Goal: Check status: Check status

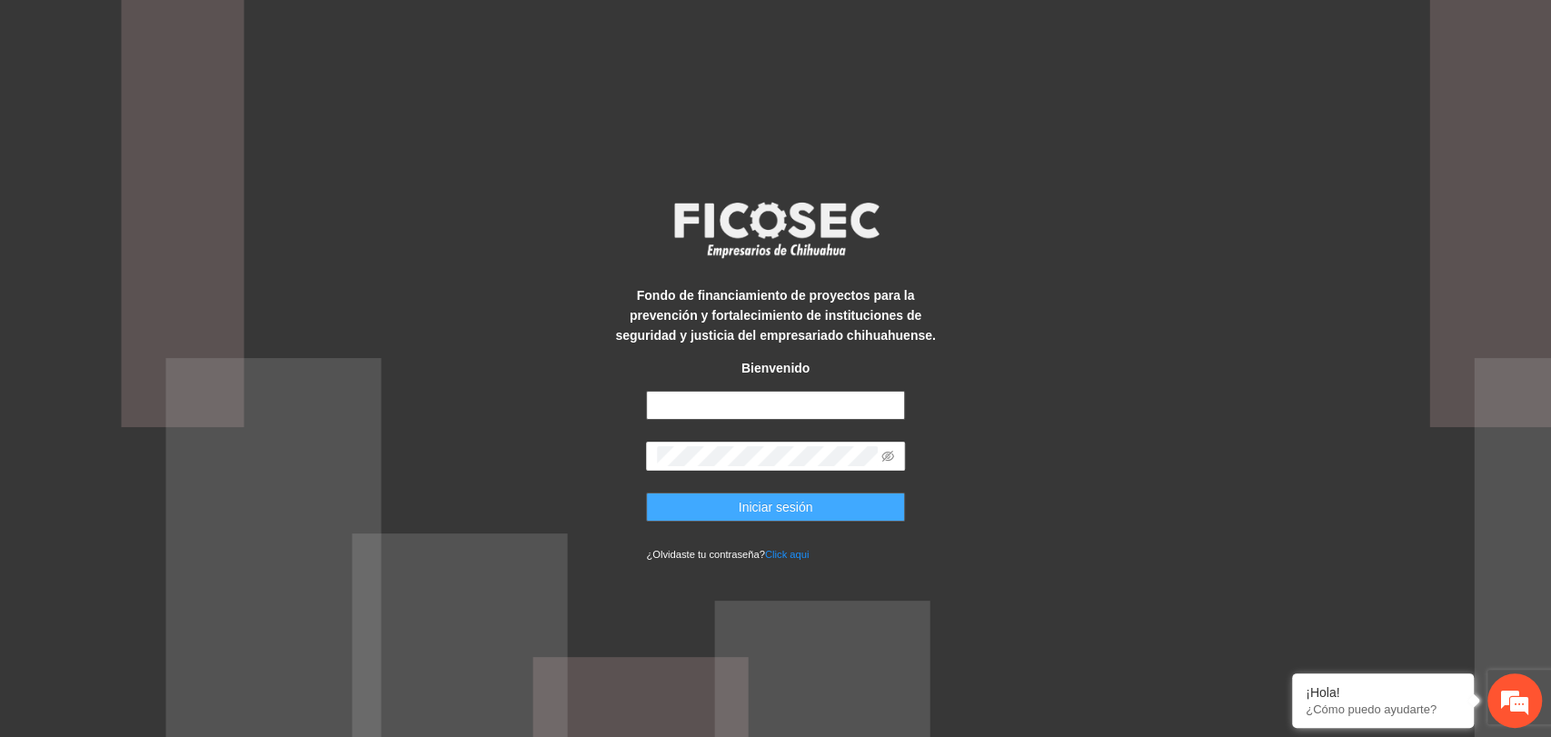
type input "**********"
click at [668, 513] on button "Iniciar sesión" at bounding box center [775, 507] width 259 height 29
type input "**********"
click at [781, 509] on span "Iniciar sesión" at bounding box center [776, 507] width 75 height 20
type input "**********"
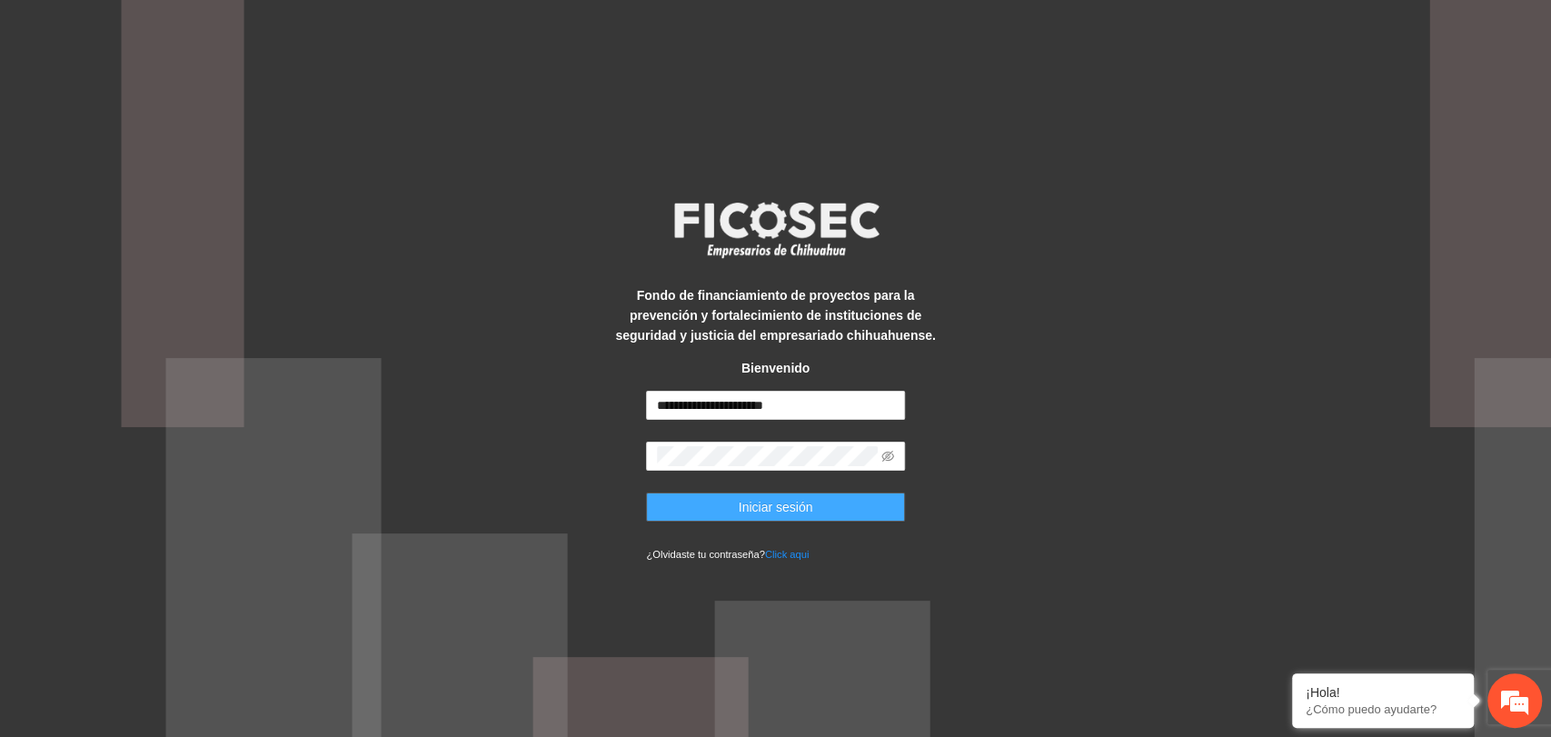
click at [795, 510] on span "Iniciar sesión" at bounding box center [776, 507] width 75 height 20
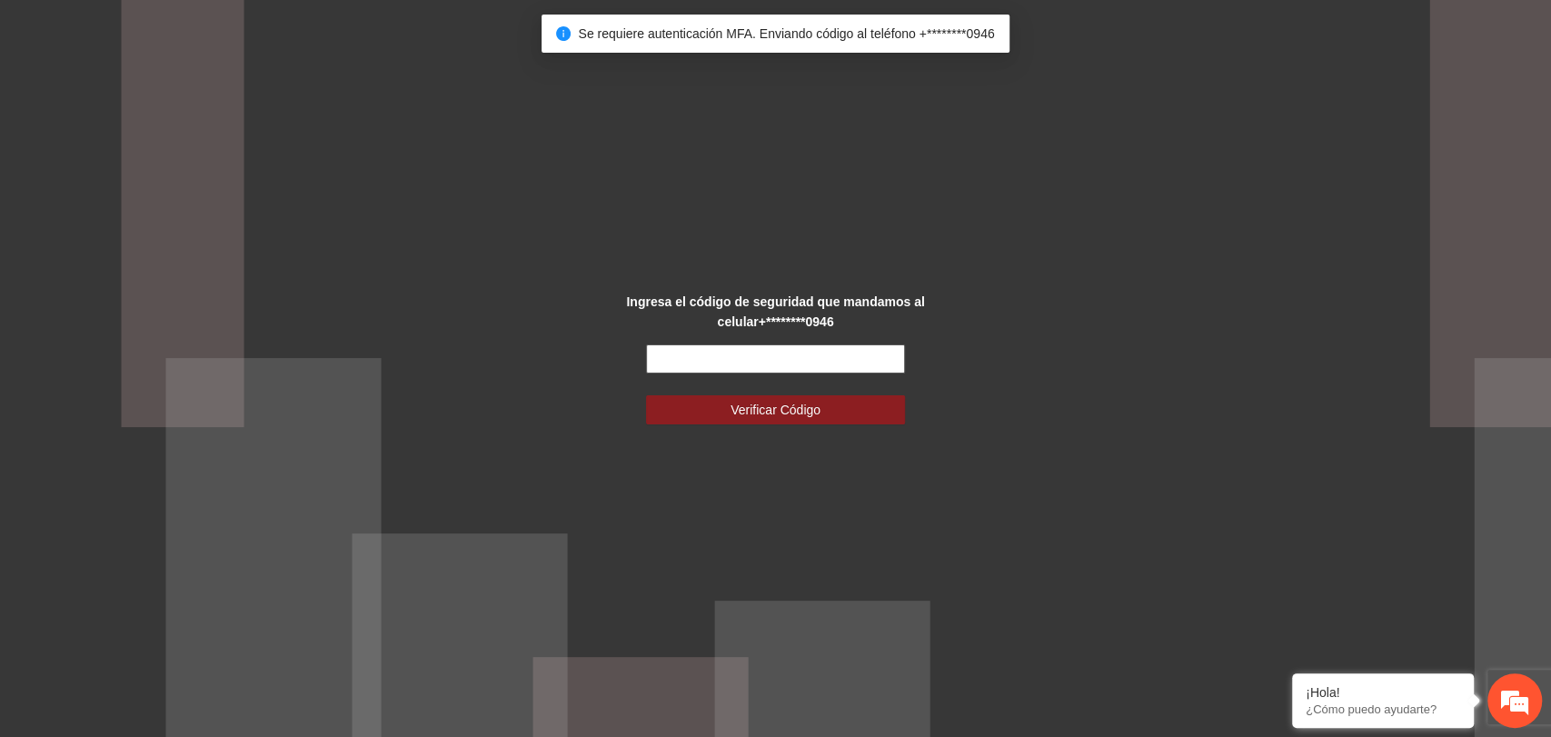
click at [762, 363] on input "text" at bounding box center [775, 358] width 259 height 29
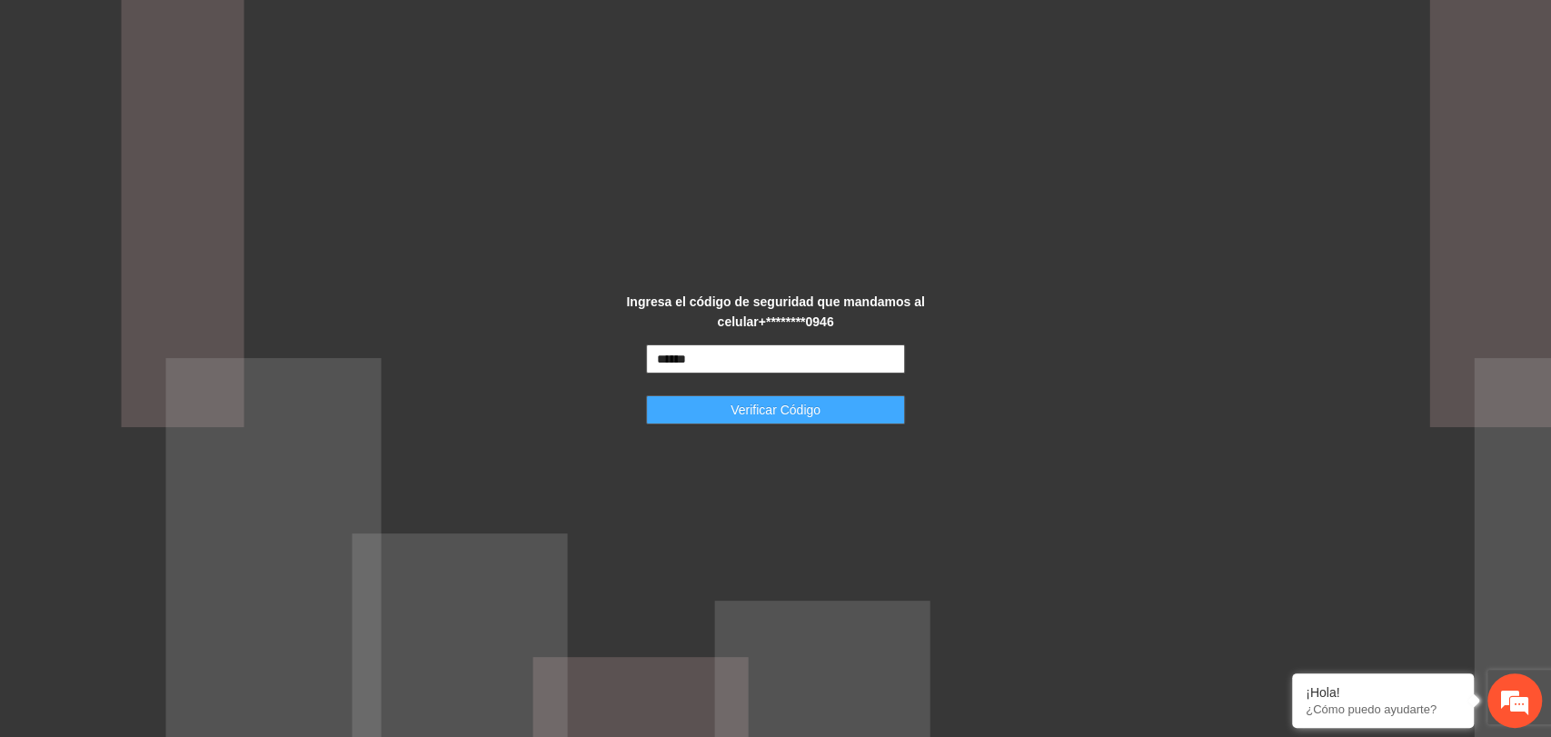
type input "******"
click at [823, 416] on button "Verificar Código" at bounding box center [775, 409] width 259 height 29
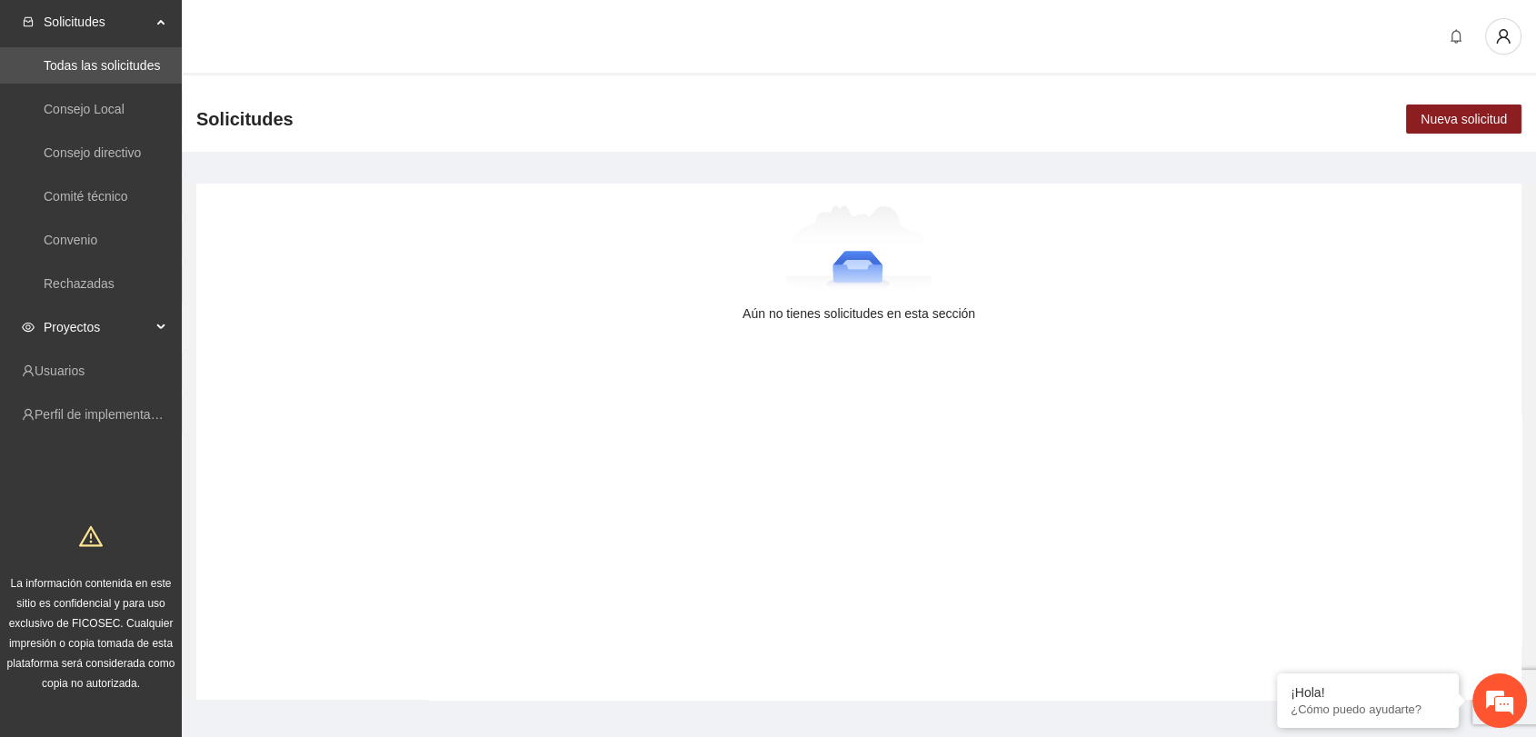
click at [74, 327] on span "Proyectos" at bounding box center [97, 327] width 107 height 36
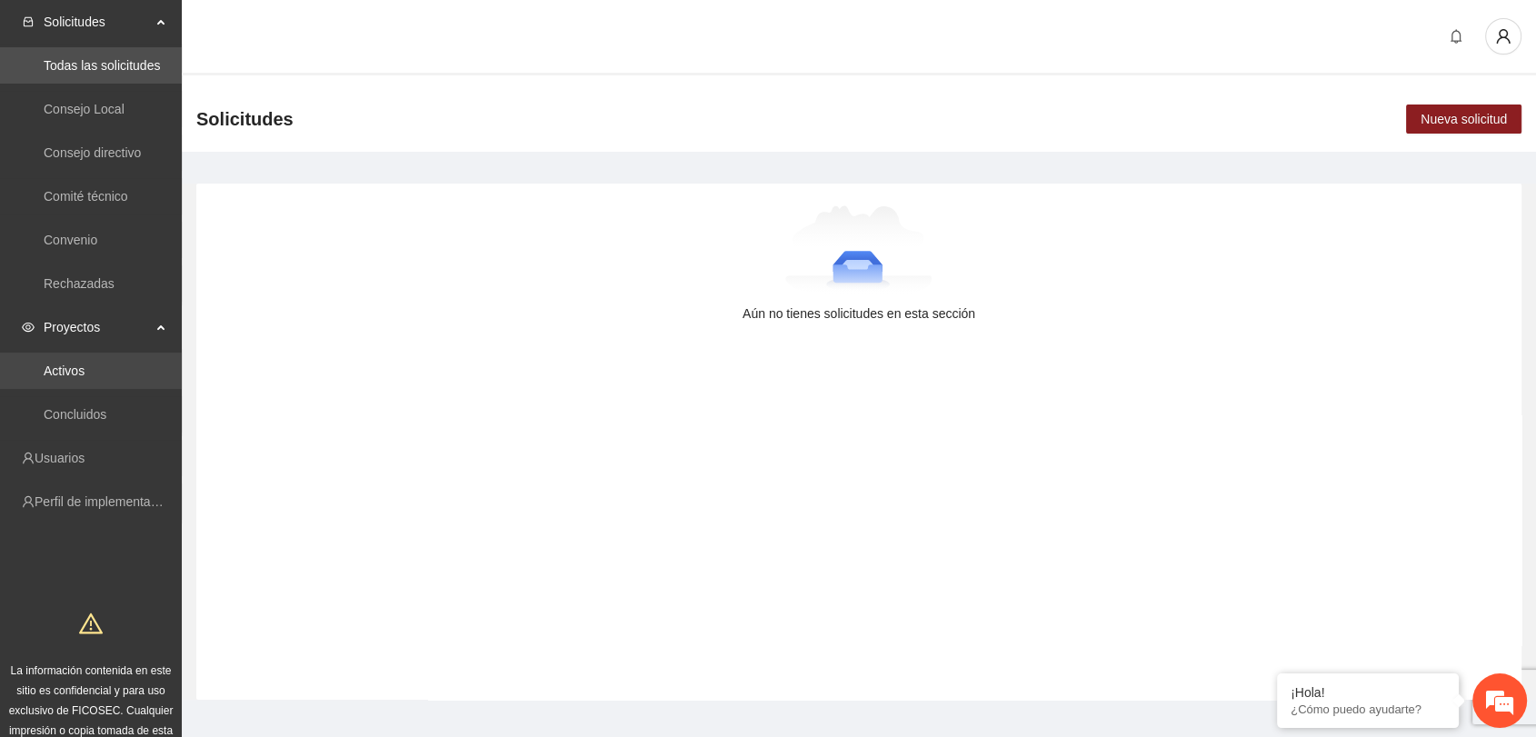
click at [85, 369] on link "Activos" at bounding box center [64, 371] width 41 height 15
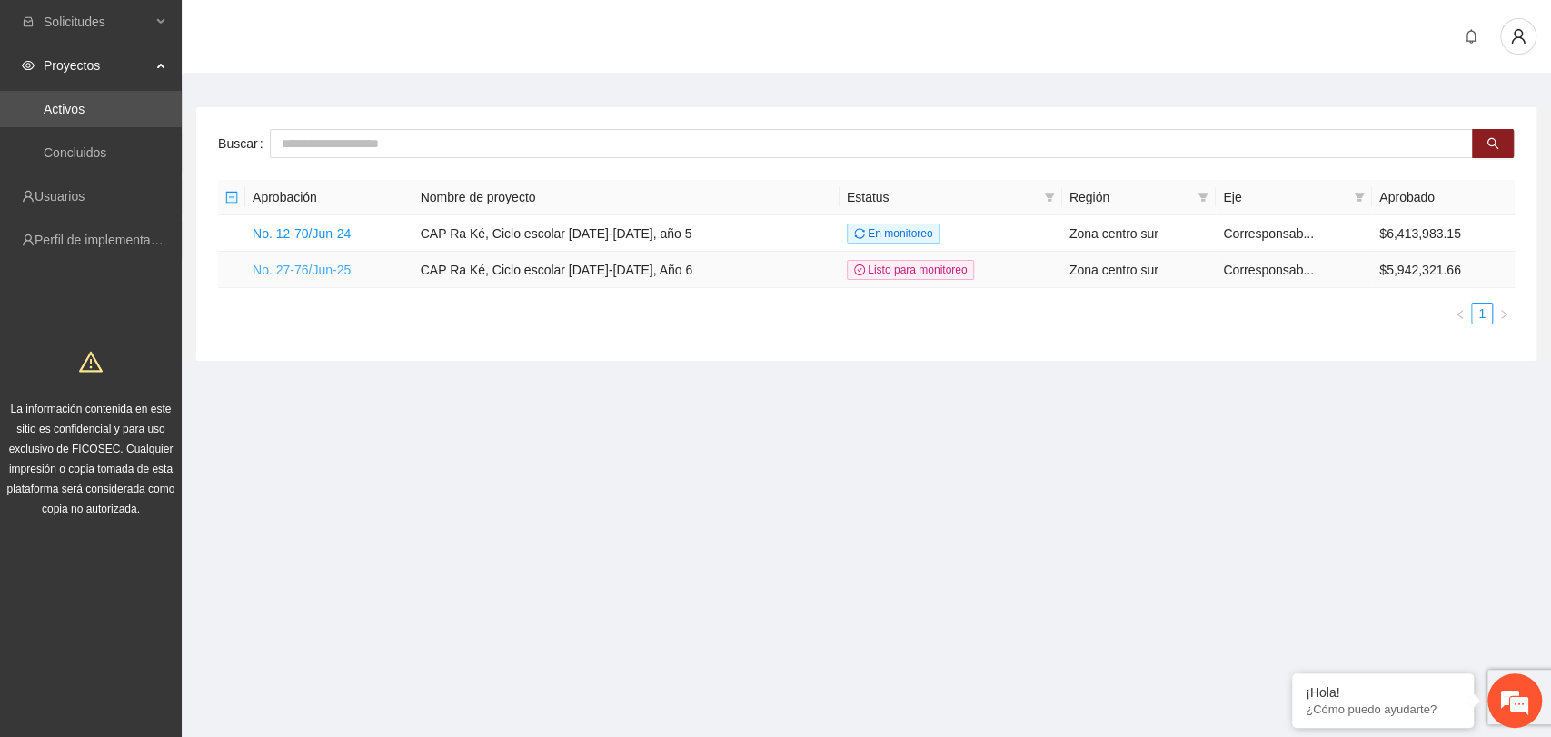
click at [295, 271] on link "No. 27-76/Jun-25" at bounding box center [302, 270] width 98 height 15
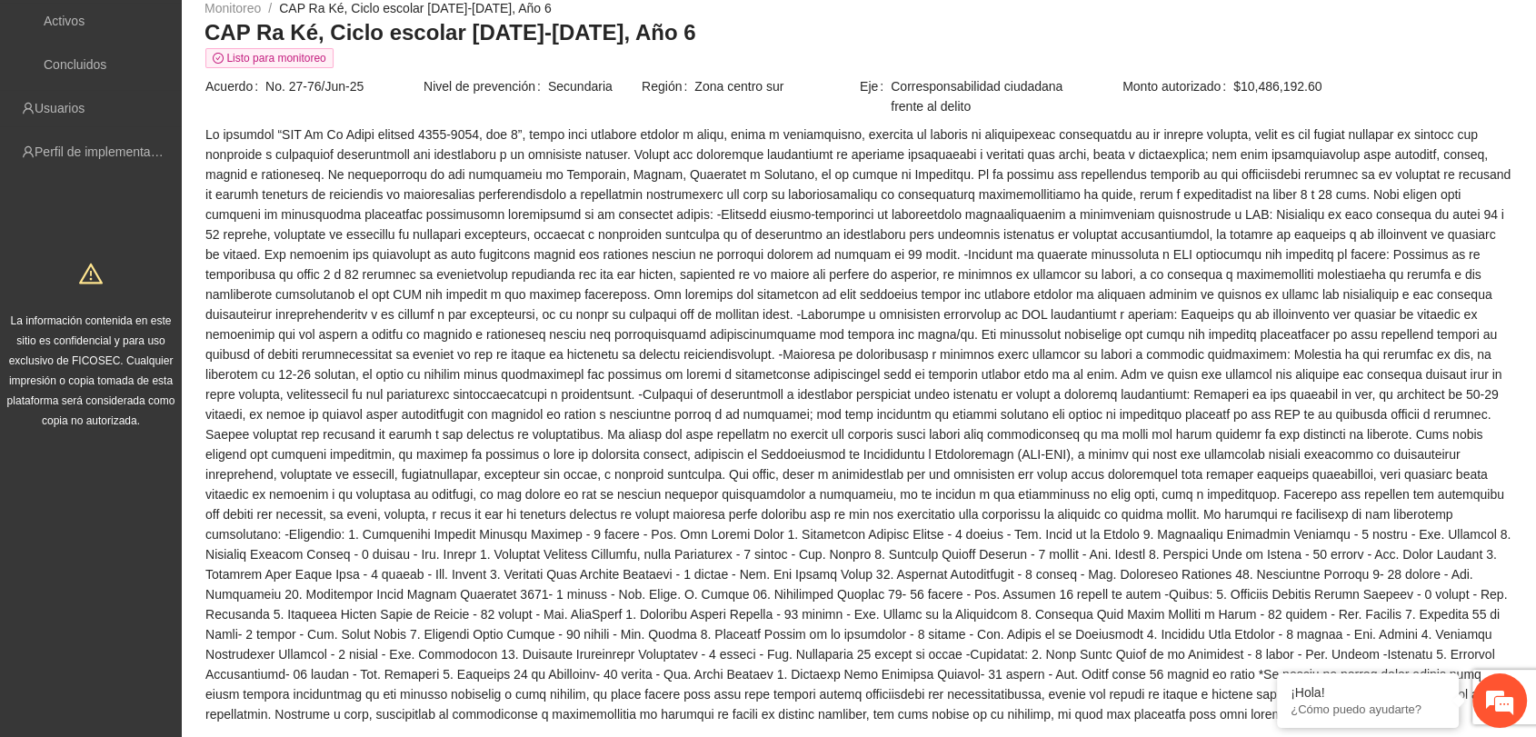
scroll to position [303, 0]
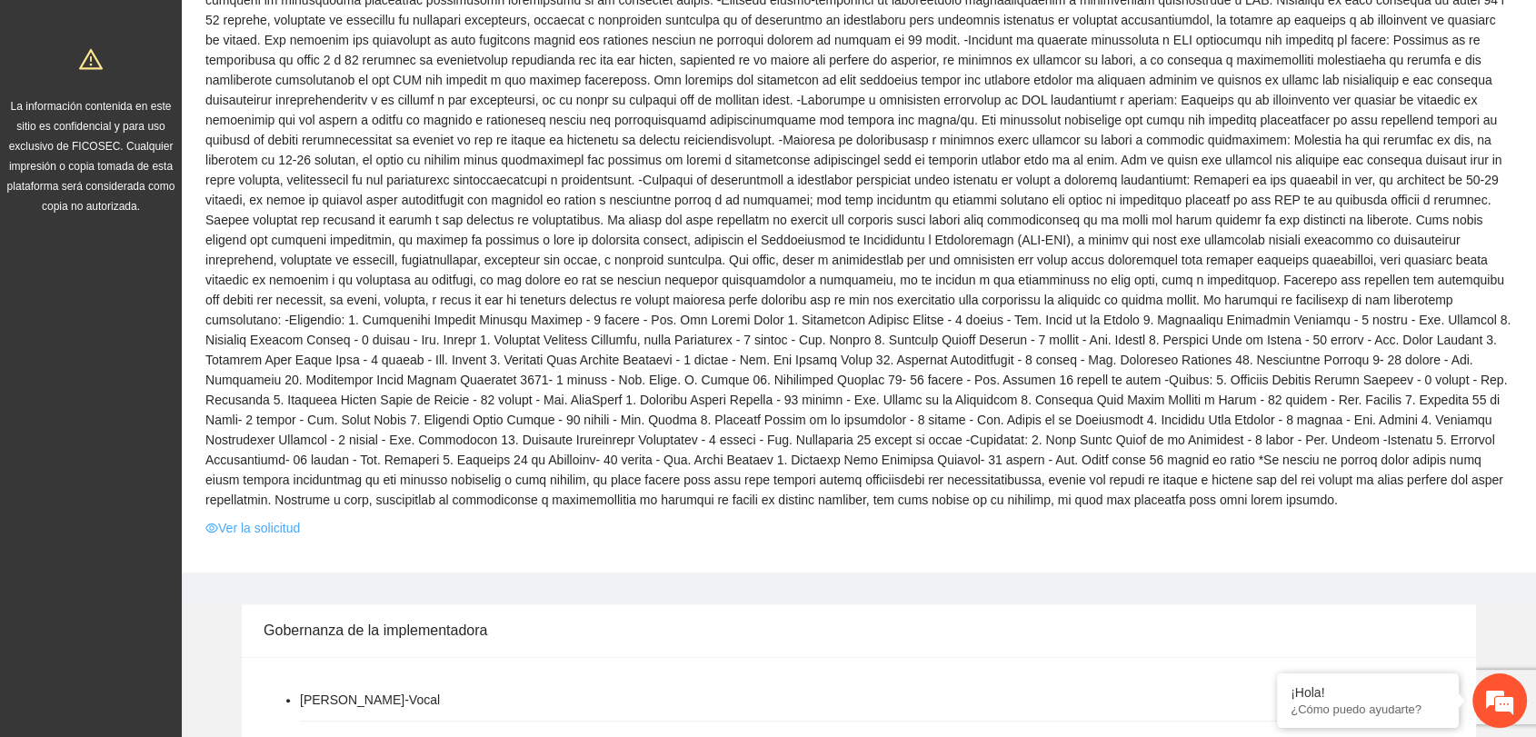
click at [243, 526] on link "Ver la solicitud" at bounding box center [252, 528] width 95 height 20
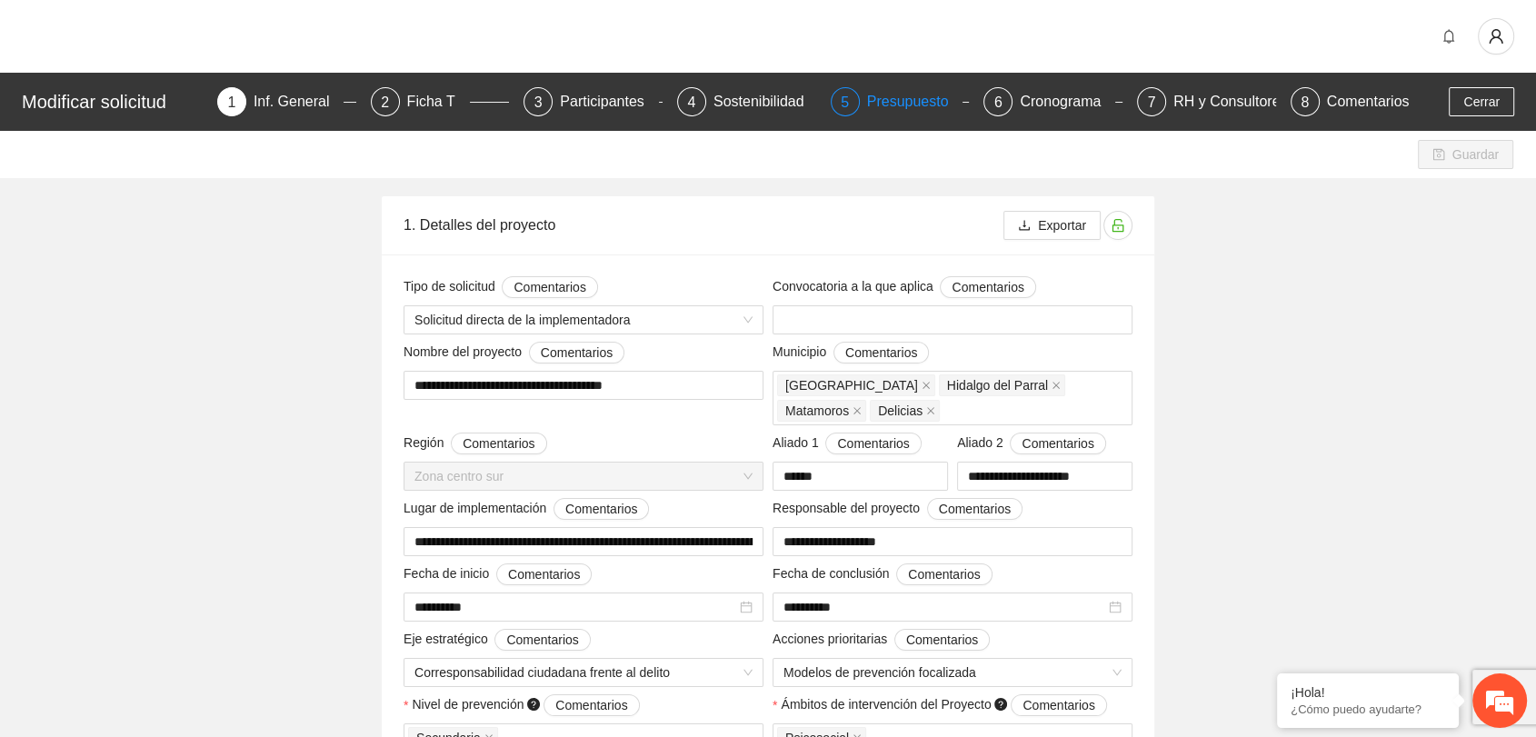
click at [921, 102] on div "Presupuesto" at bounding box center [915, 101] width 96 height 29
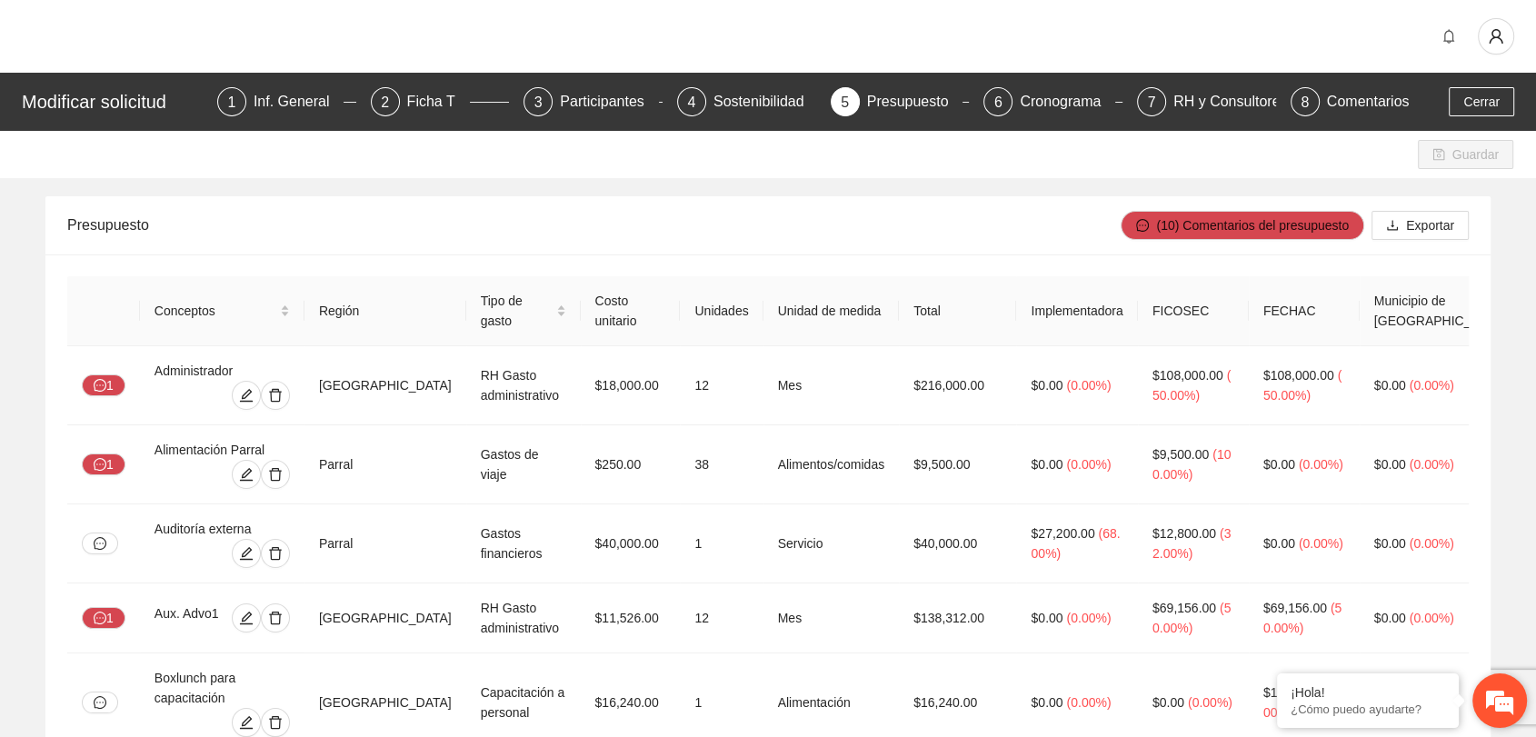
click at [1503, 706] on em at bounding box center [1499, 700] width 49 height 49
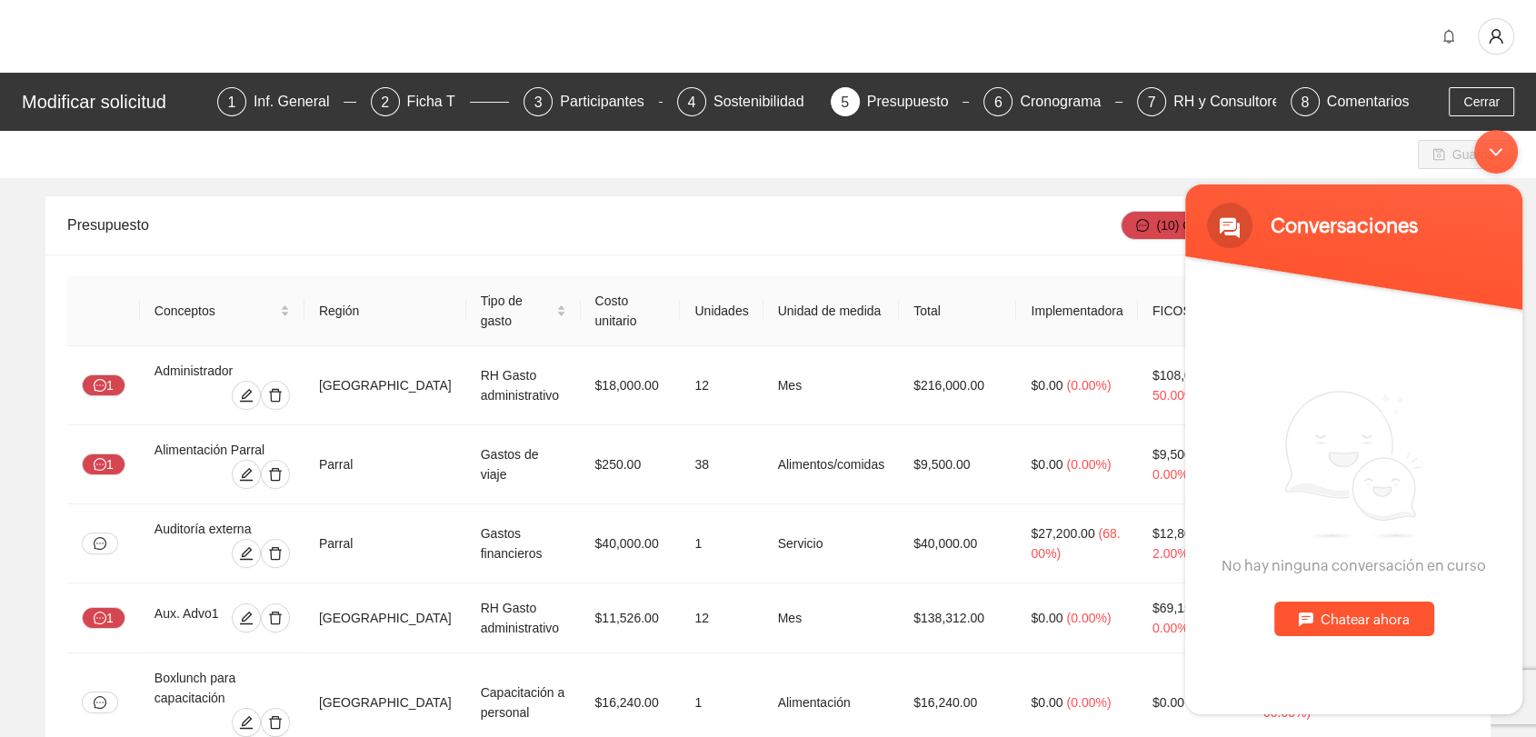
click at [1494, 143] on div "Minimizar ventana de chat en vivo" at bounding box center [1496, 152] width 44 height 44
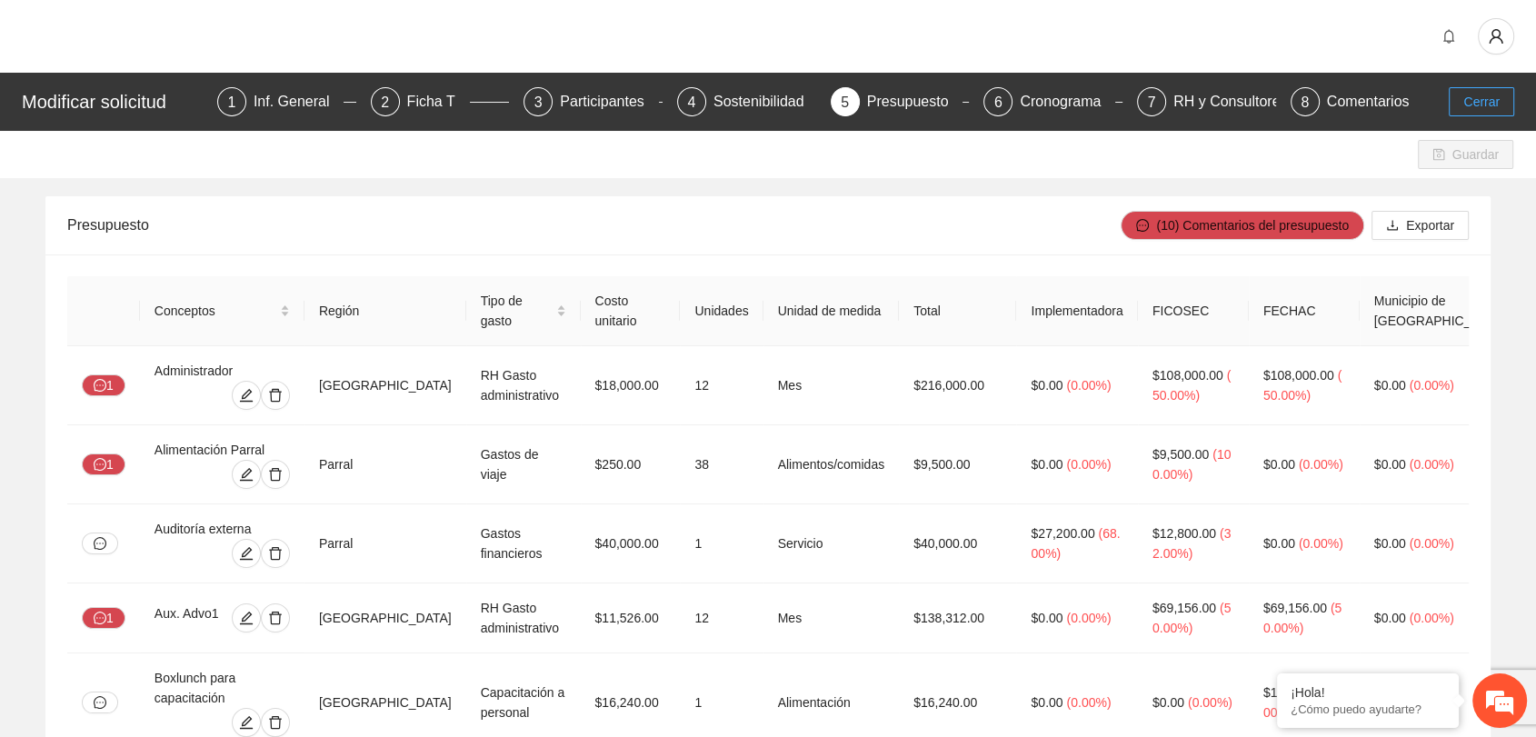
click at [1462, 98] on button "Cerrar" at bounding box center [1481, 101] width 65 height 29
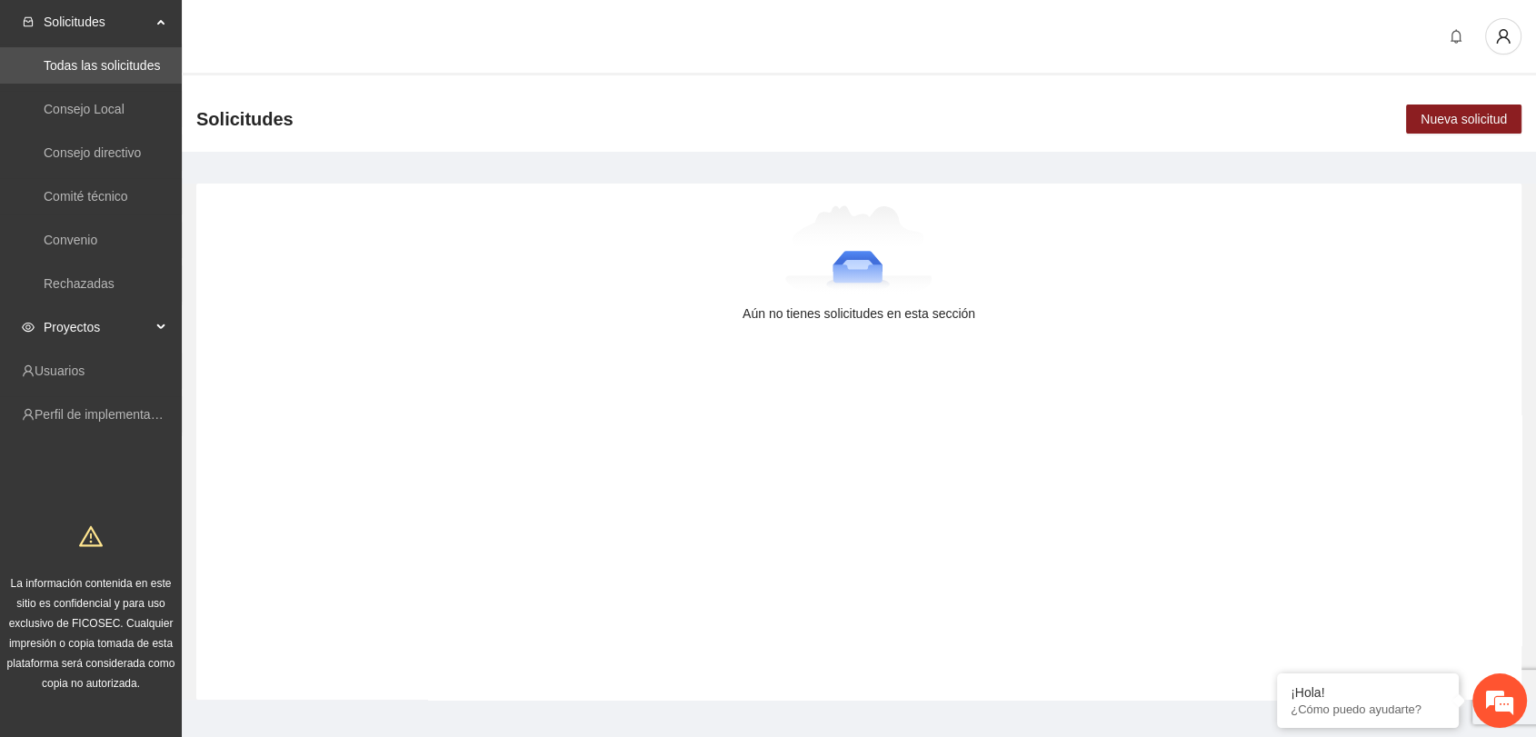
click at [65, 327] on span "Proyectos" at bounding box center [97, 327] width 107 height 36
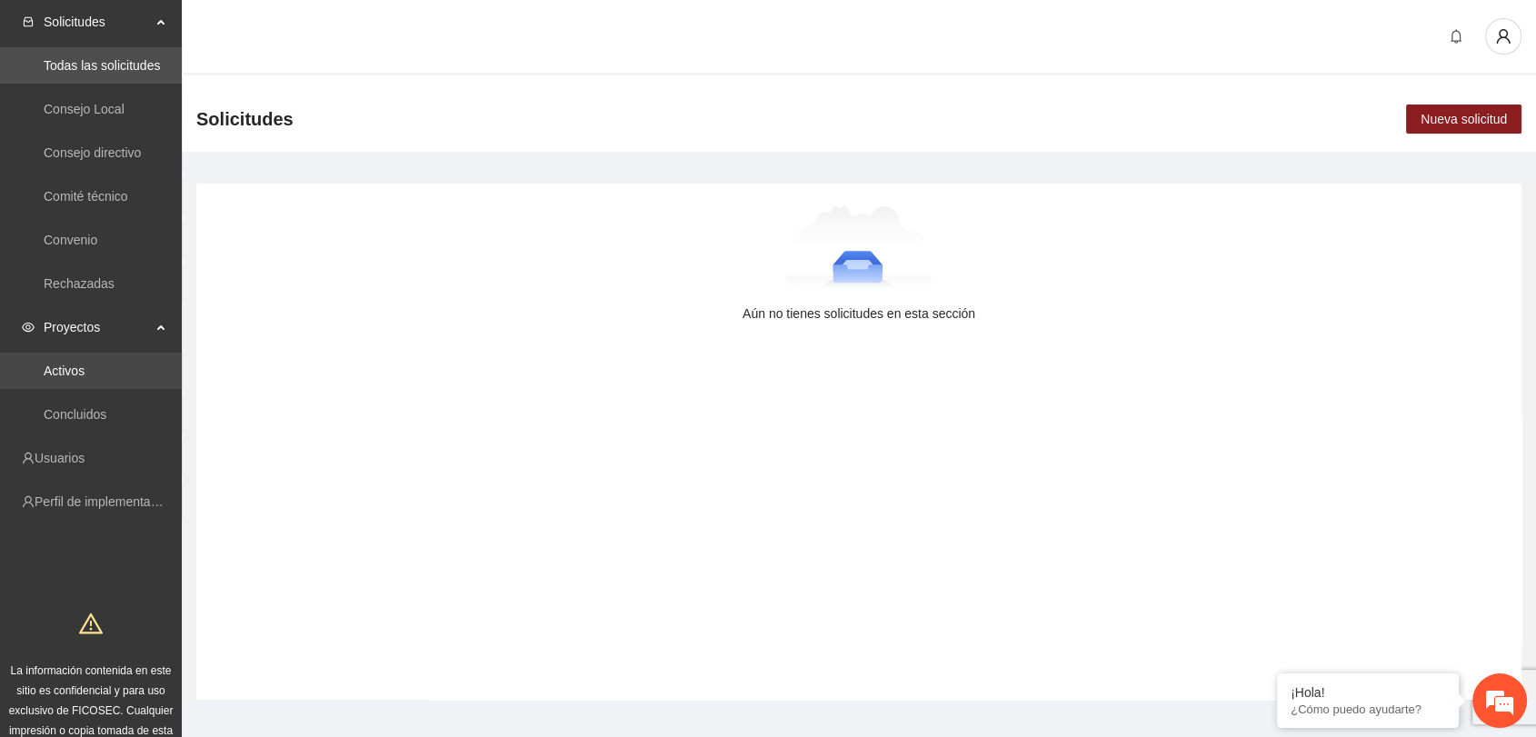
click at [84, 375] on link "Activos" at bounding box center [64, 371] width 41 height 15
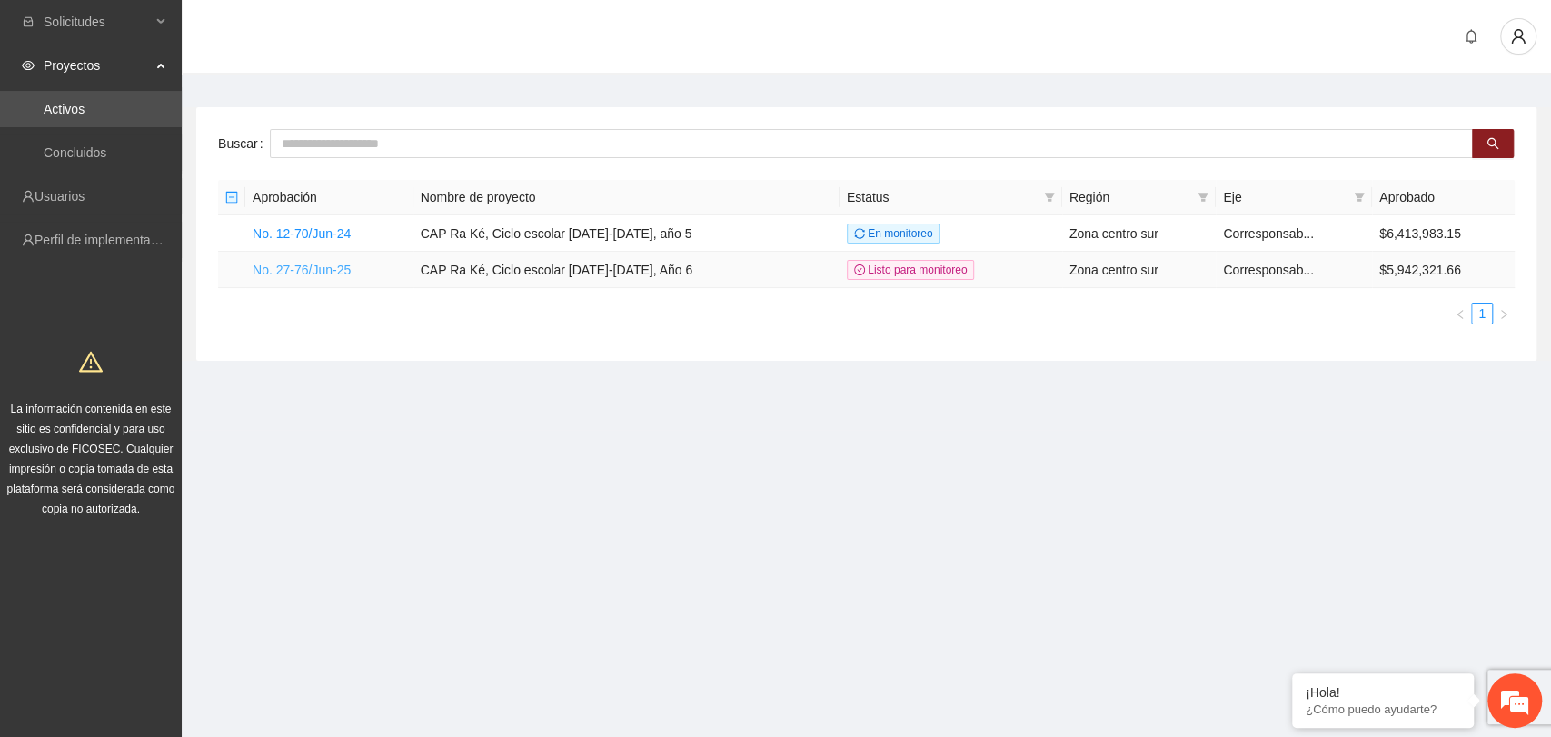
click at [304, 271] on link "No. 27-76/Jun-25" at bounding box center [302, 270] width 98 height 15
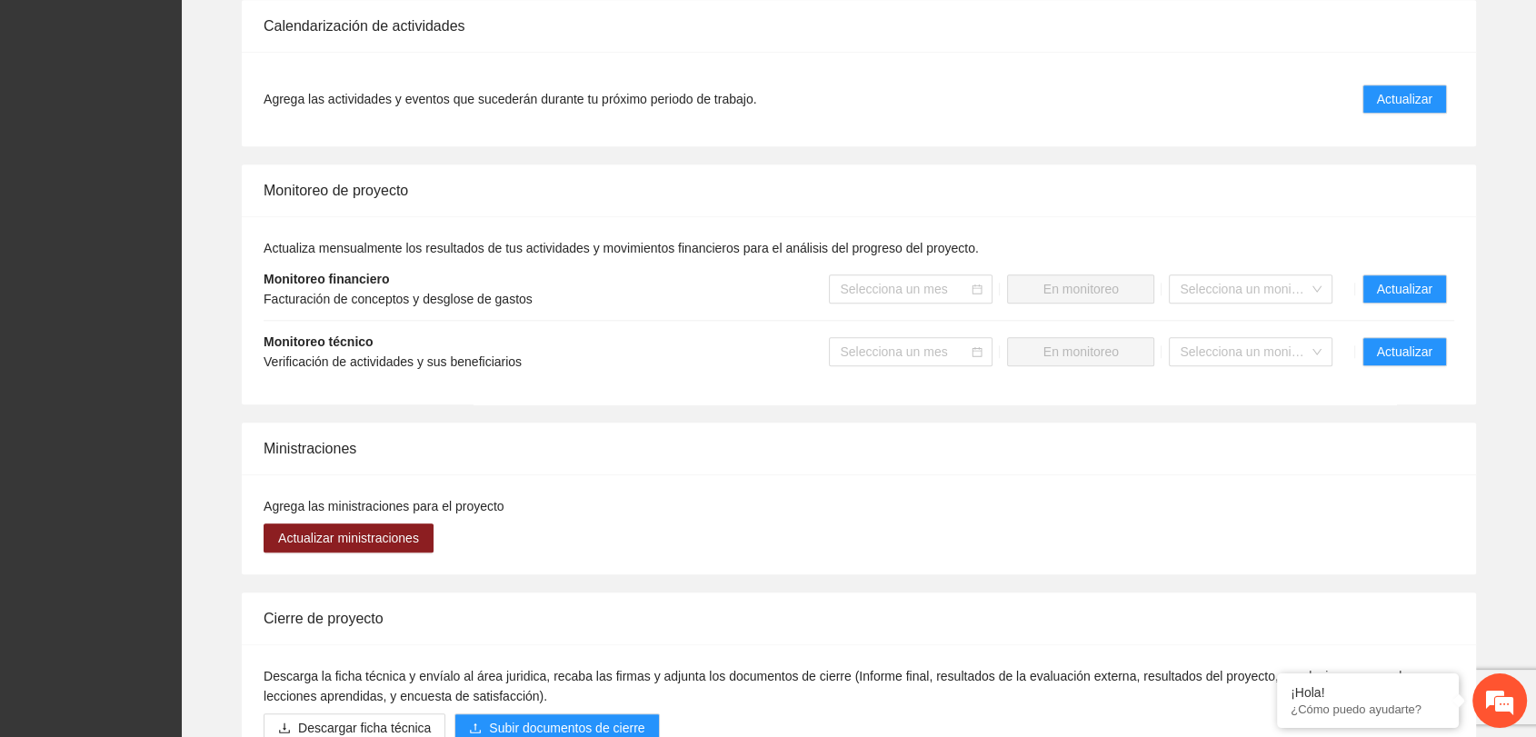
scroll to position [1818, 0]
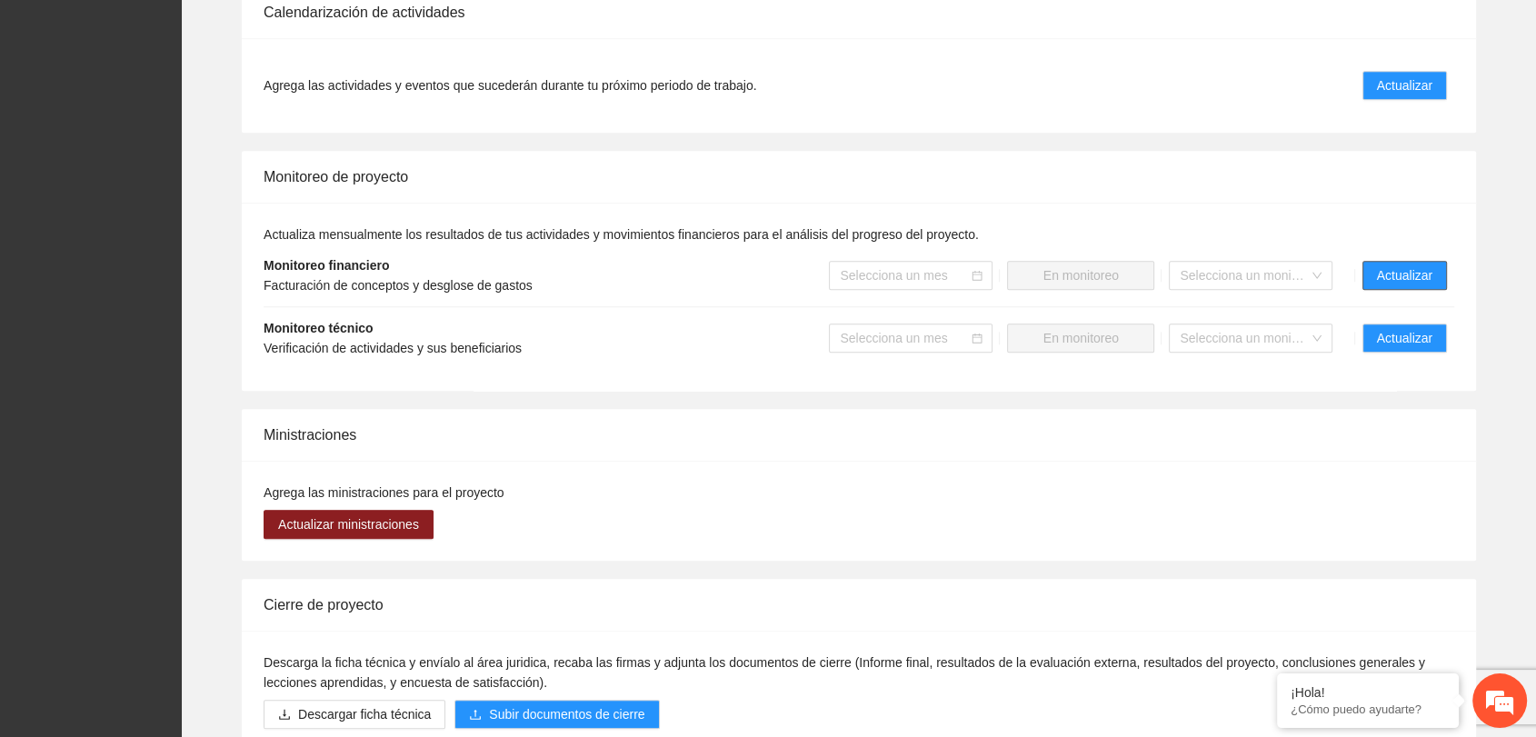
click at [1419, 271] on span "Actualizar" at bounding box center [1404, 275] width 55 height 20
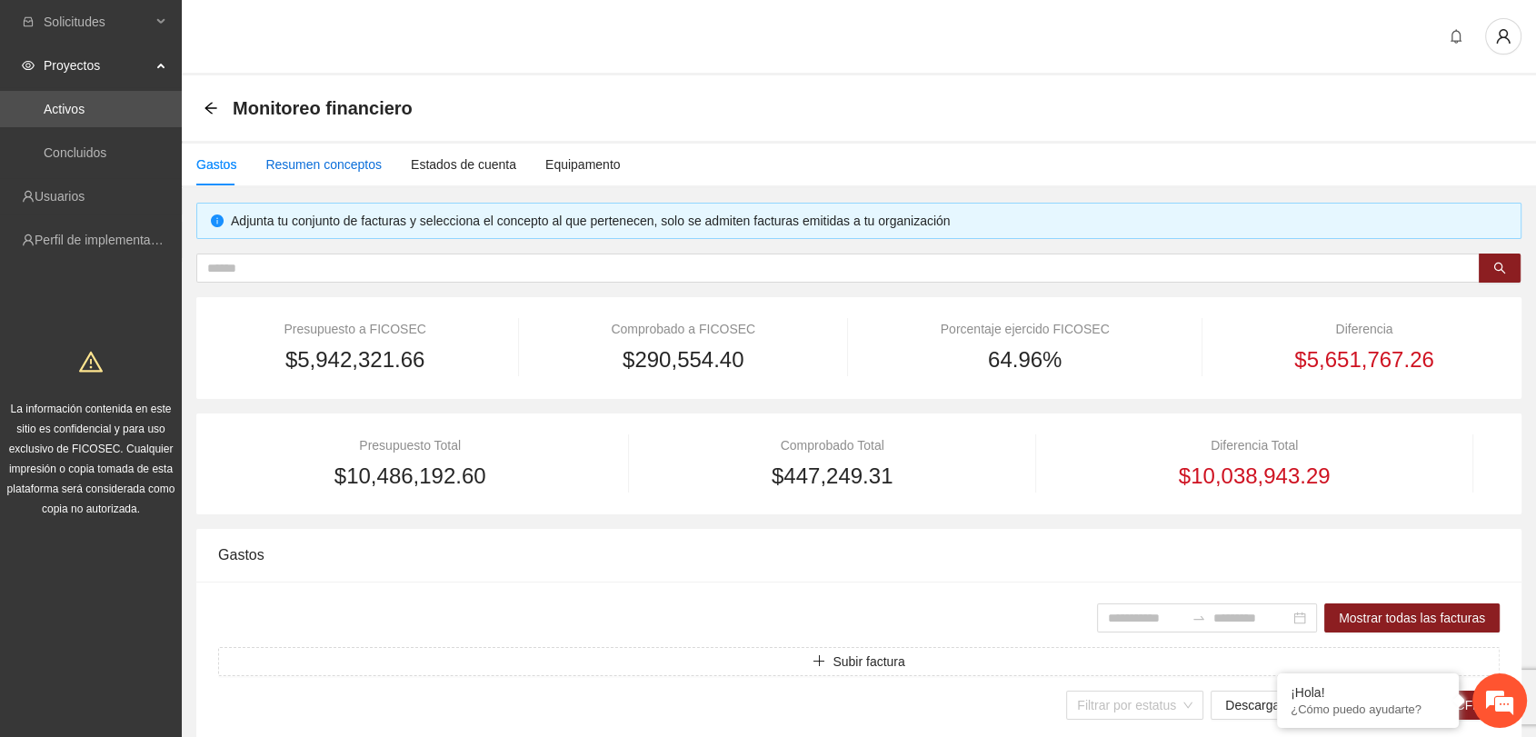
click at [352, 169] on div "Resumen conceptos" at bounding box center [323, 164] width 116 height 20
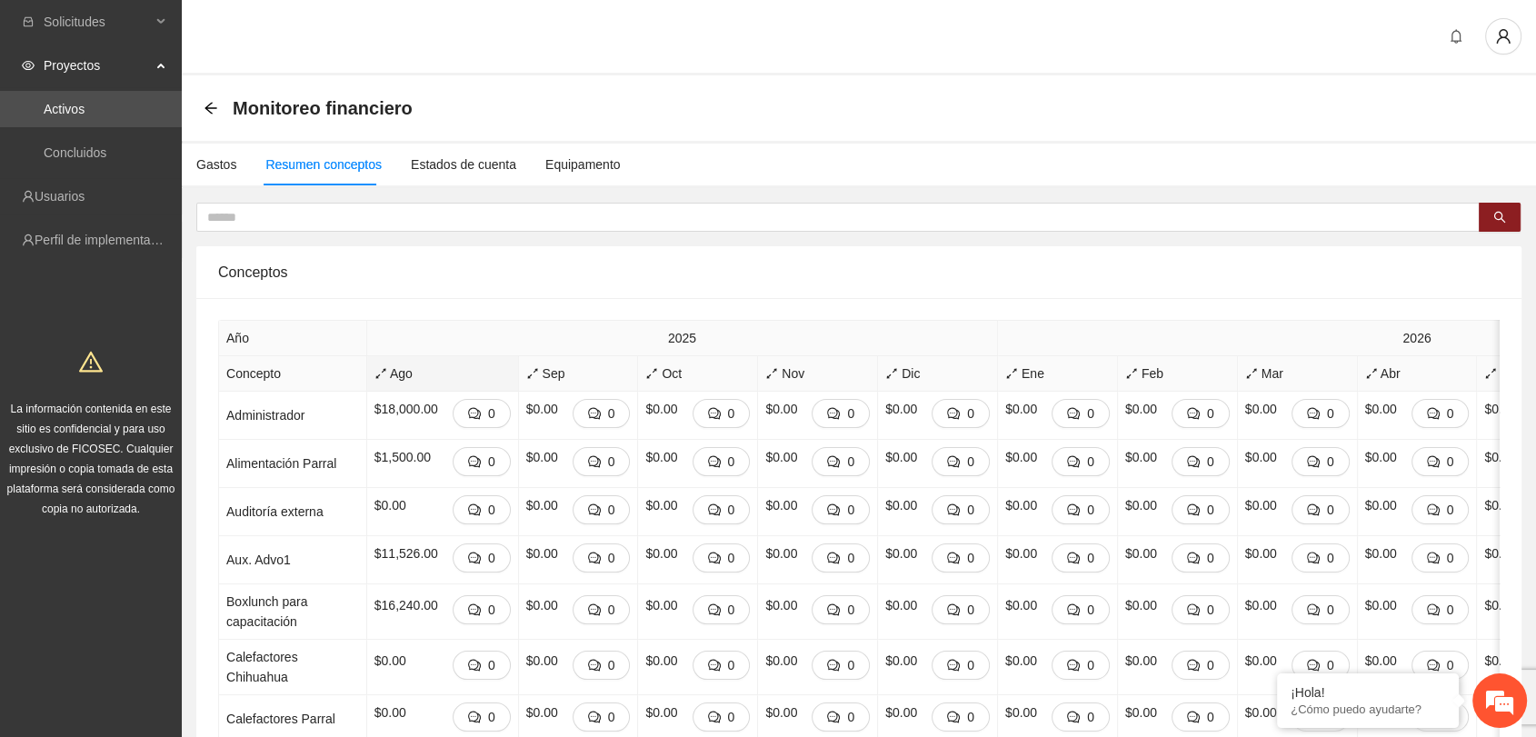
click at [374, 368] on span "Ago" at bounding box center [442, 374] width 136 height 20
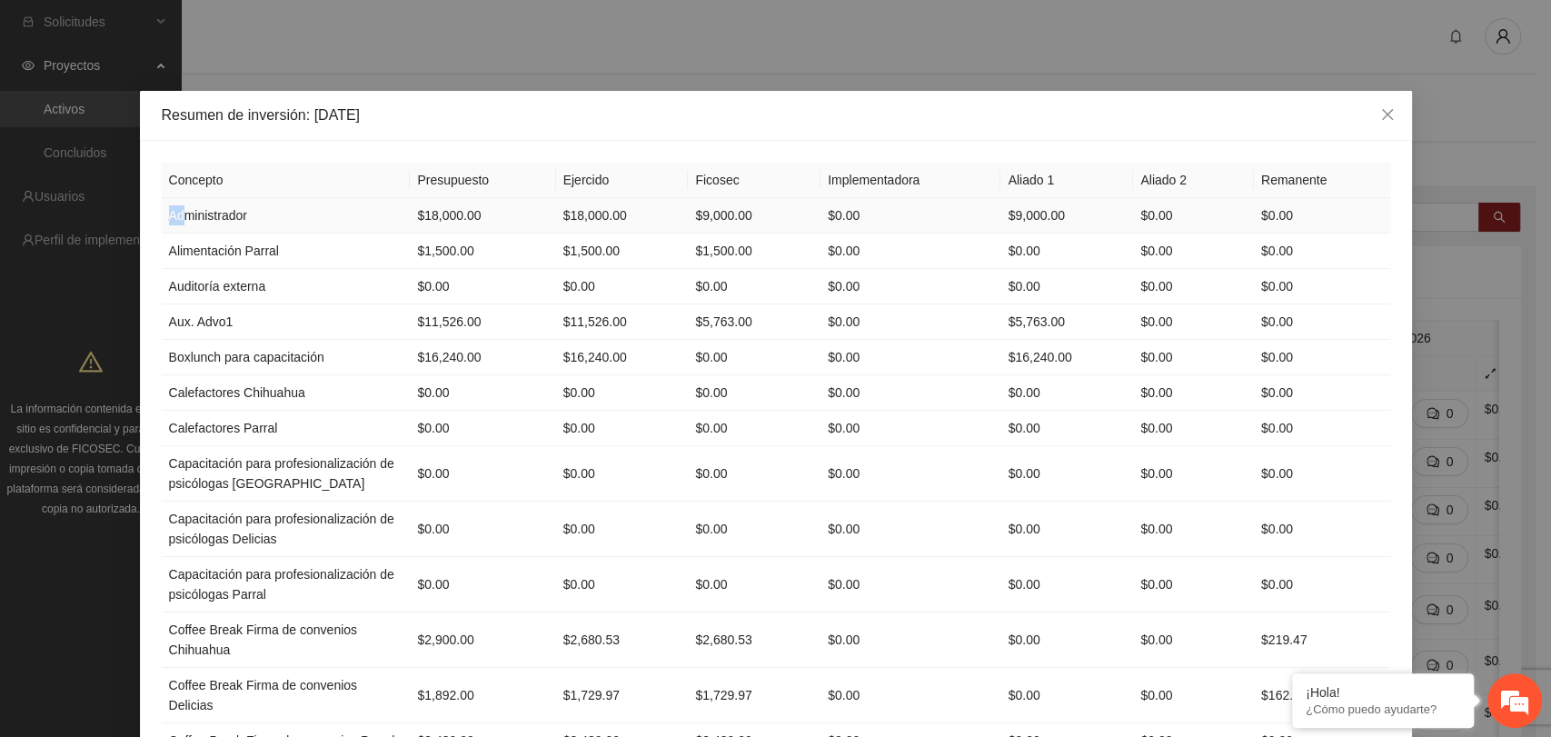
drag, startPoint x: 161, startPoint y: 214, endPoint x: 174, endPoint y: 207, distance: 15.4
click at [174, 207] on td "Administrador" at bounding box center [286, 215] width 249 height 35
click at [488, 226] on td "$18,000.00" at bounding box center [482, 215] width 145 height 35
click at [1380, 120] on icon "close" at bounding box center [1387, 114] width 15 height 15
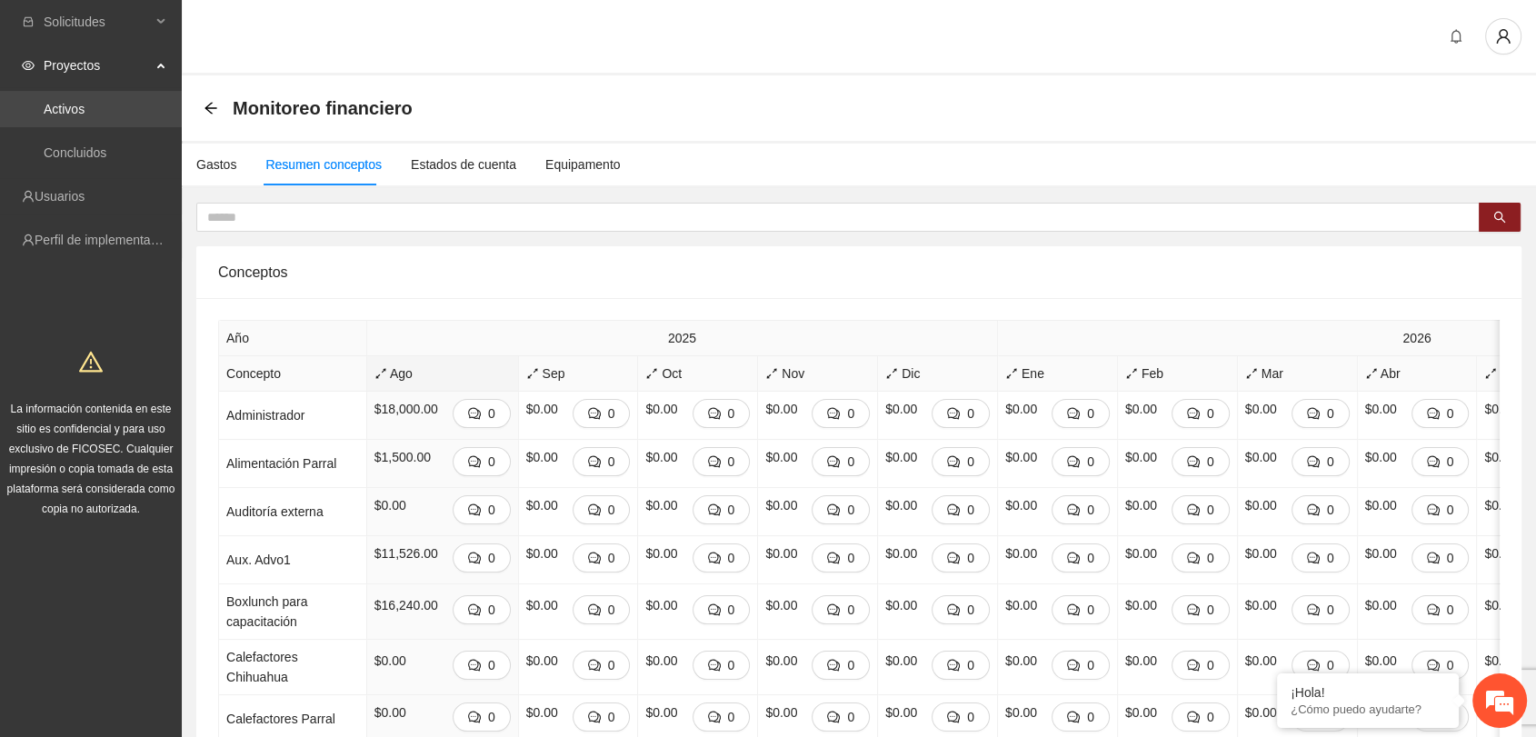
click at [60, 108] on link "Activos" at bounding box center [64, 109] width 41 height 15
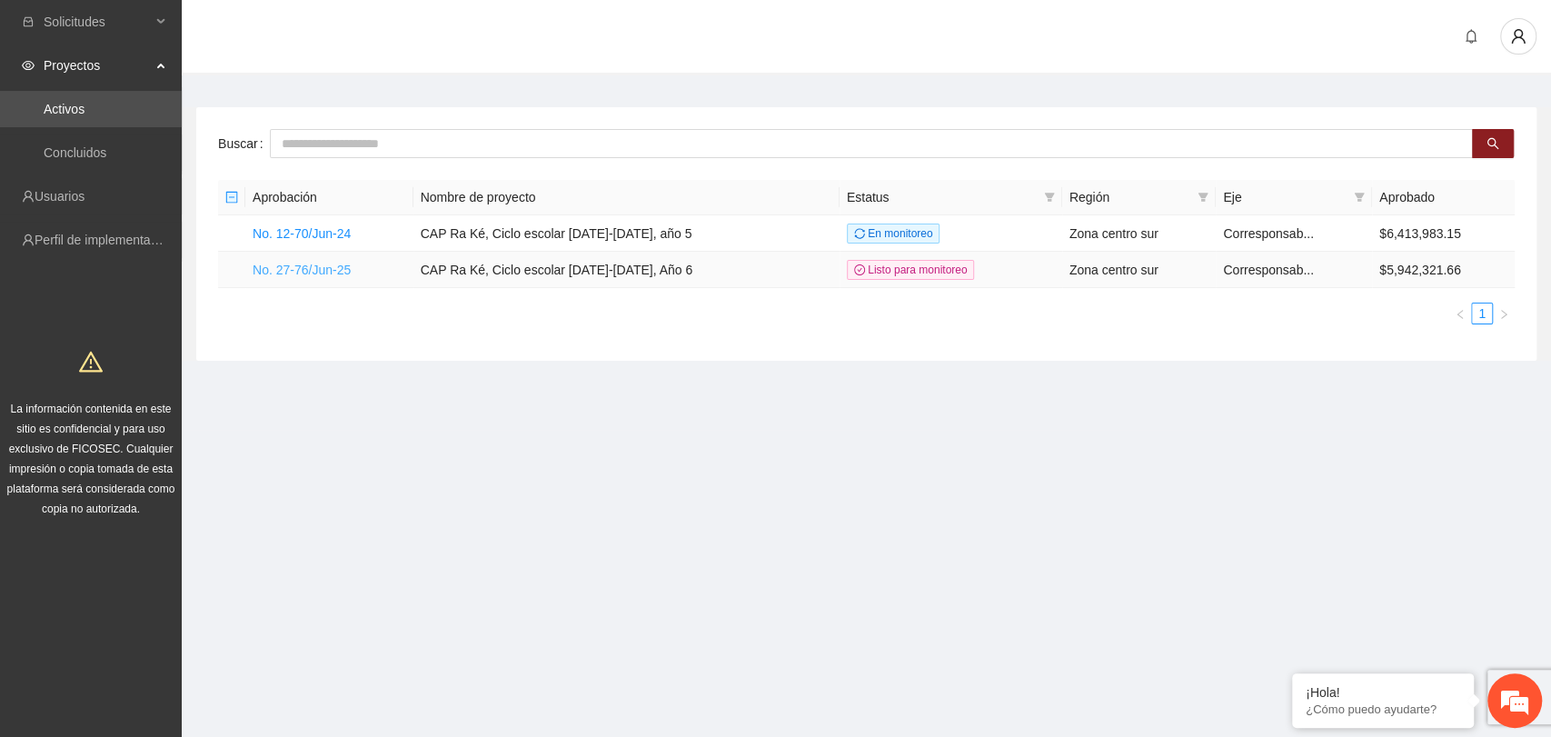
click at [274, 263] on link "No. 27-76/Jun-25" at bounding box center [302, 270] width 98 height 15
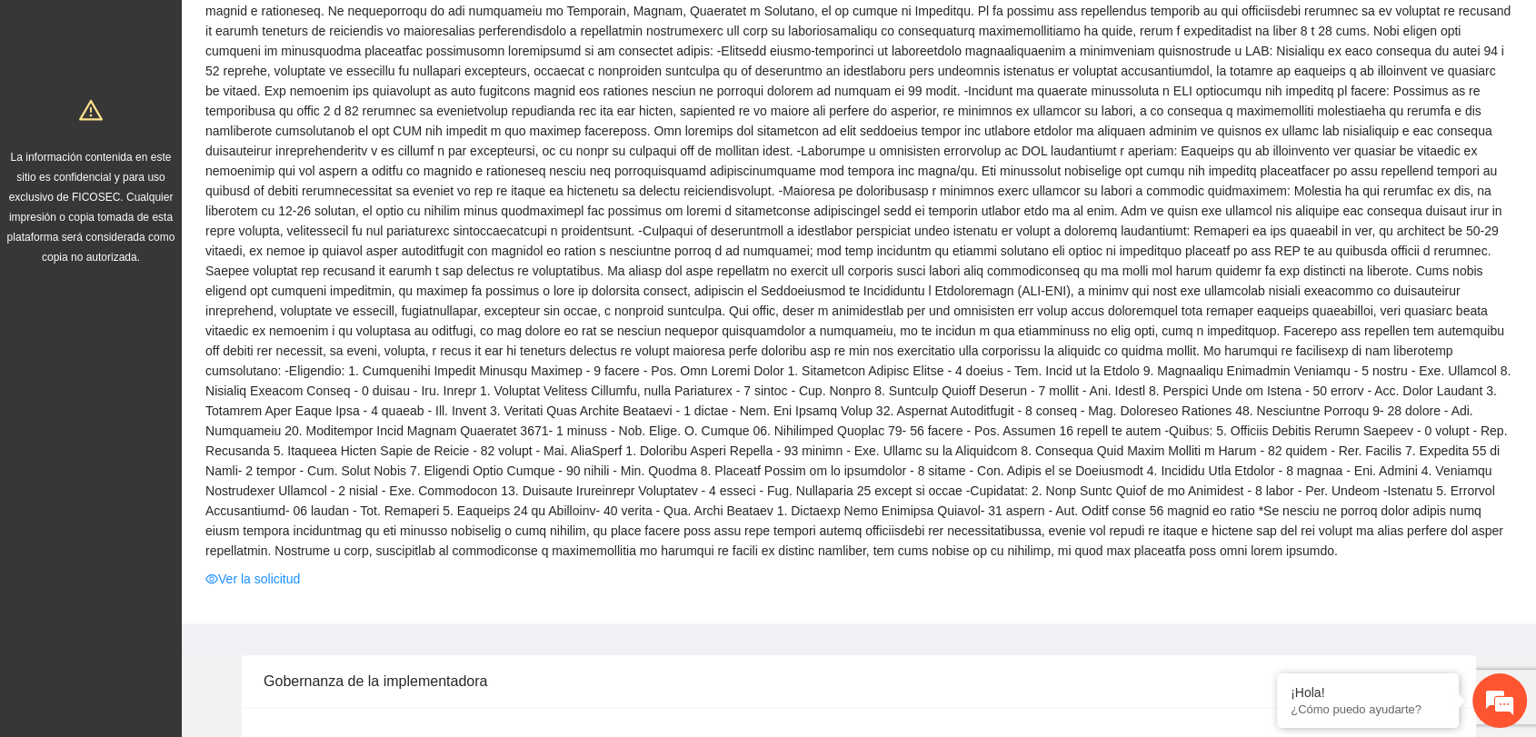
scroll to position [404, 0]
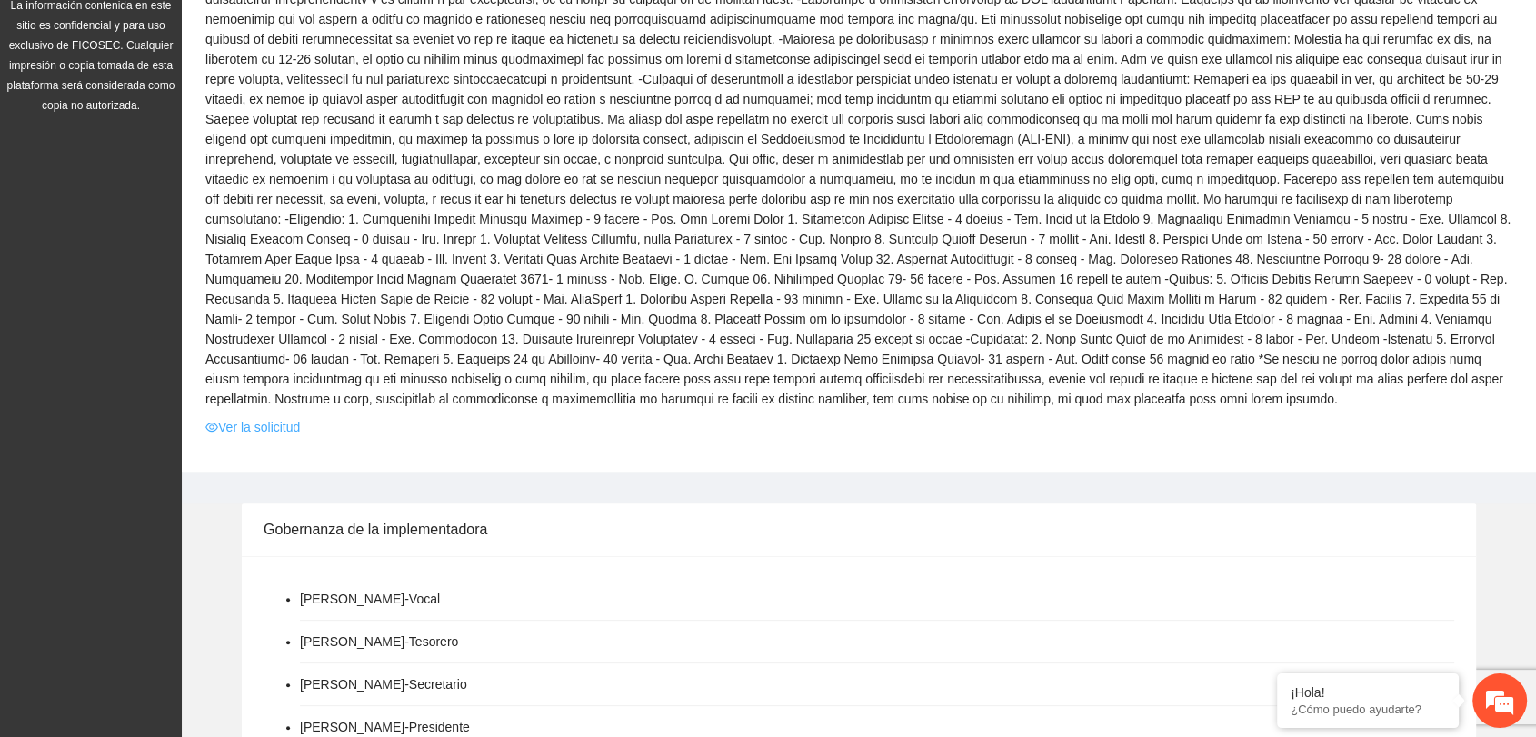
click at [270, 426] on link "Ver la solicitud" at bounding box center [252, 427] width 95 height 20
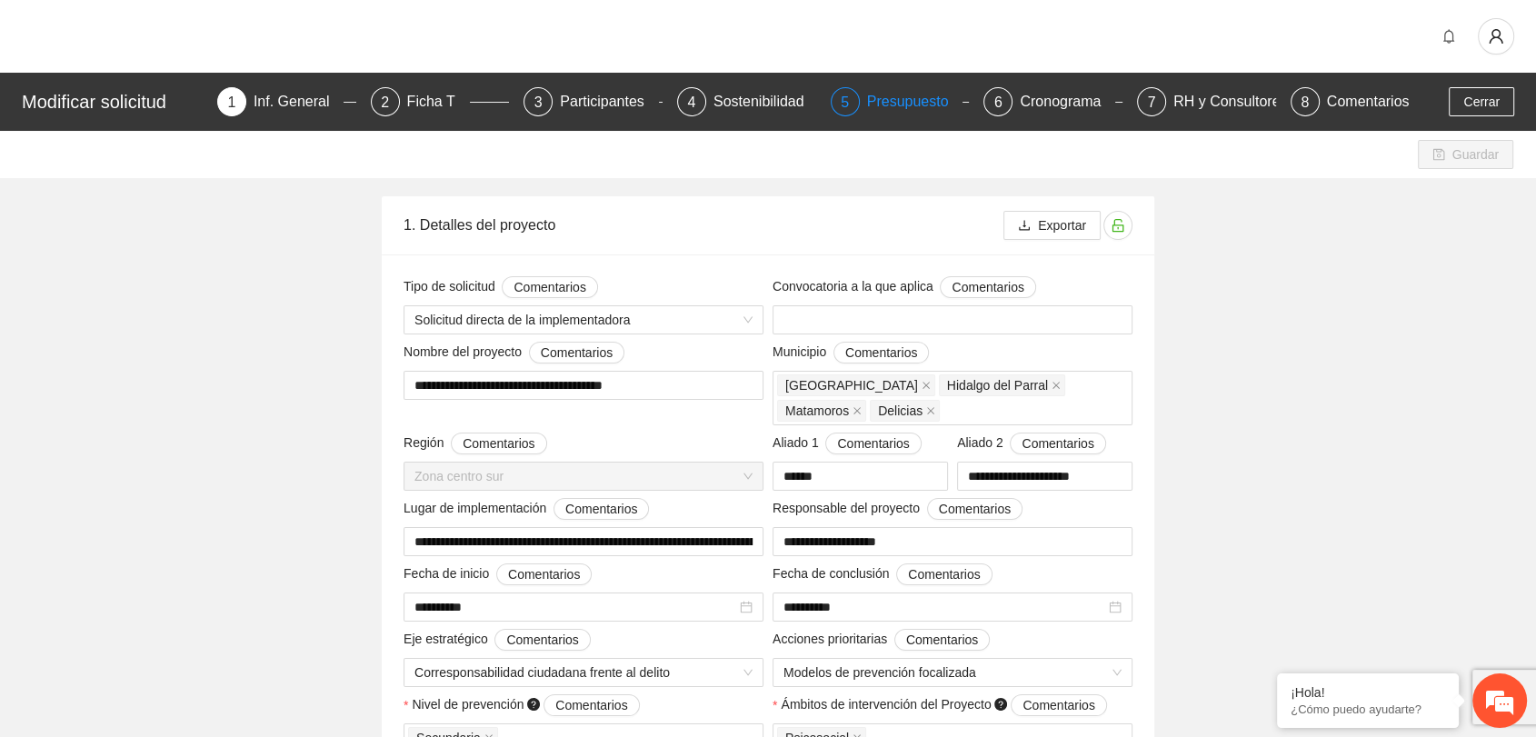
click at [938, 104] on div "Presupuesto" at bounding box center [915, 101] width 96 height 29
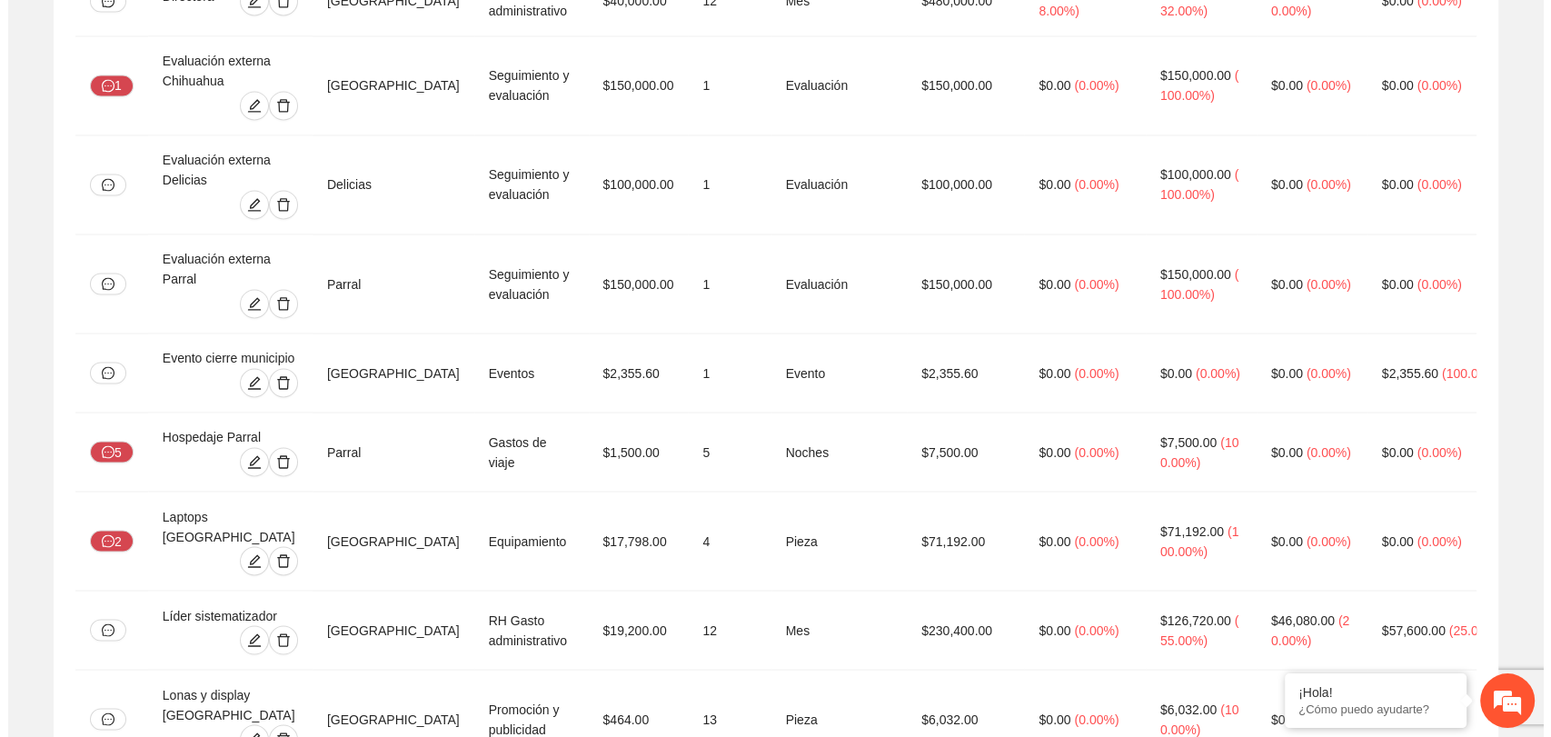
scroll to position [3130, 0]
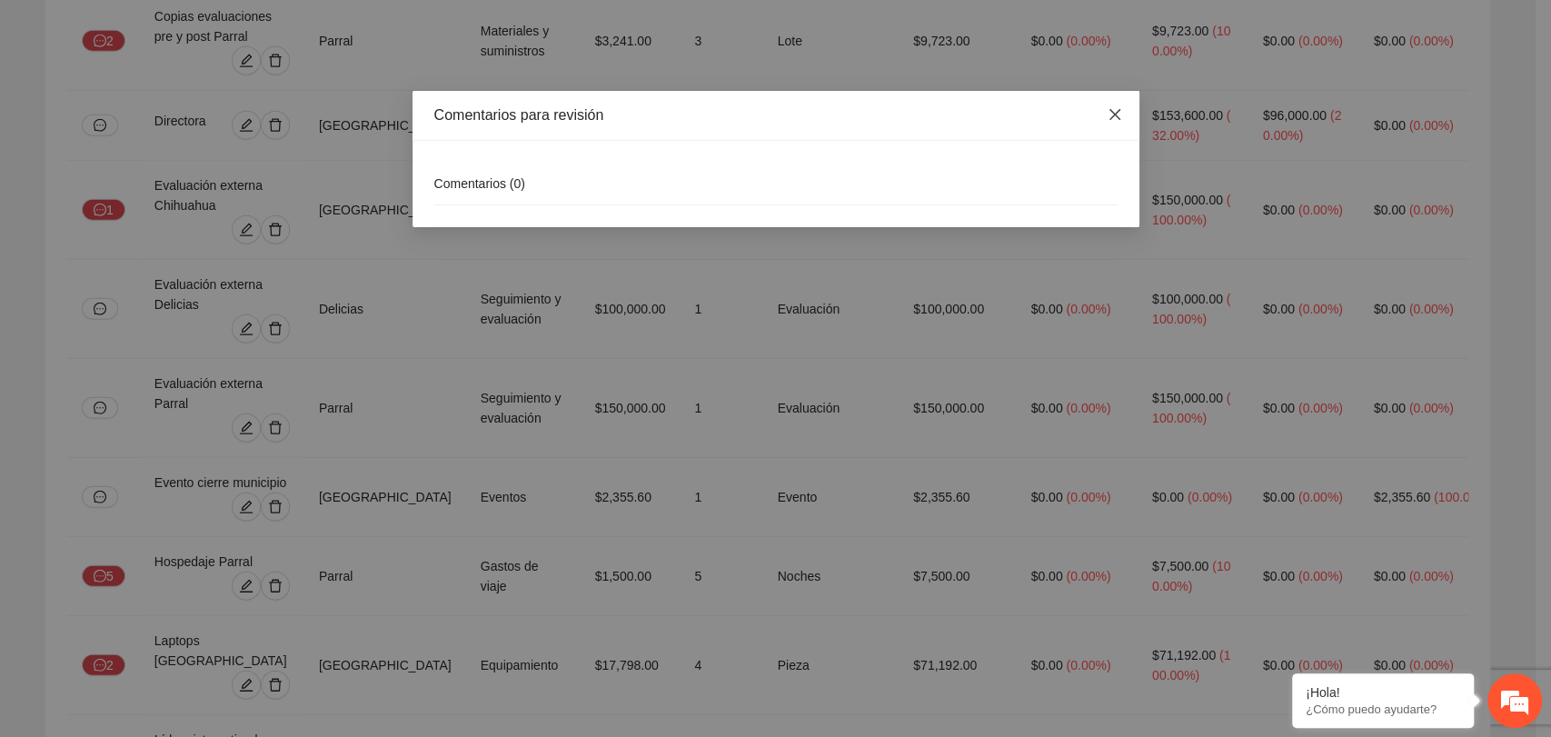
click at [1112, 125] on span "Close" at bounding box center [1115, 115] width 49 height 49
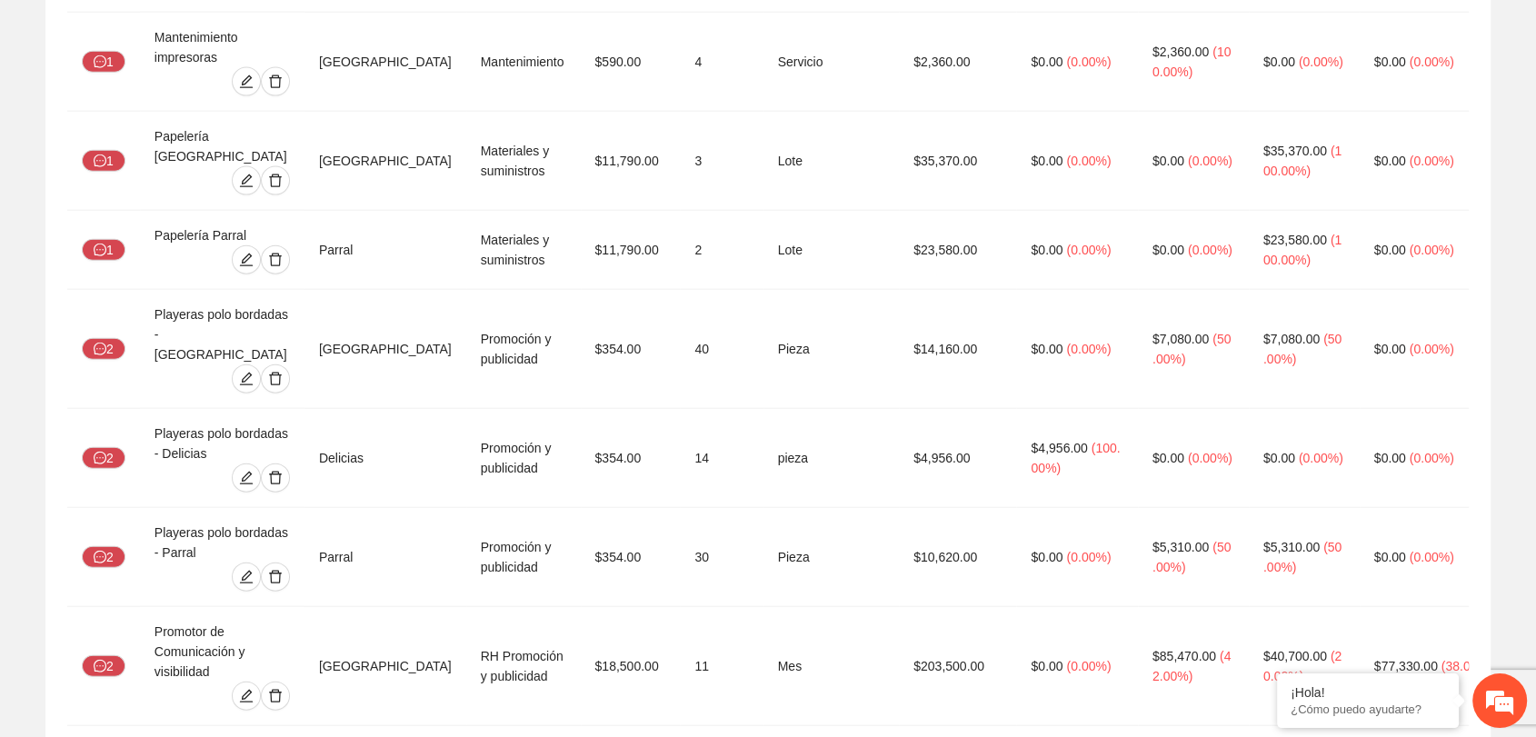
scroll to position [4341, 0]
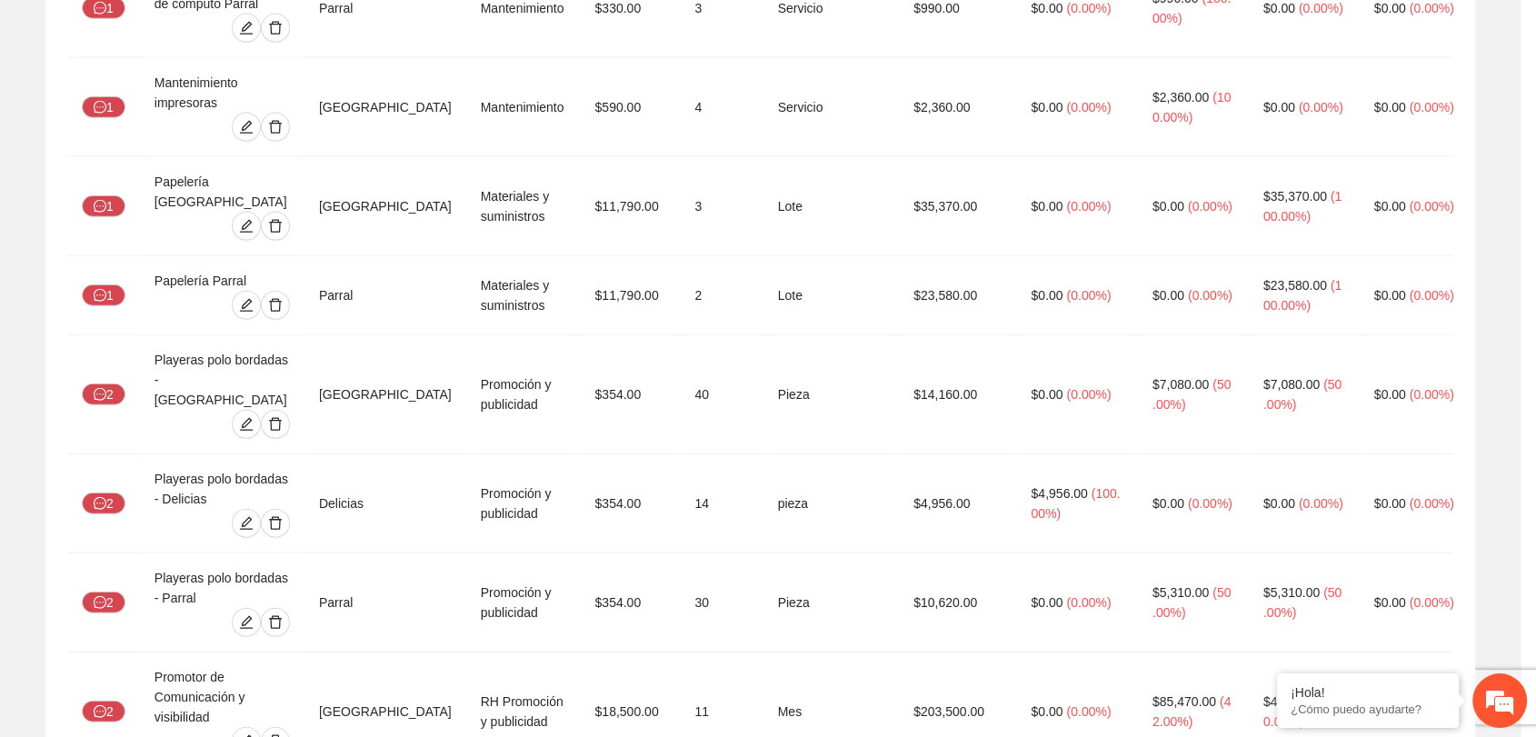
type input "**********"
type input "***"
type input "**"
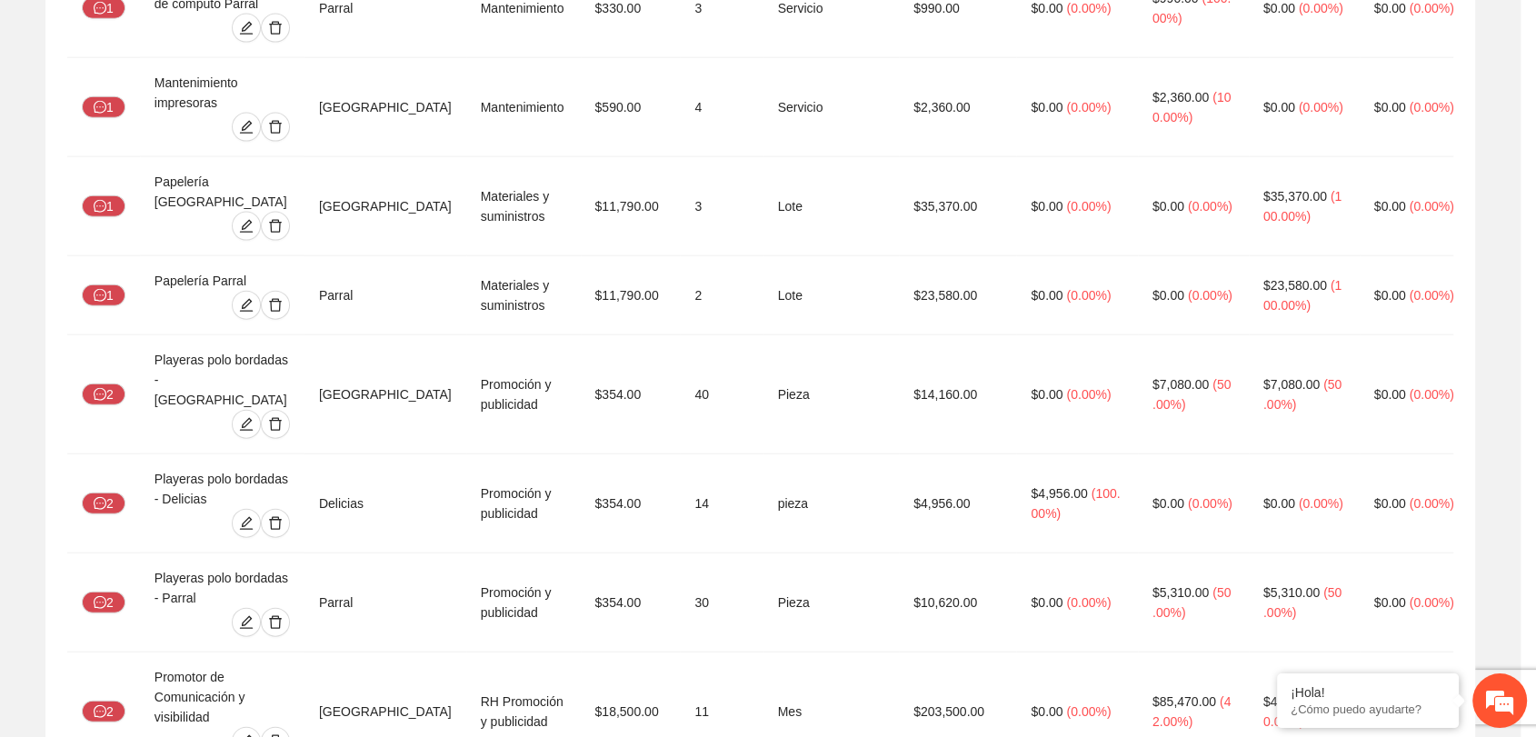
type input "**"
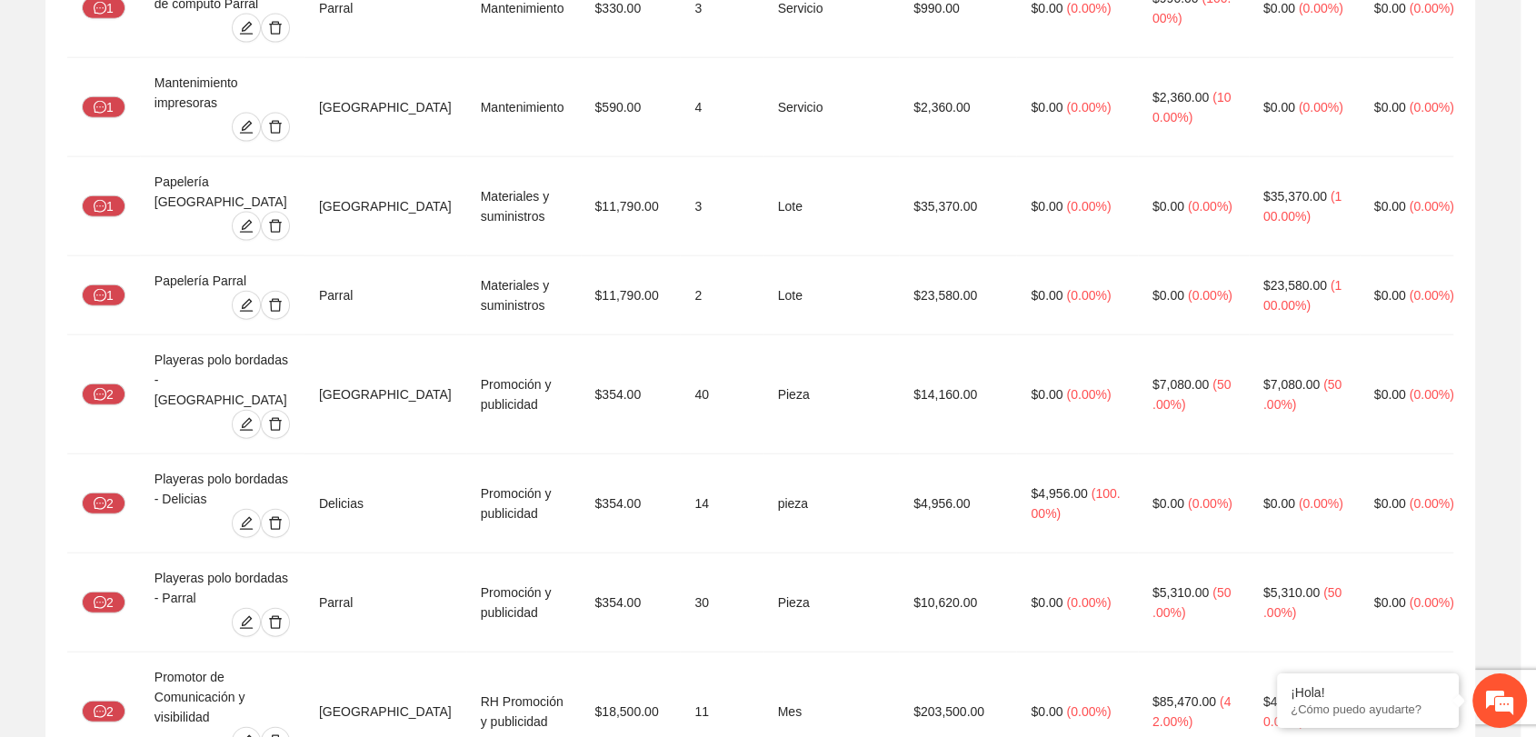
type input "**"
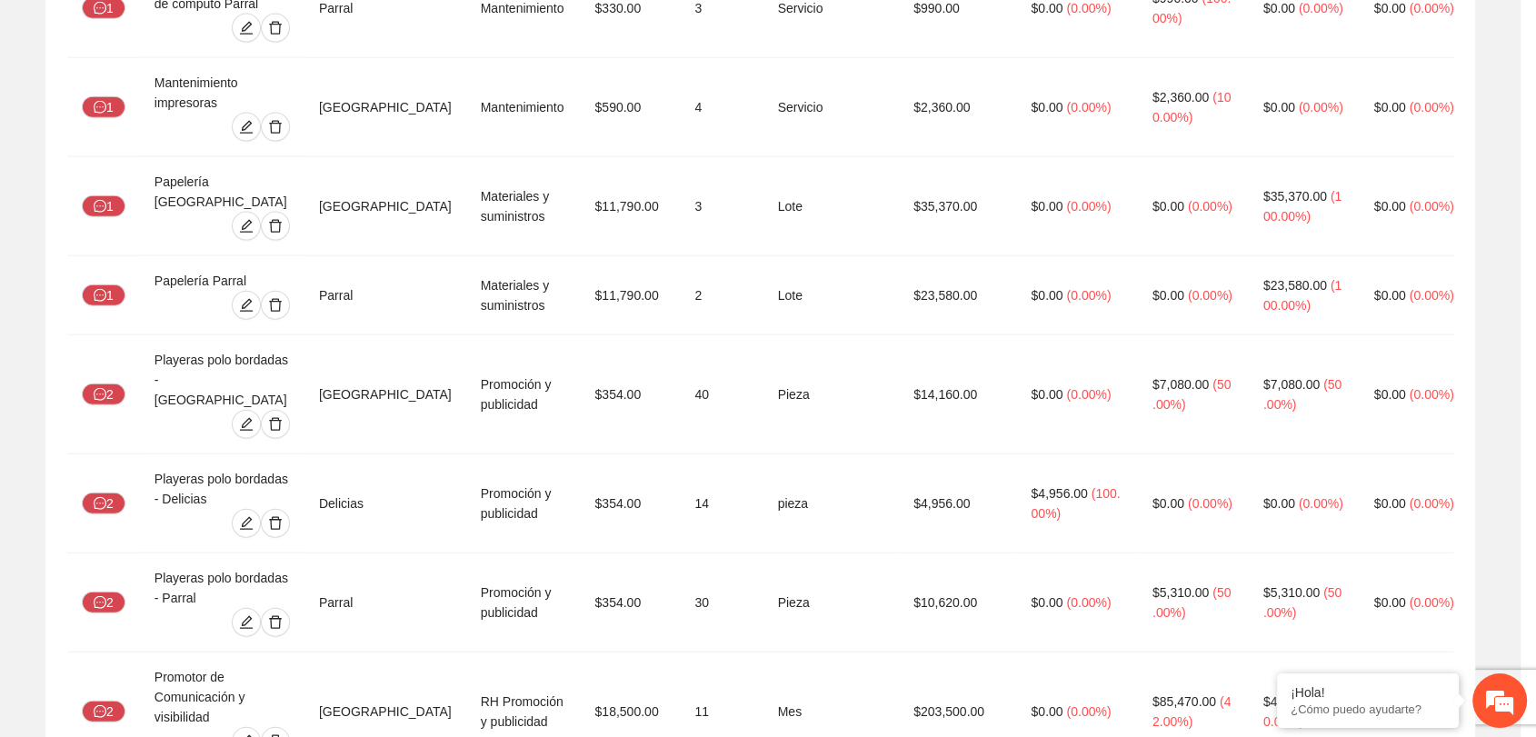
type input "**"
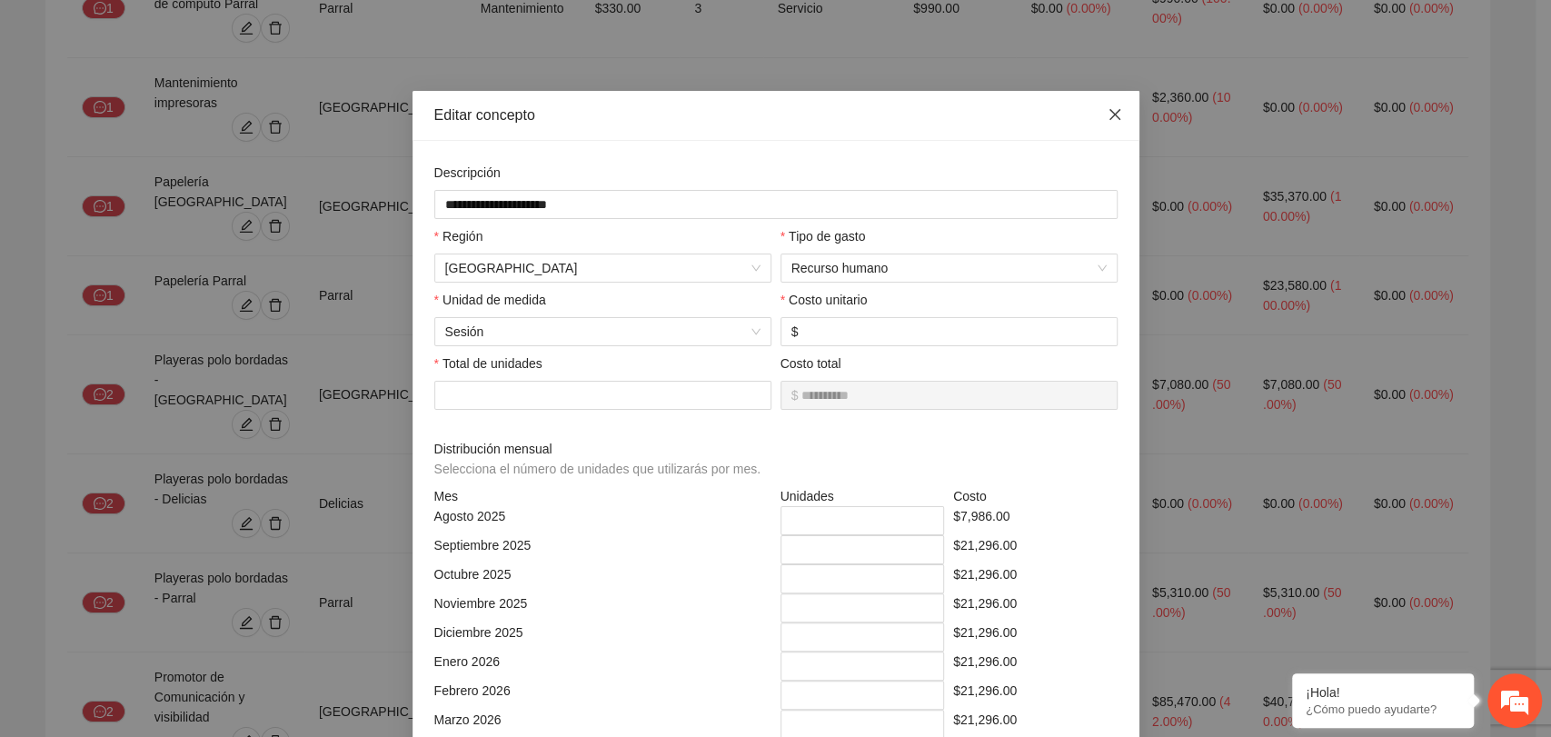
click at [1108, 118] on icon "close" at bounding box center [1115, 114] width 15 height 15
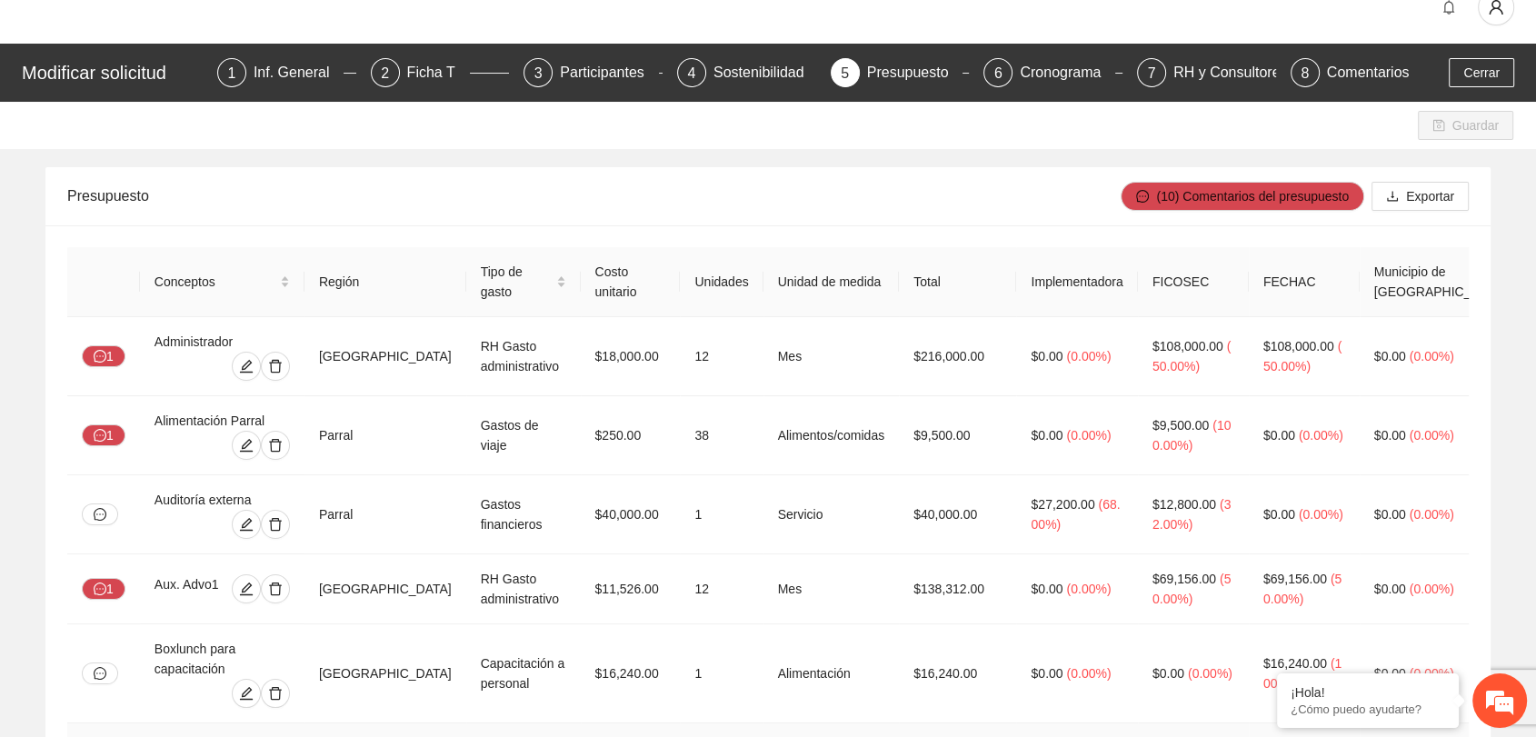
scroll to position [0, 0]
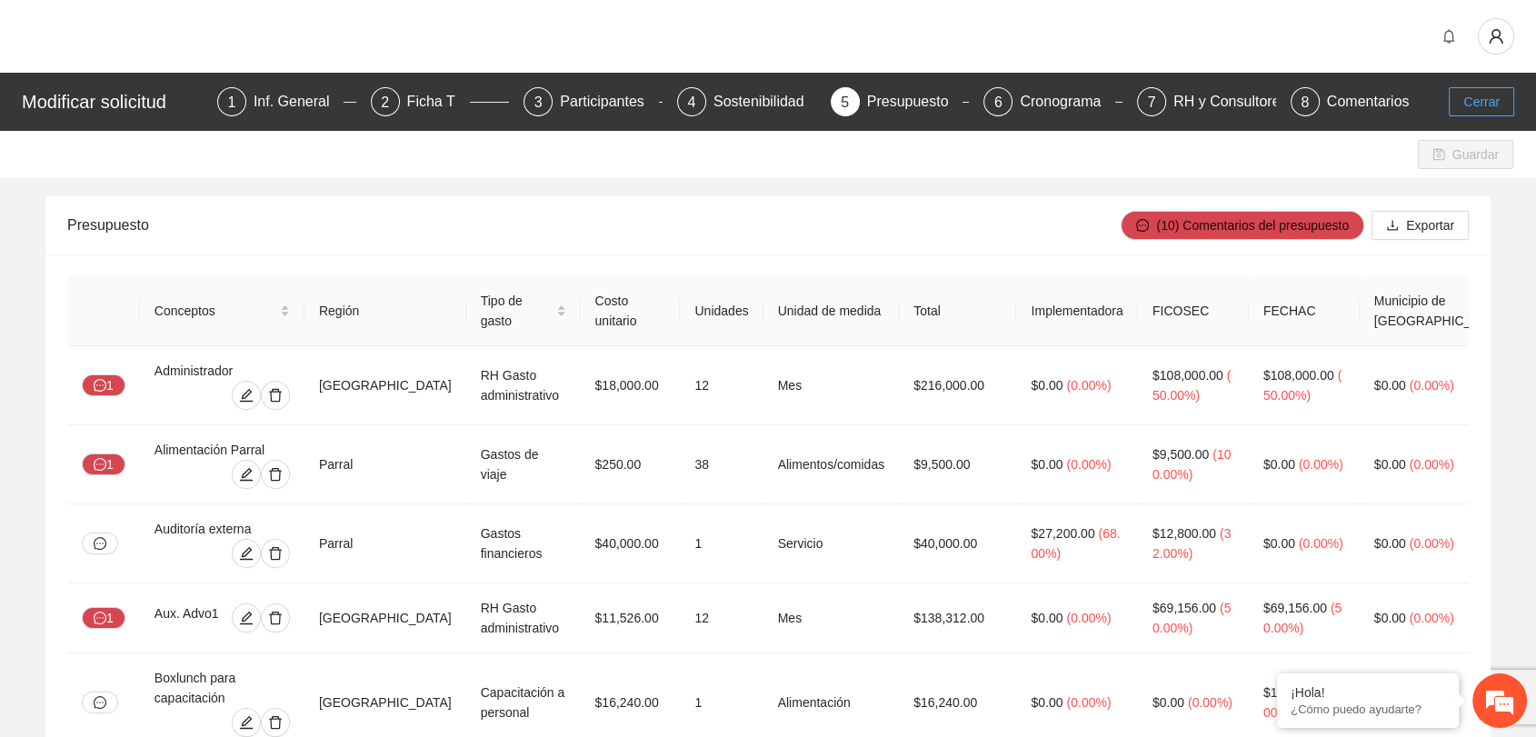
click at [1467, 101] on span "Cerrar" at bounding box center [1481, 102] width 36 height 20
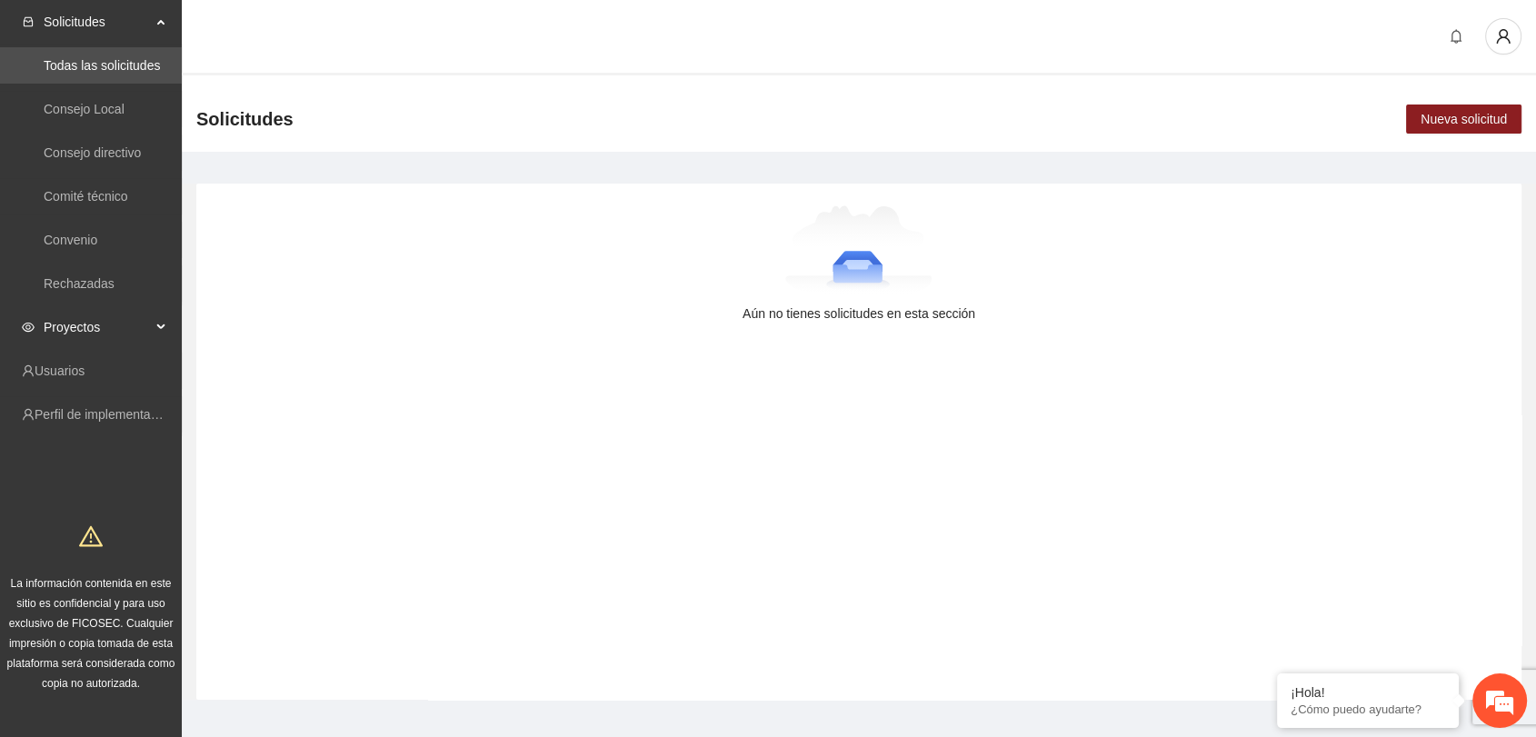
click at [79, 321] on span "Proyectos" at bounding box center [97, 327] width 107 height 36
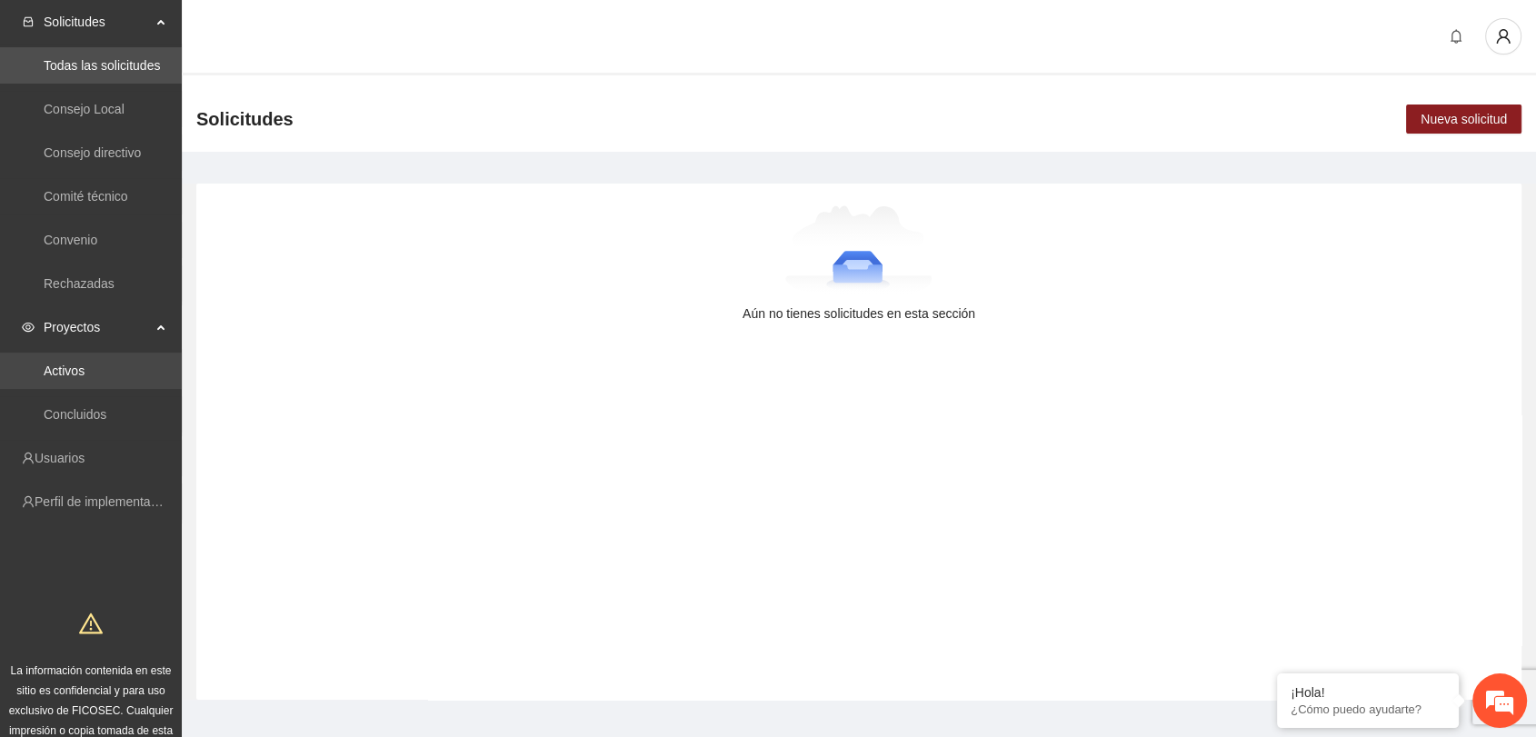
click at [85, 364] on link "Activos" at bounding box center [64, 371] width 41 height 15
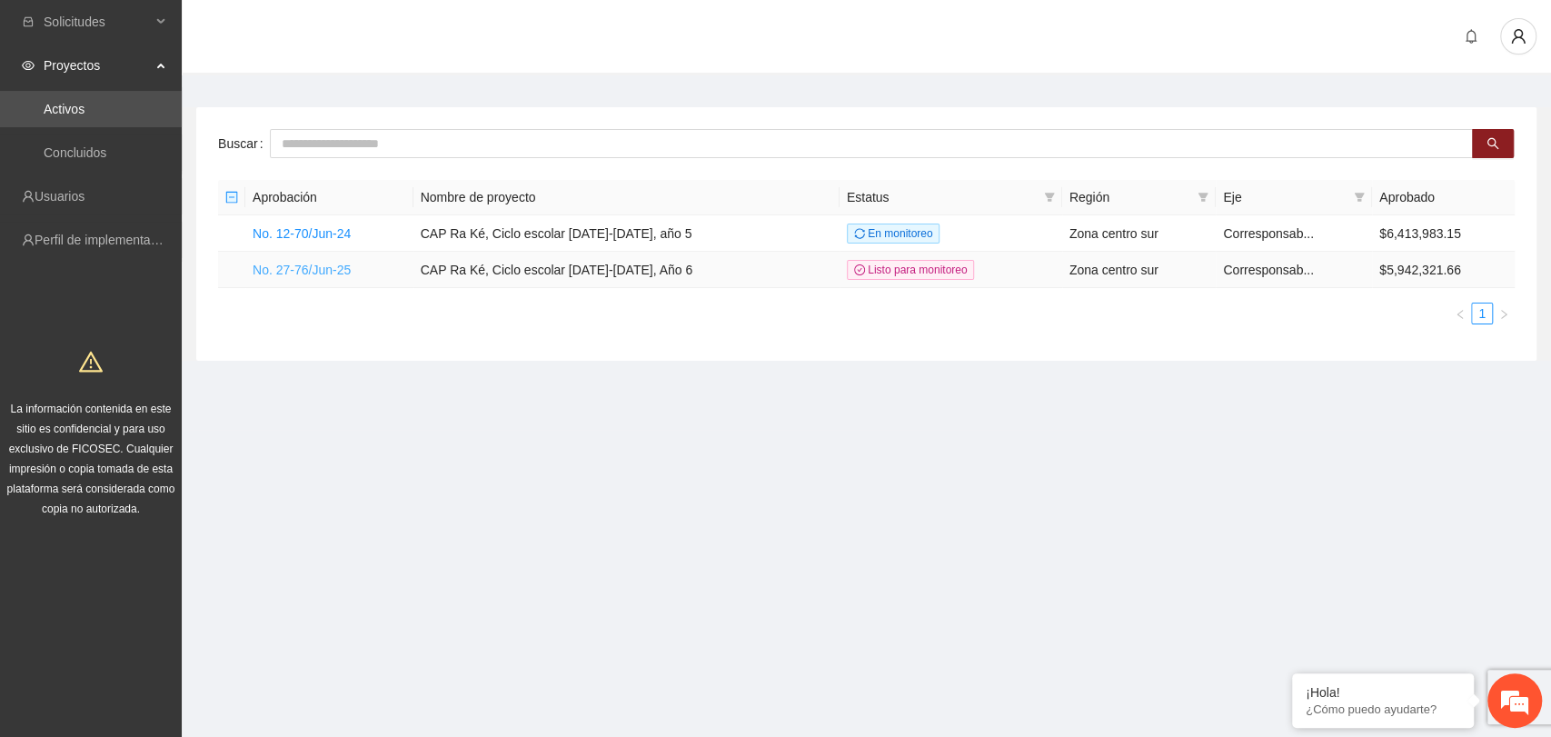
click at [305, 273] on link "No. 27-76/Jun-25" at bounding box center [302, 270] width 98 height 15
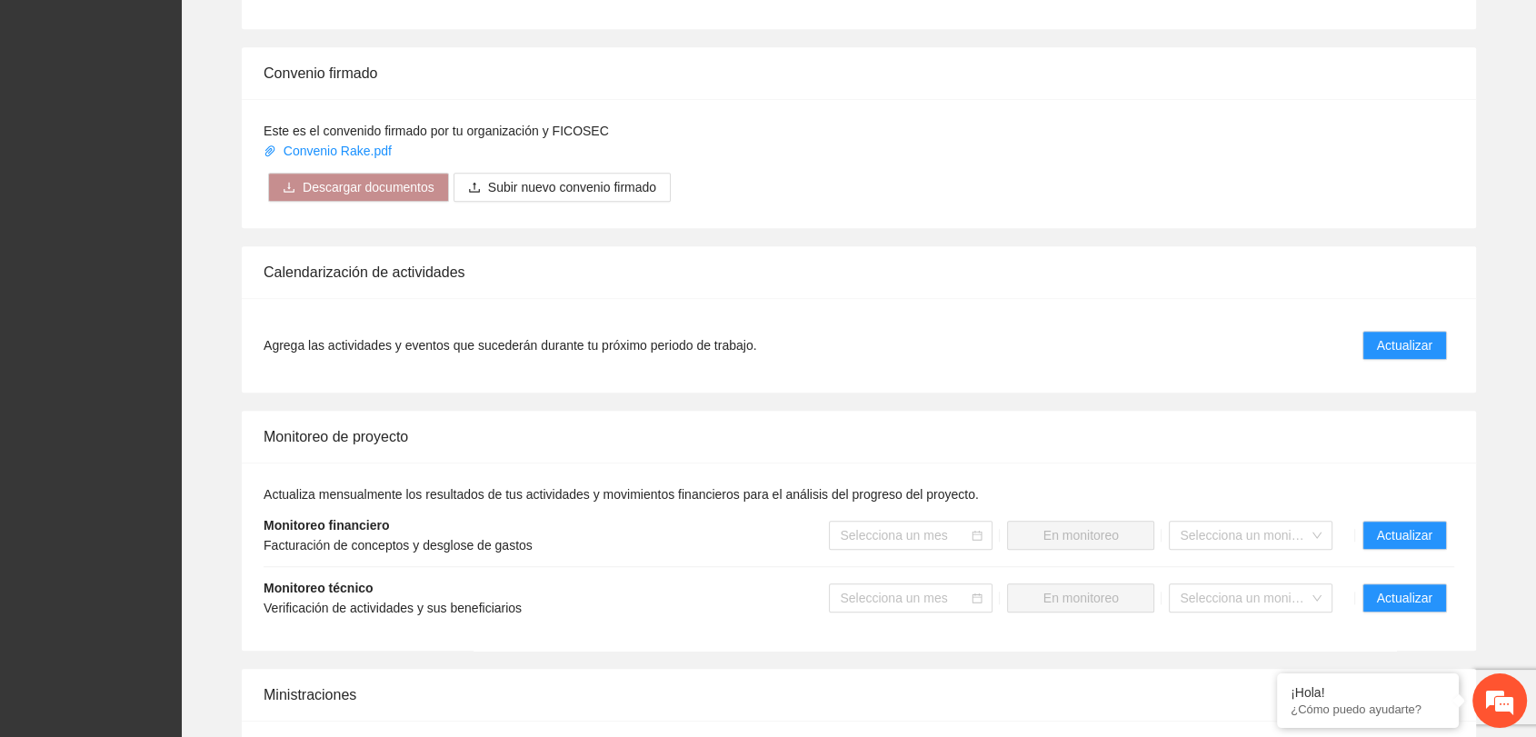
scroll to position [1615, 0]
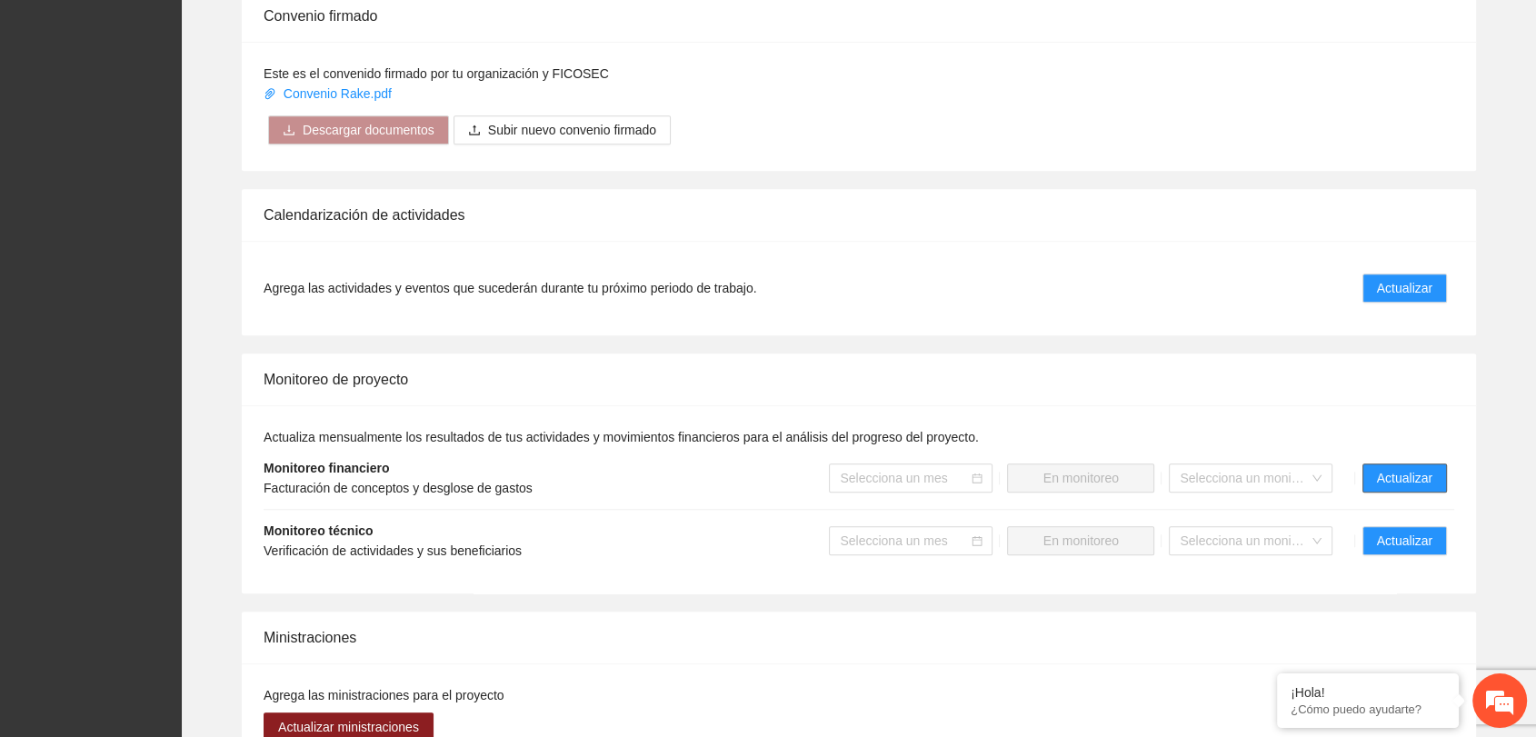
click at [1396, 475] on span "Actualizar" at bounding box center [1404, 478] width 55 height 20
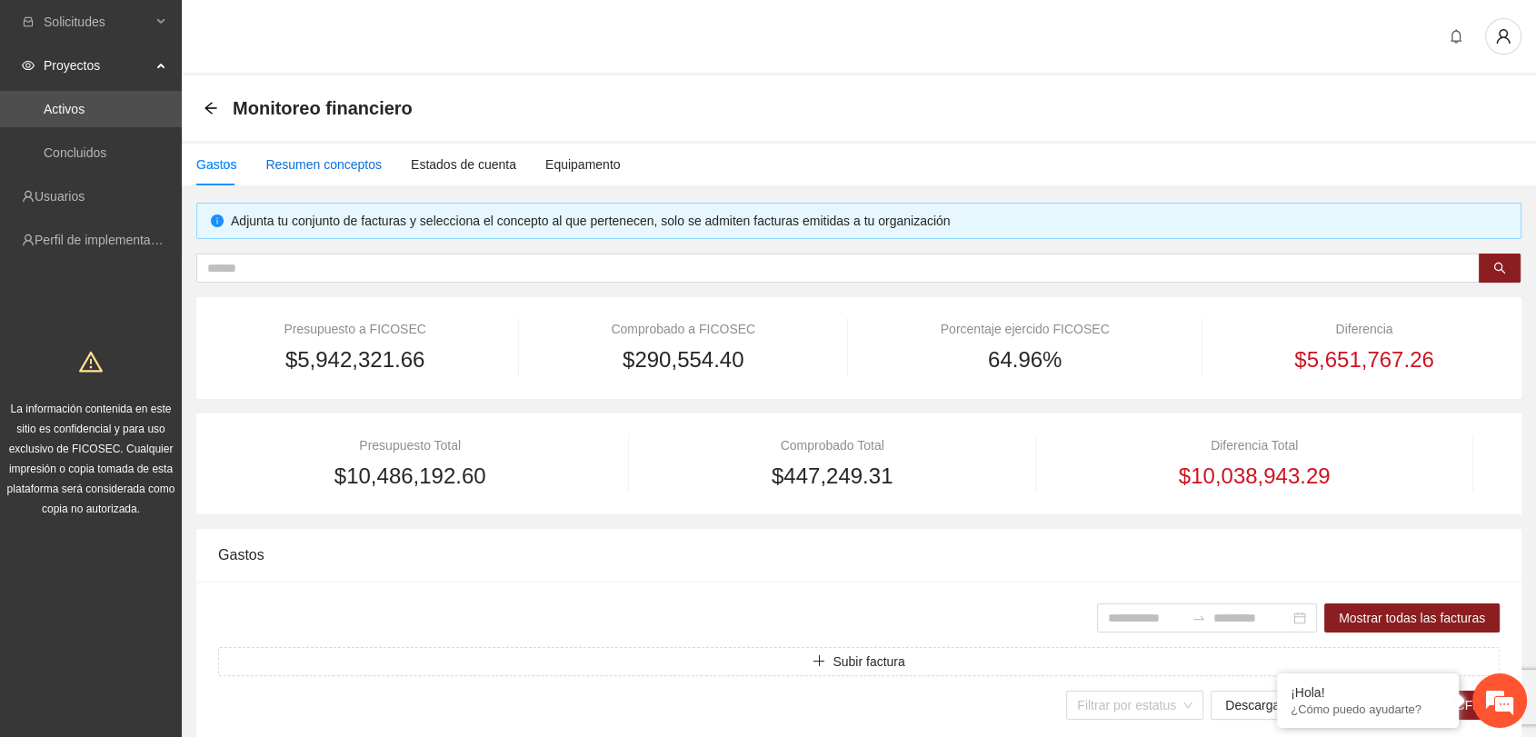
click at [353, 170] on div "Resumen conceptos" at bounding box center [323, 164] width 116 height 20
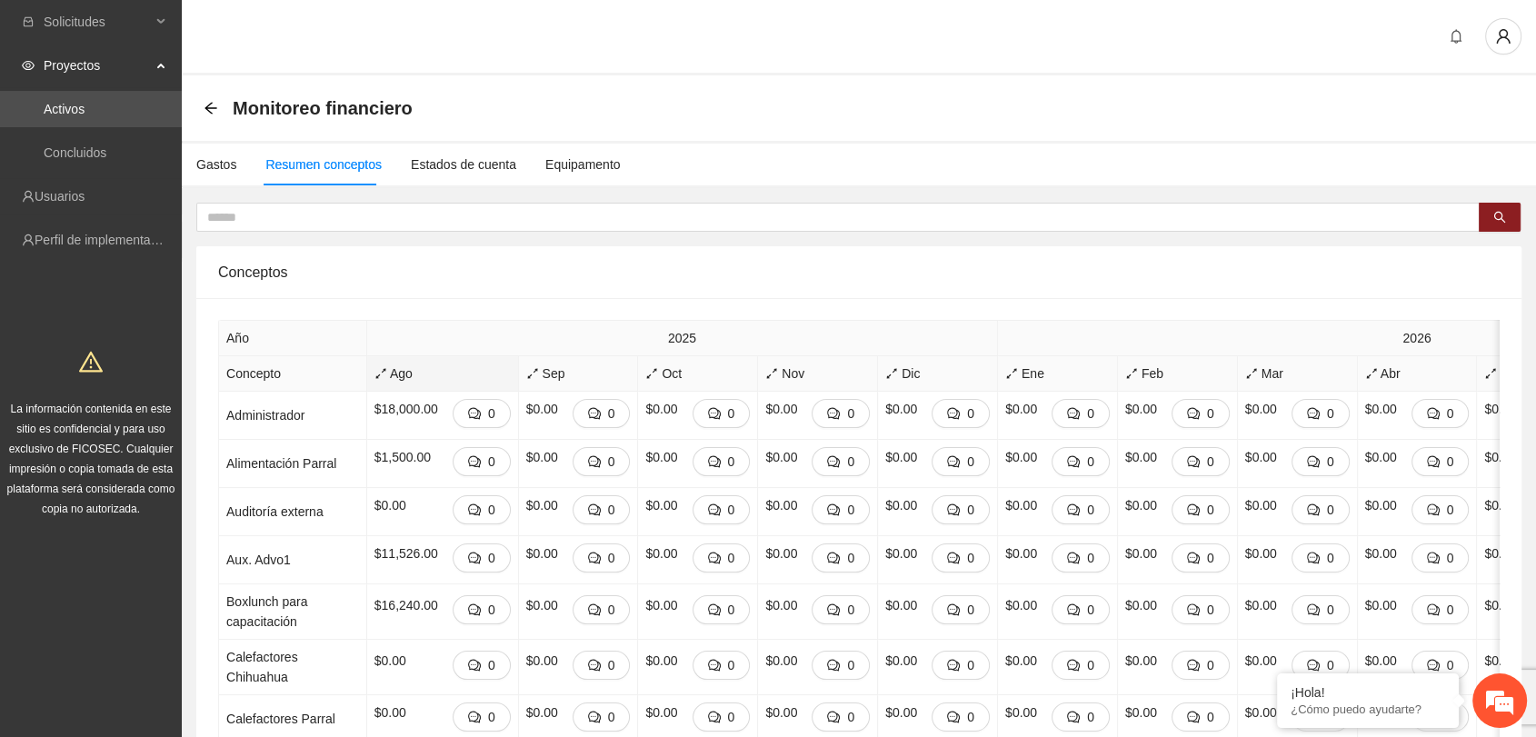
click at [376, 378] on span "Ago" at bounding box center [442, 374] width 136 height 20
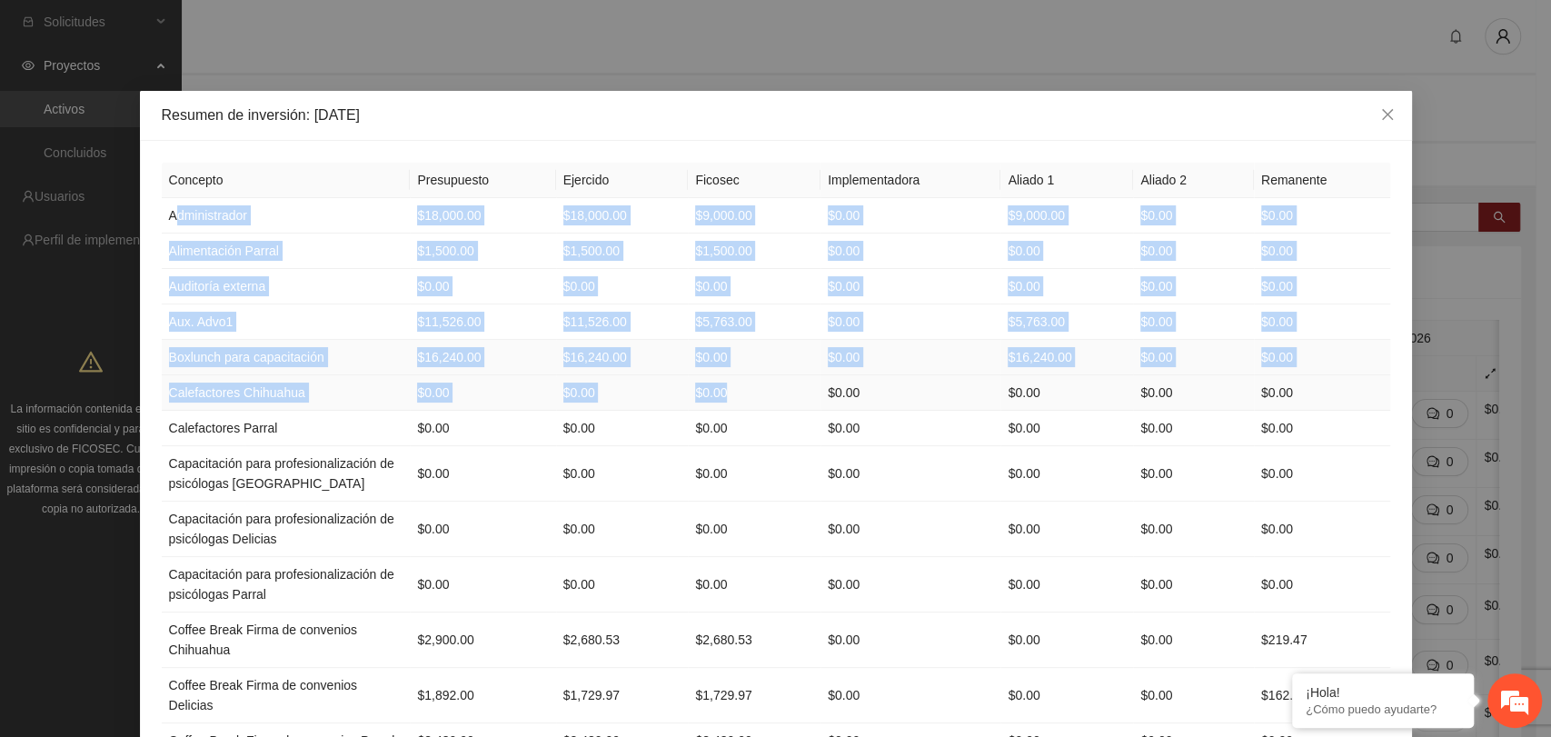
drag, startPoint x: 165, startPoint y: 214, endPoint x: 705, endPoint y: 391, distance: 568.2
click at [556, 334] on td "$11,526.00" at bounding box center [622, 321] width 133 height 35
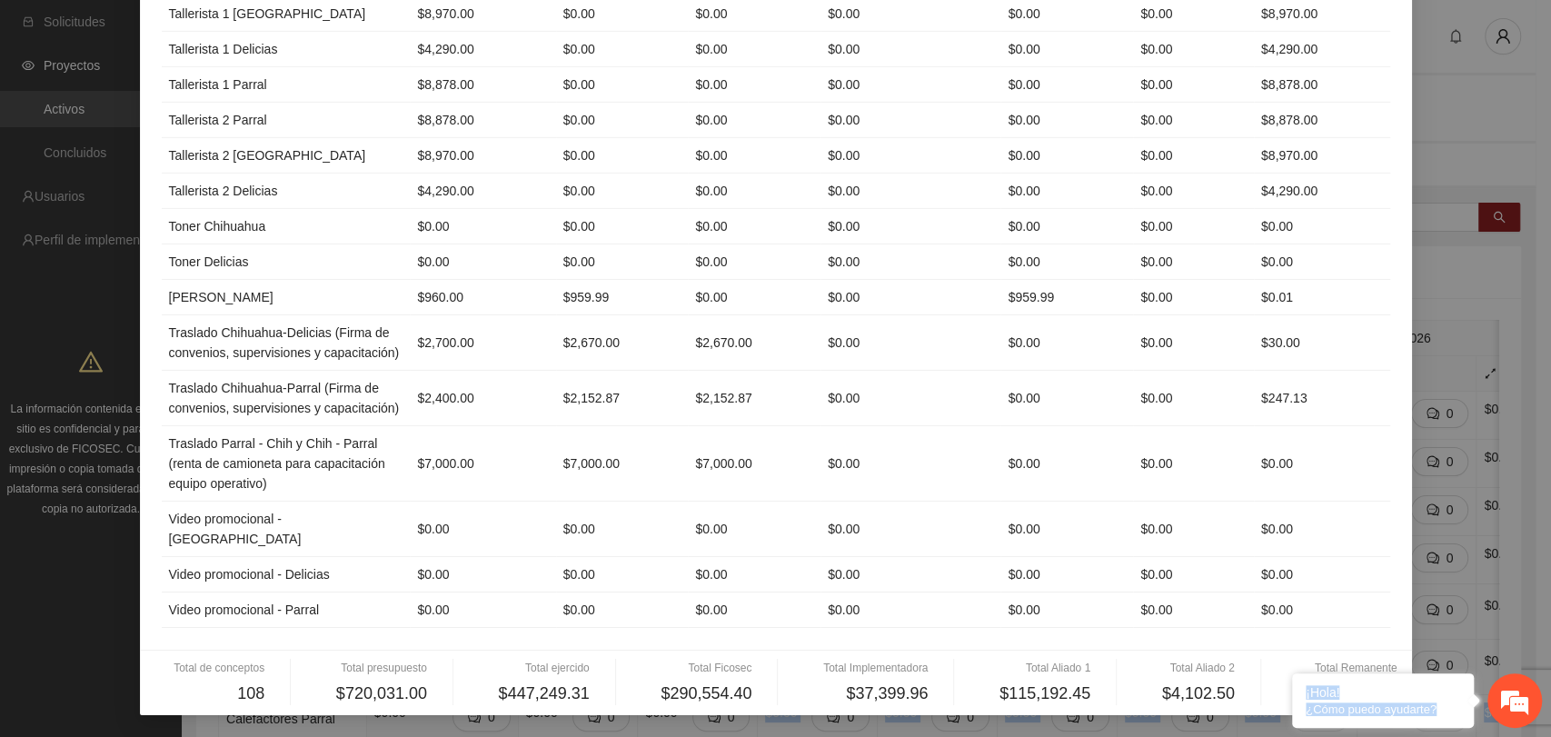
scroll to position [4127, 0]
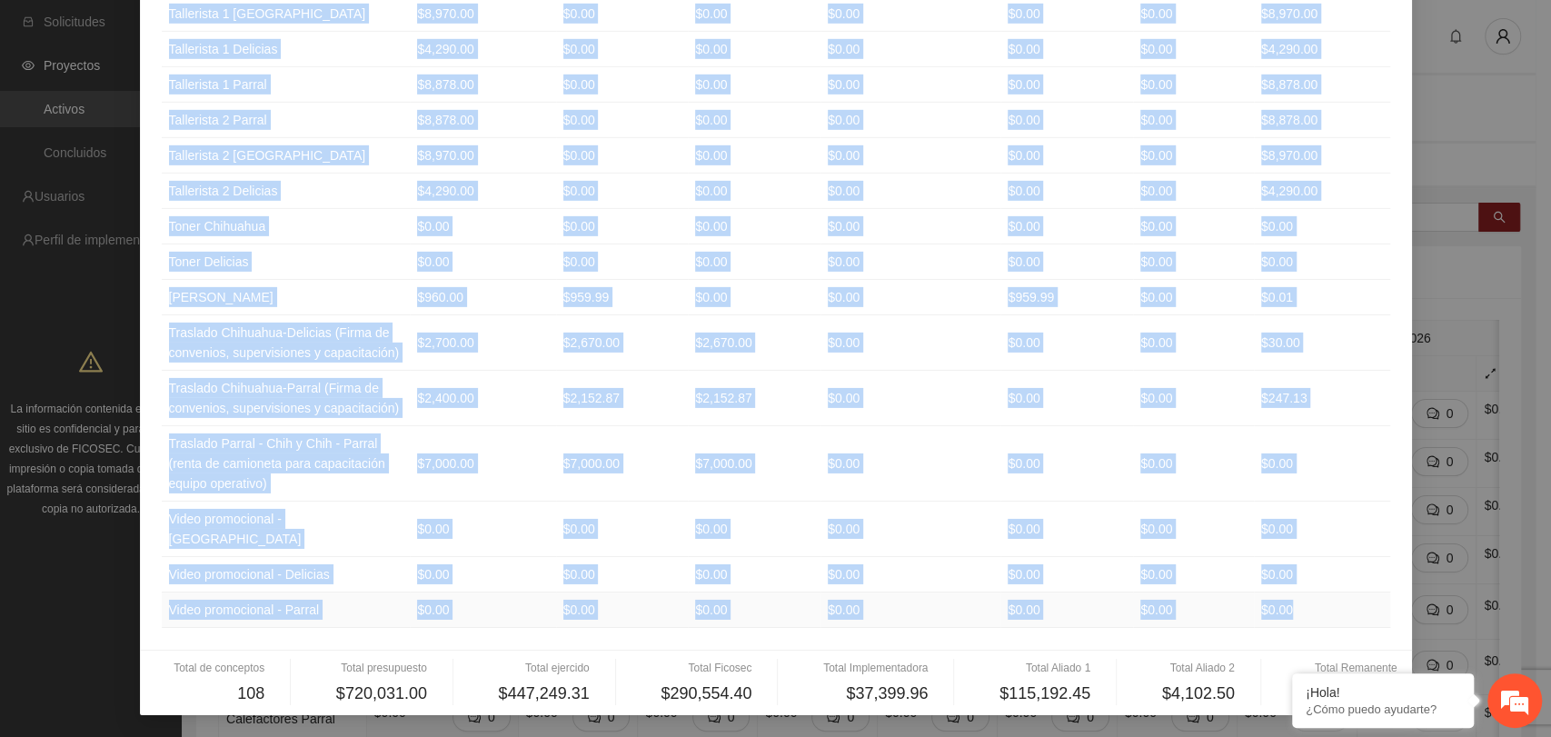
drag, startPoint x: 161, startPoint y: 213, endPoint x: 1301, endPoint y: 598, distance: 1203.9
copy tbody "Administrador $18,000.00 $18,000.00 $9,000.00 $0.00 $9,000.00 $0.00 $0.00 Alime…"
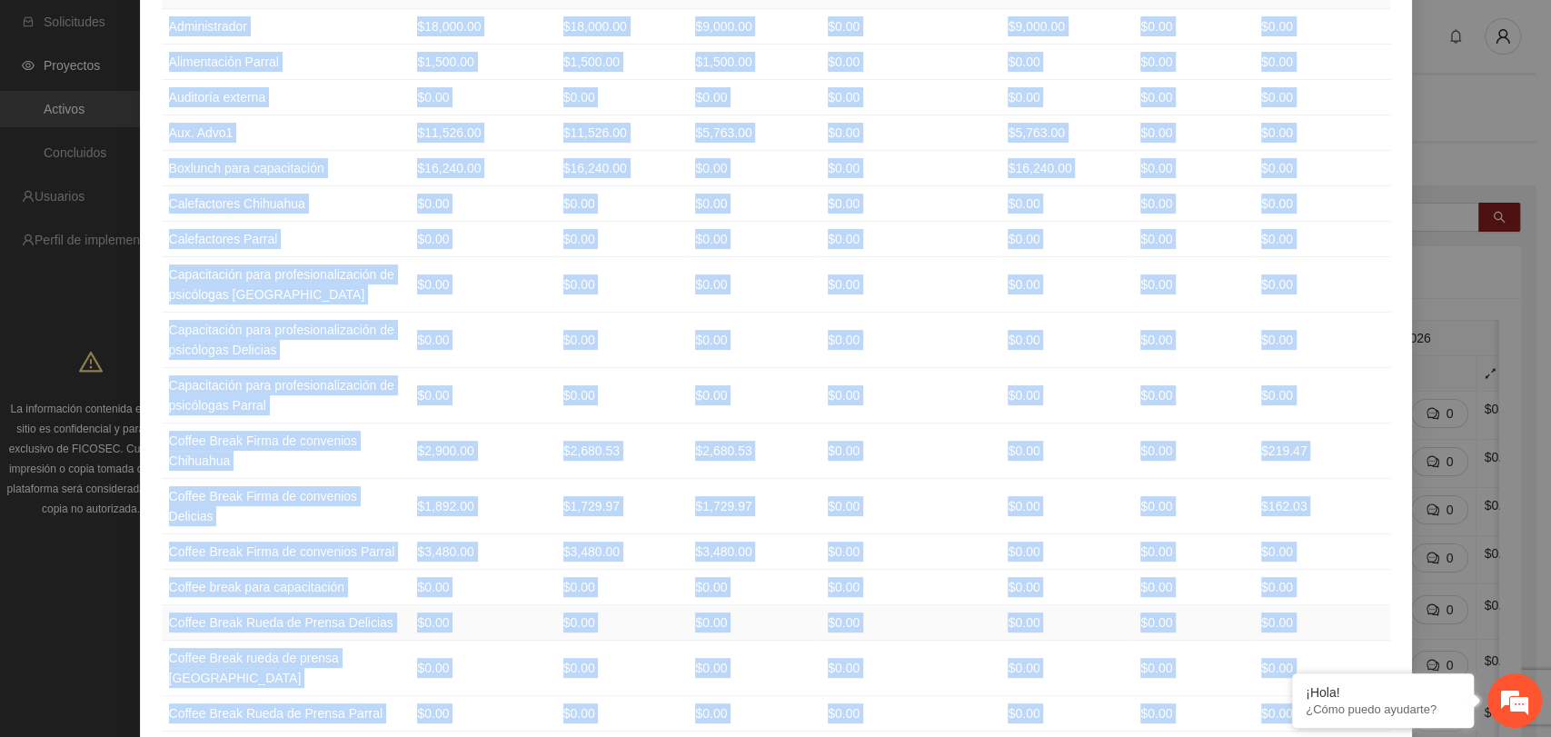
scroll to position [0, 0]
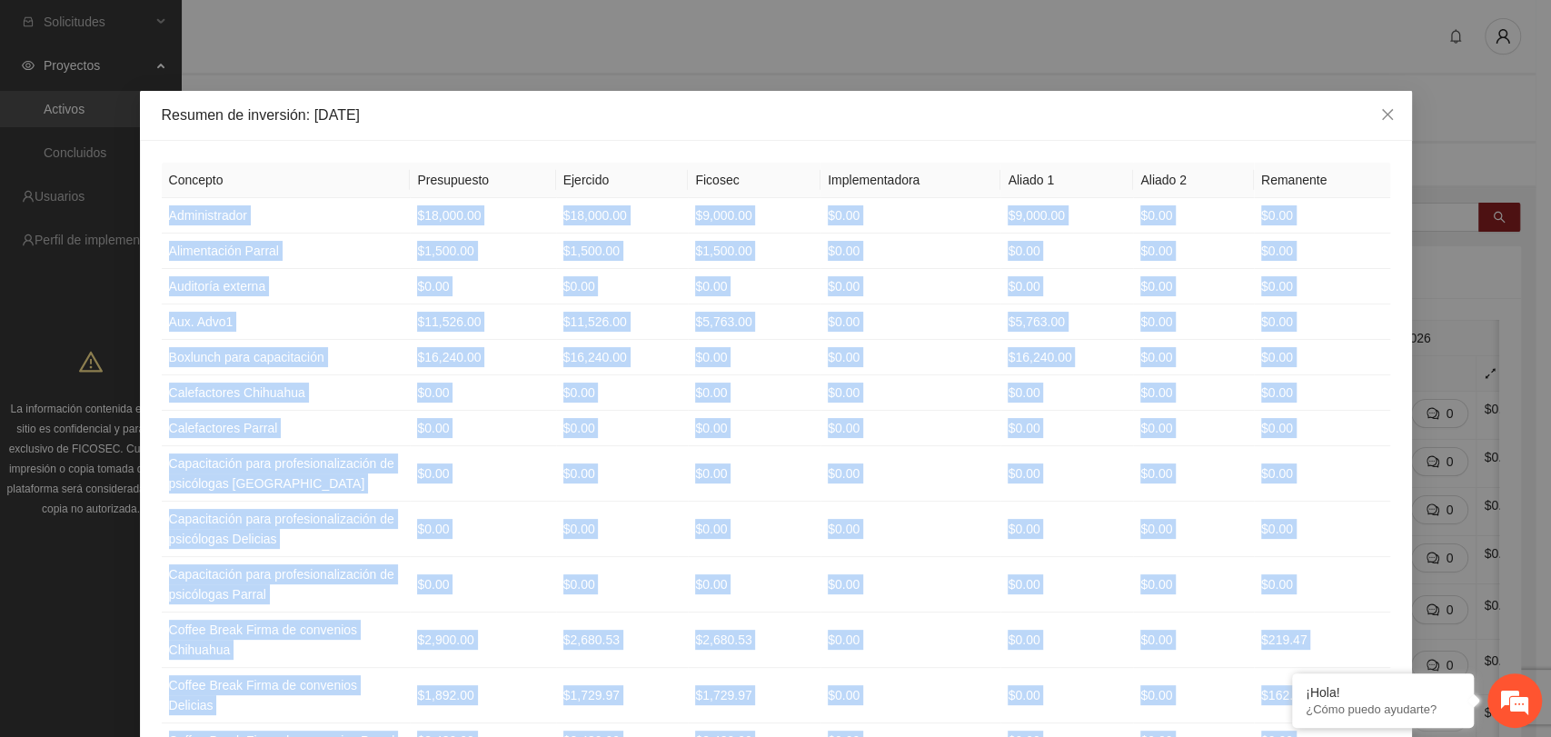
click at [560, 180] on th "Ejercido" at bounding box center [622, 180] width 133 height 35
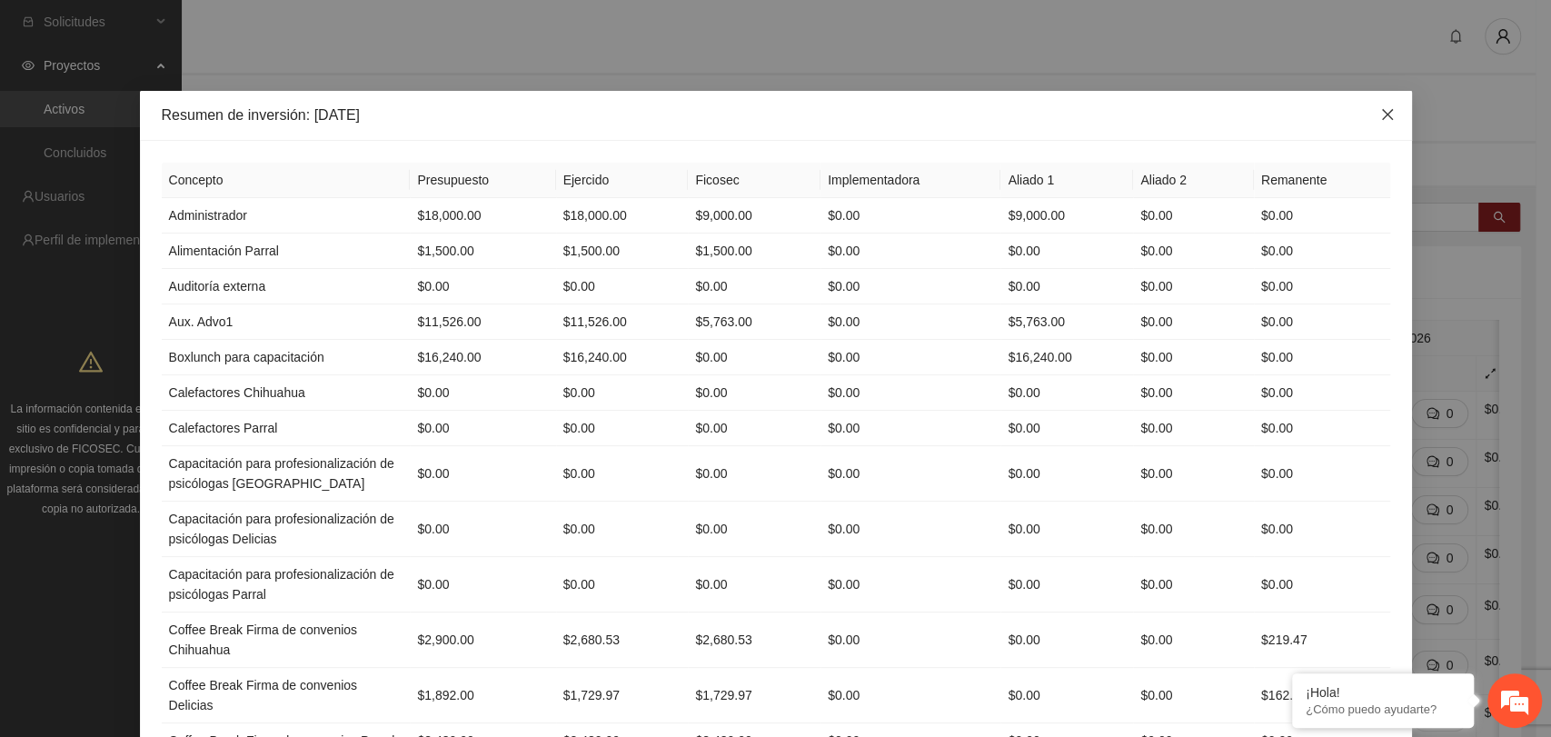
click at [1380, 111] on icon "close" at bounding box center [1387, 114] width 15 height 15
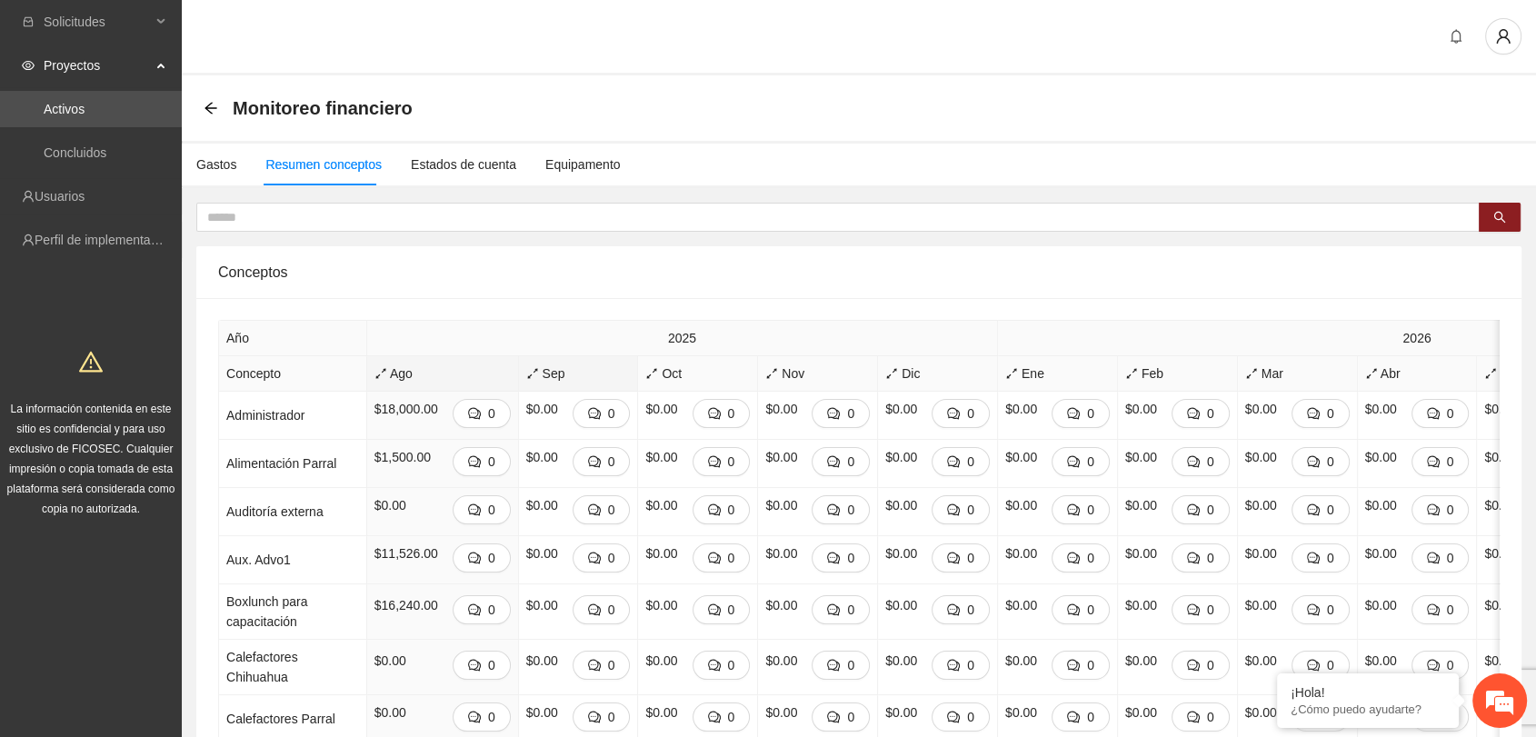
click at [526, 367] on span "Sep" at bounding box center [578, 374] width 105 height 20
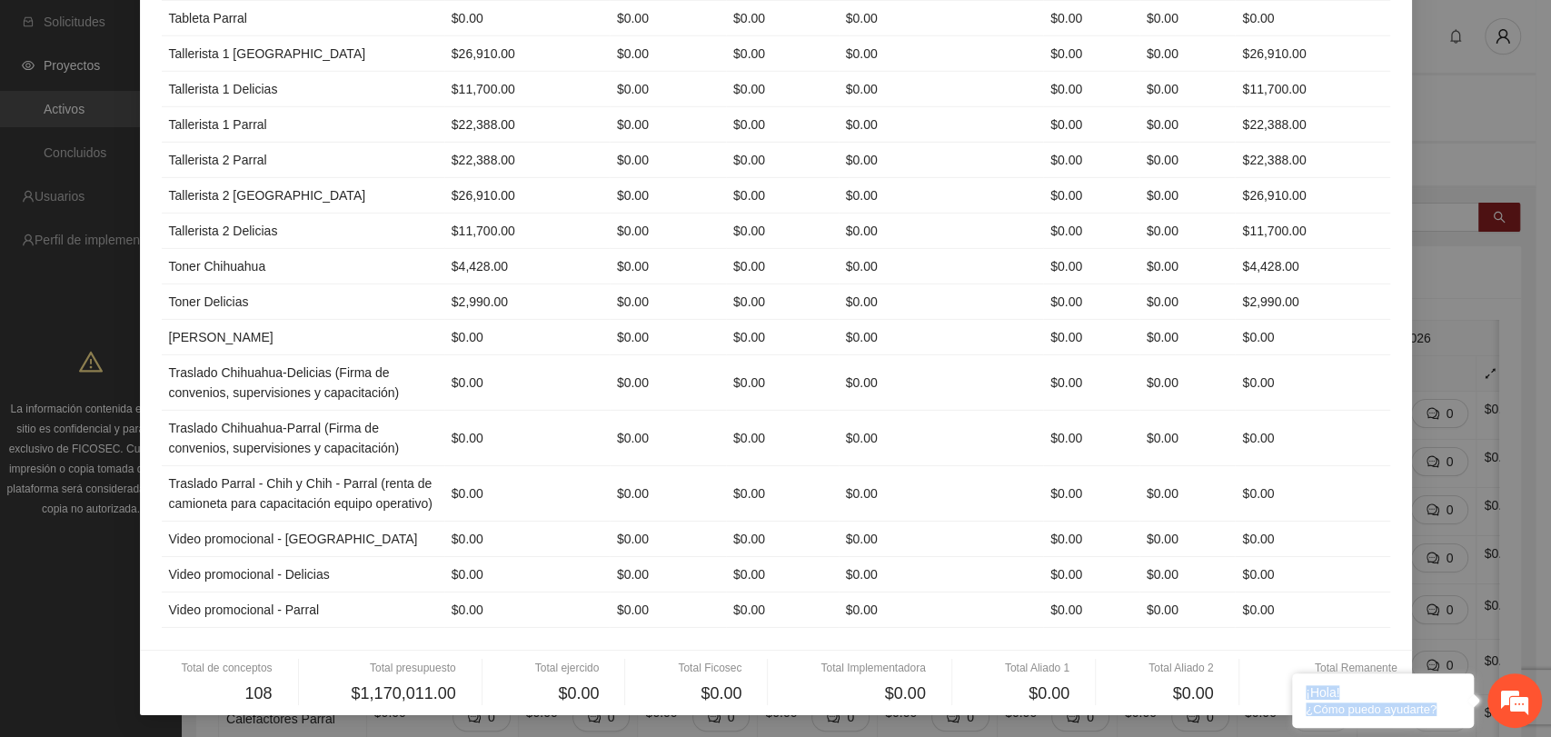
scroll to position [3846, 0]
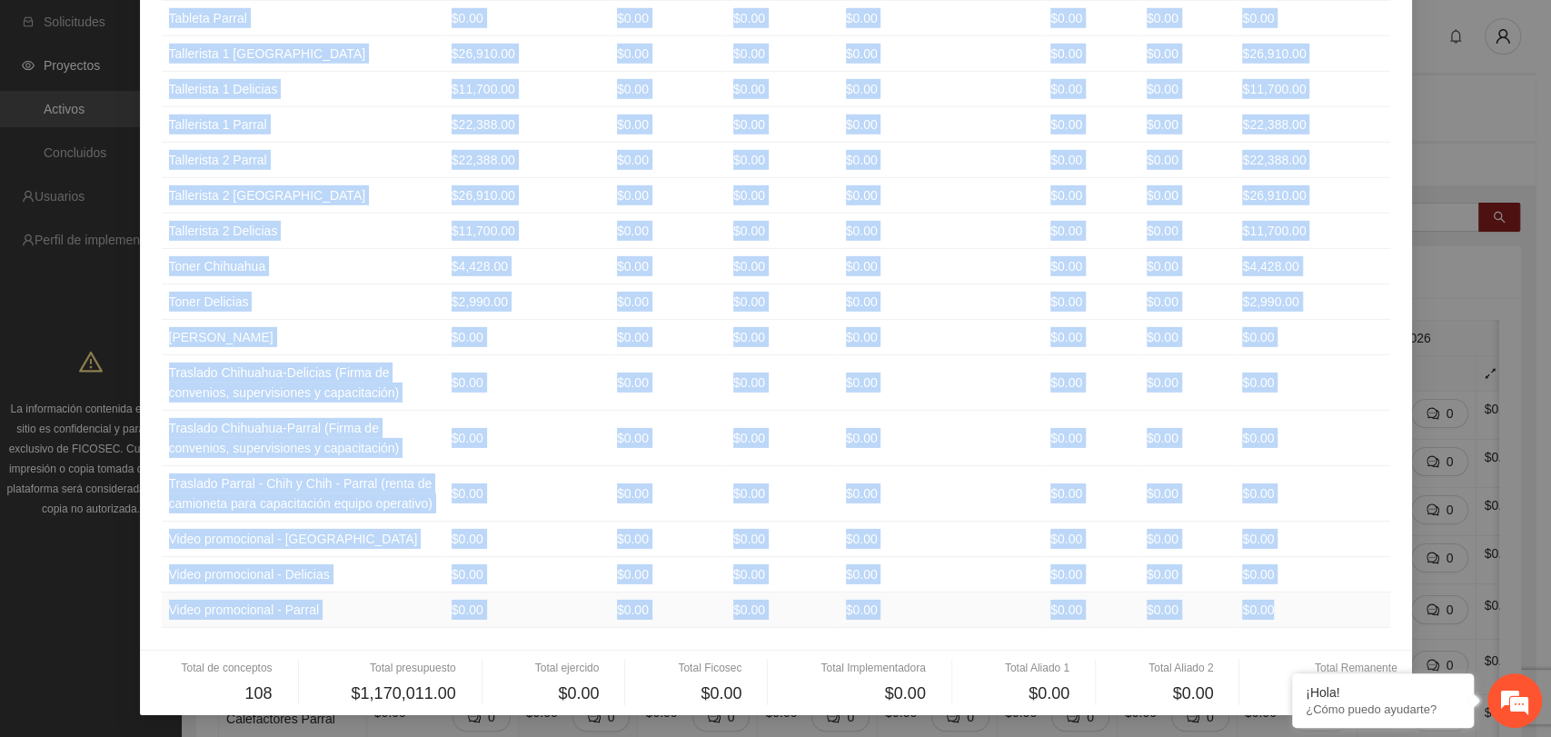
drag, startPoint x: 162, startPoint y: 219, endPoint x: 1269, endPoint y: 621, distance: 1177.5
copy tbody "Administrador $18,000.00 $0.00 $0.00 $0.00 $0.00 $0.00 $18,000.00 Alimentación …"
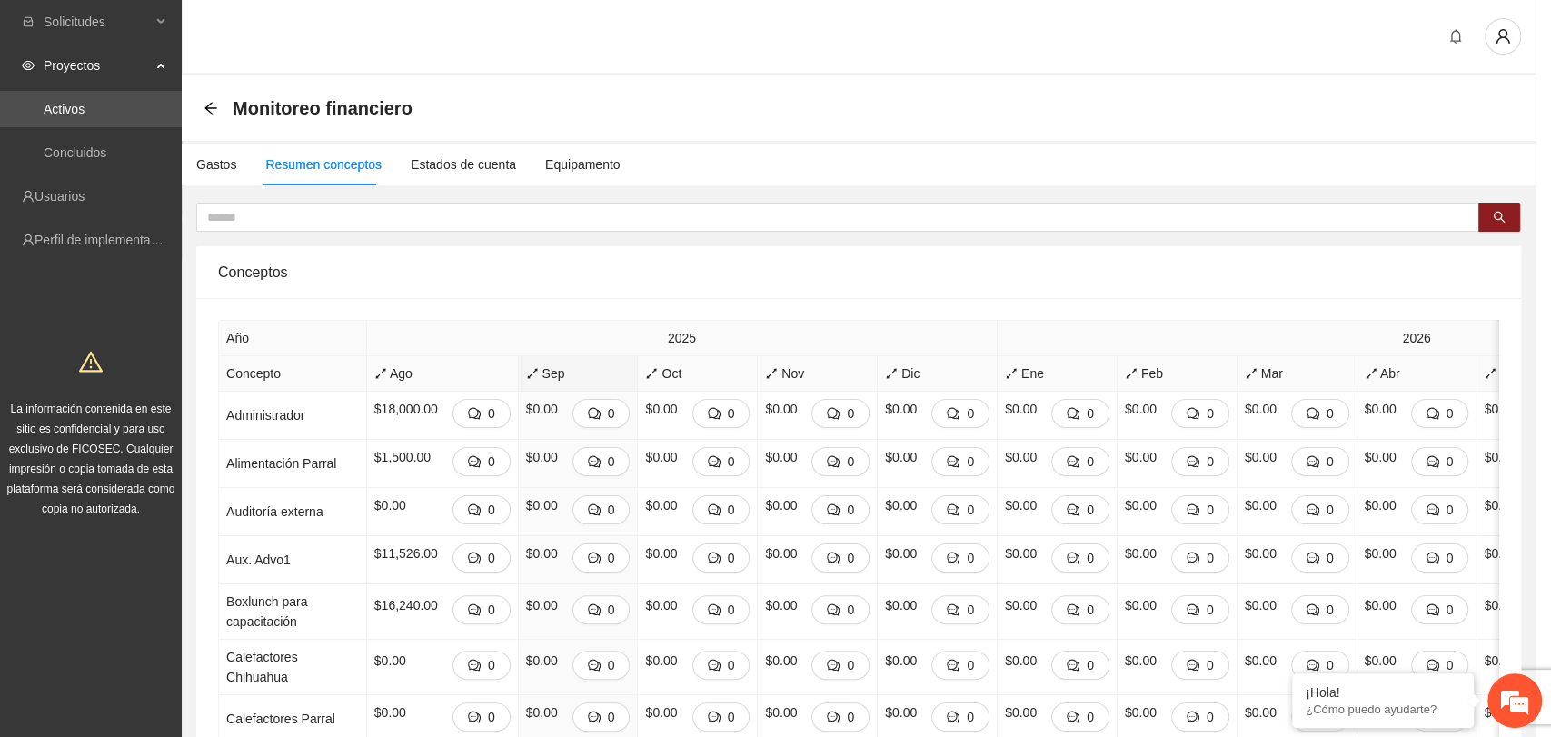
scroll to position [3756, 0]
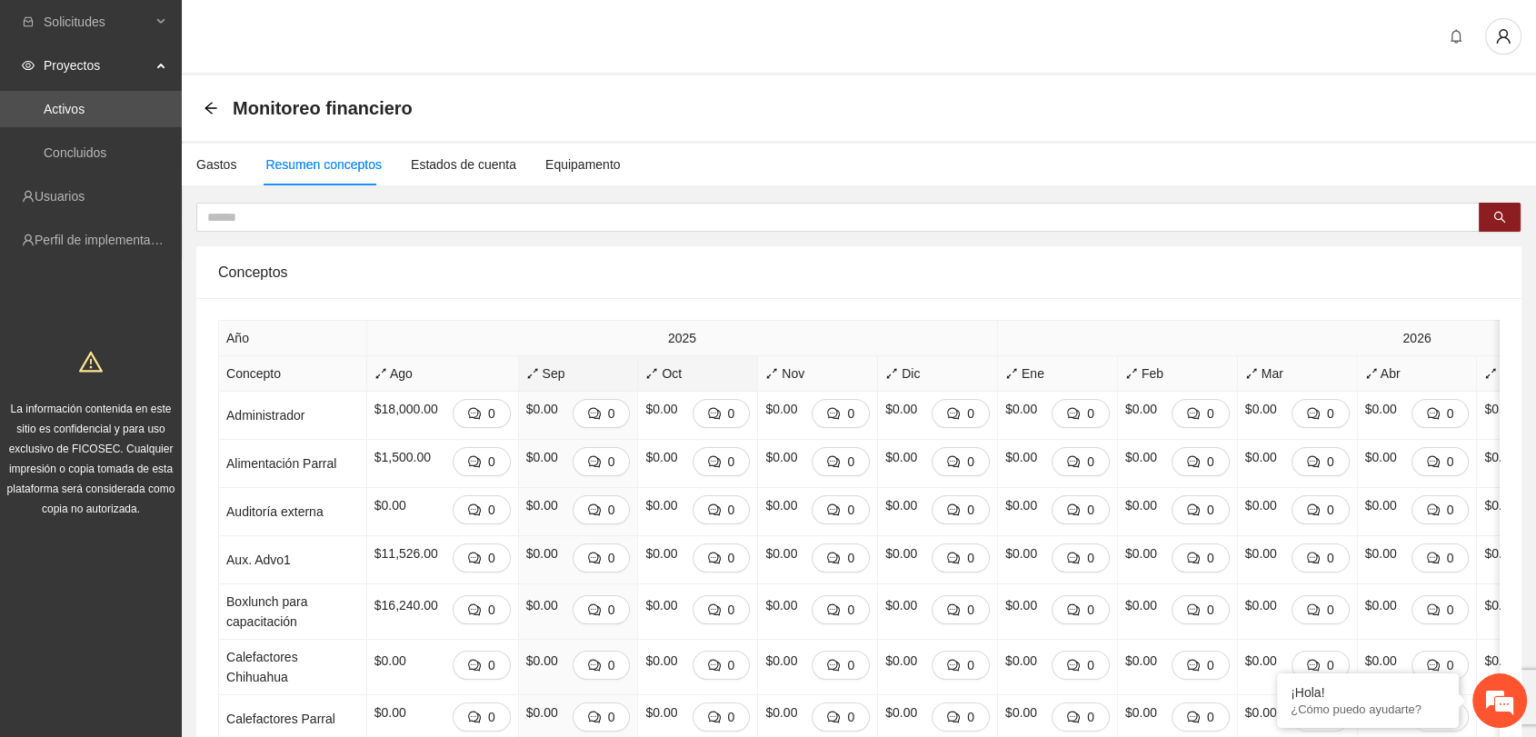
click at [645, 373] on span "Oct" at bounding box center [697, 374] width 105 height 20
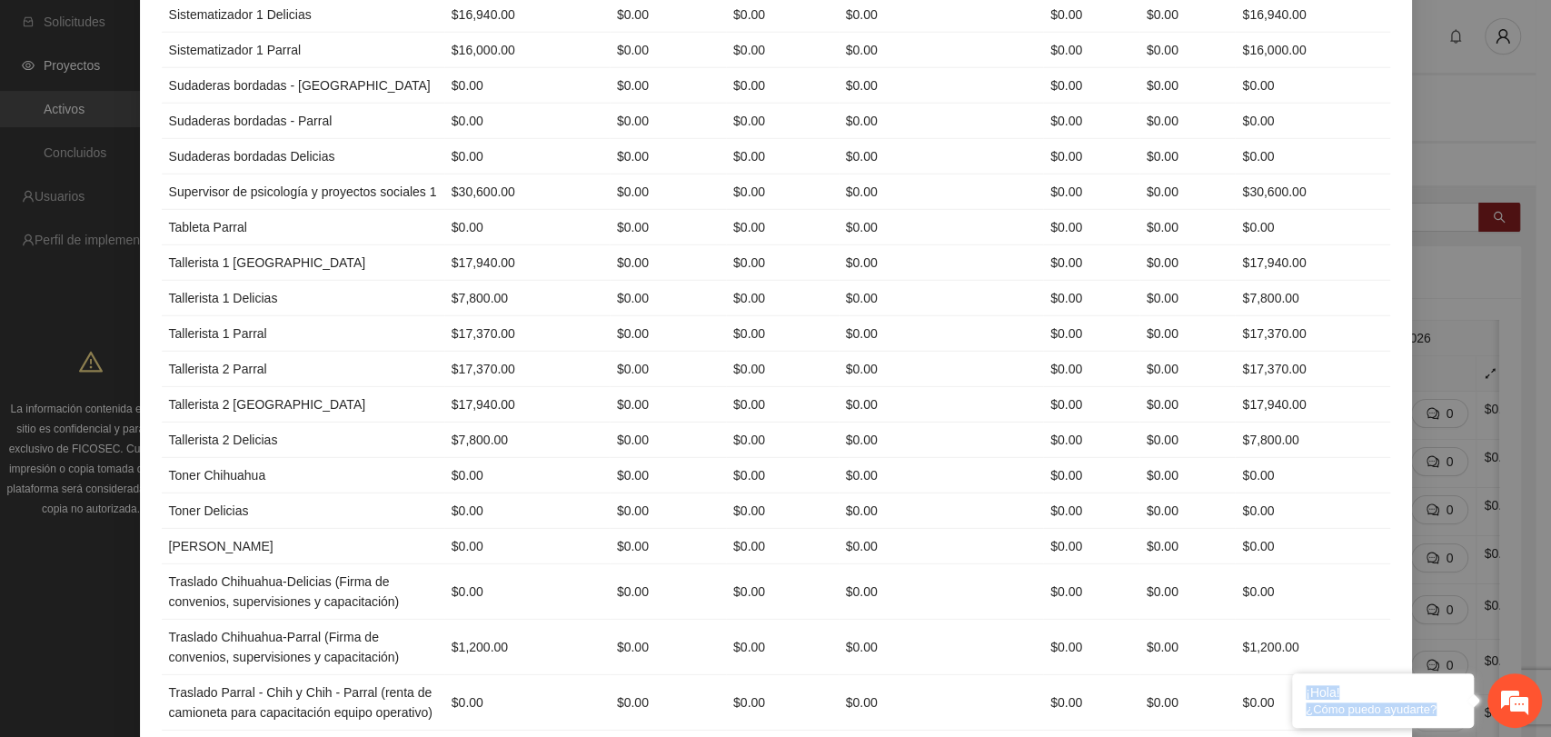
drag, startPoint x: 395, startPoint y: 213, endPoint x: 609, endPoint y: 783, distance: 609.4
click at [609, 736] on html "**********" at bounding box center [775, 368] width 1551 height 737
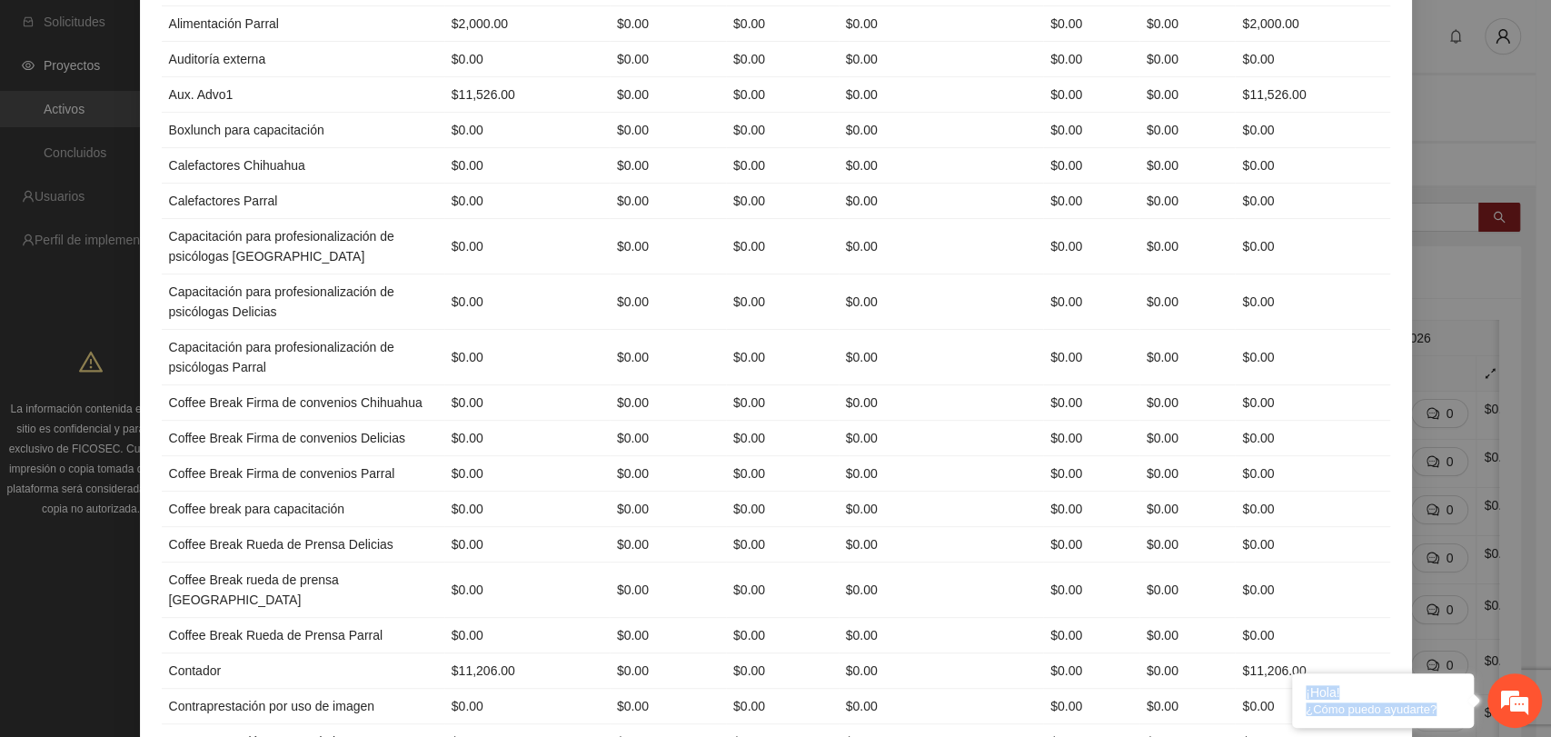
scroll to position [0, 0]
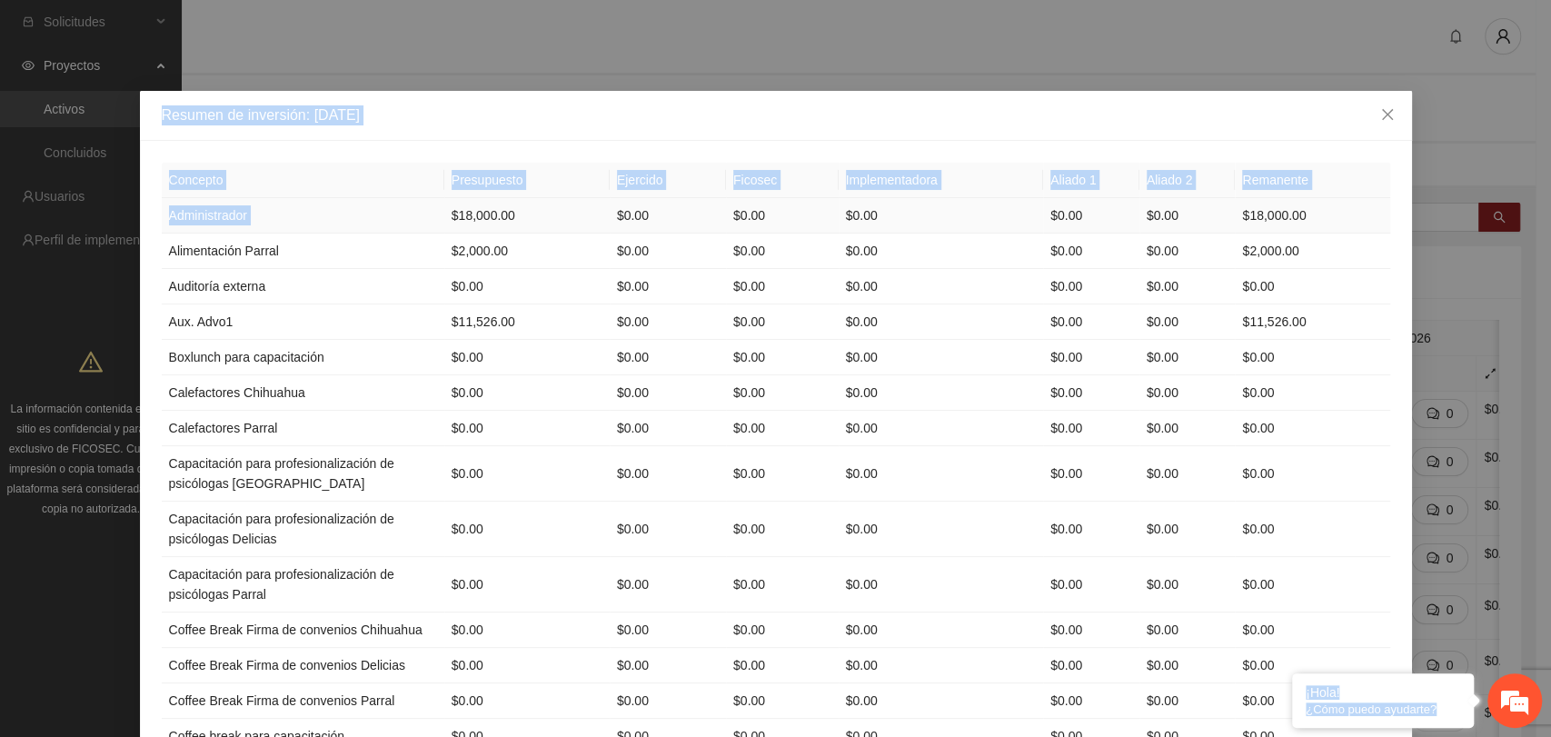
click at [180, 198] on td "Administrador" at bounding box center [303, 215] width 283 height 35
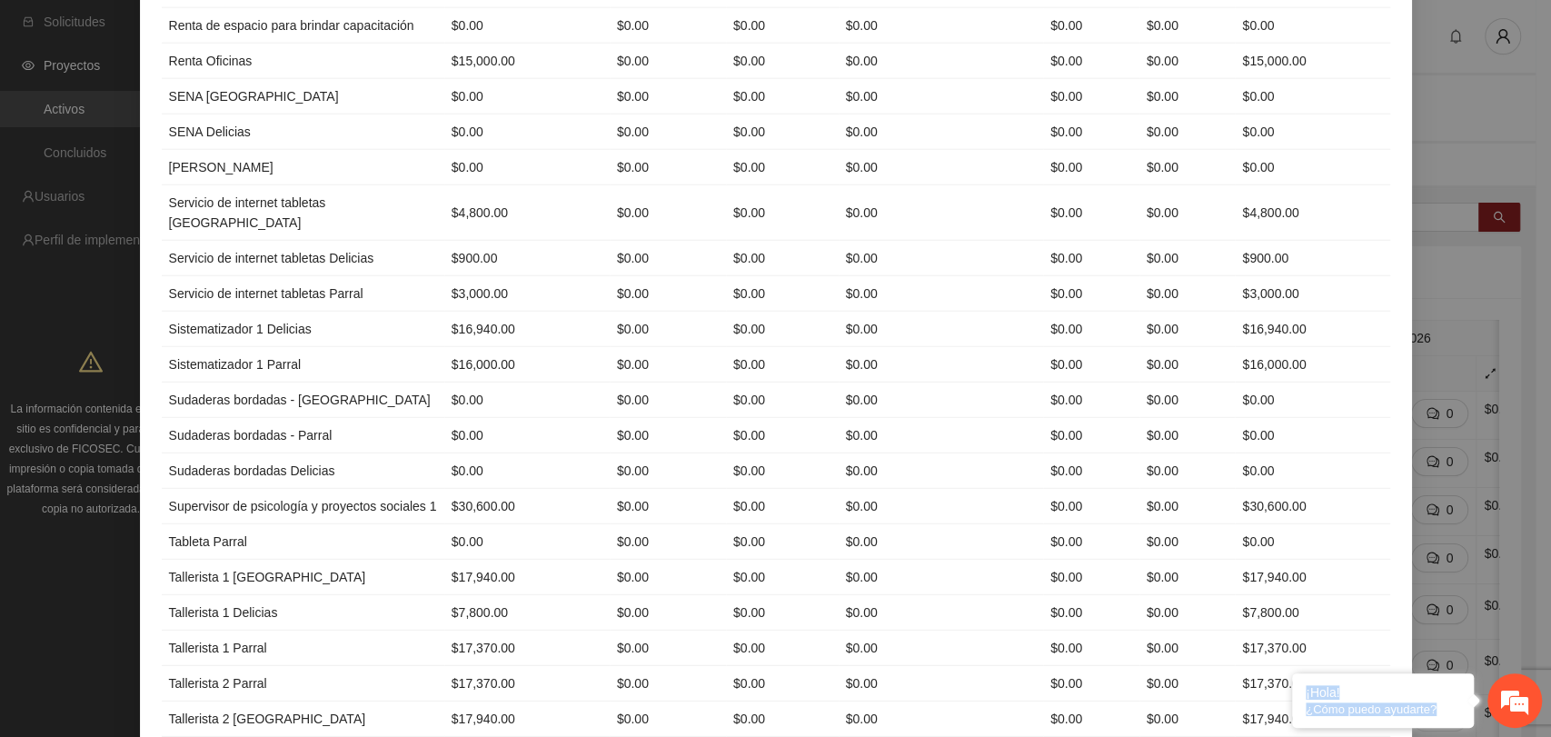
scroll to position [3846, 0]
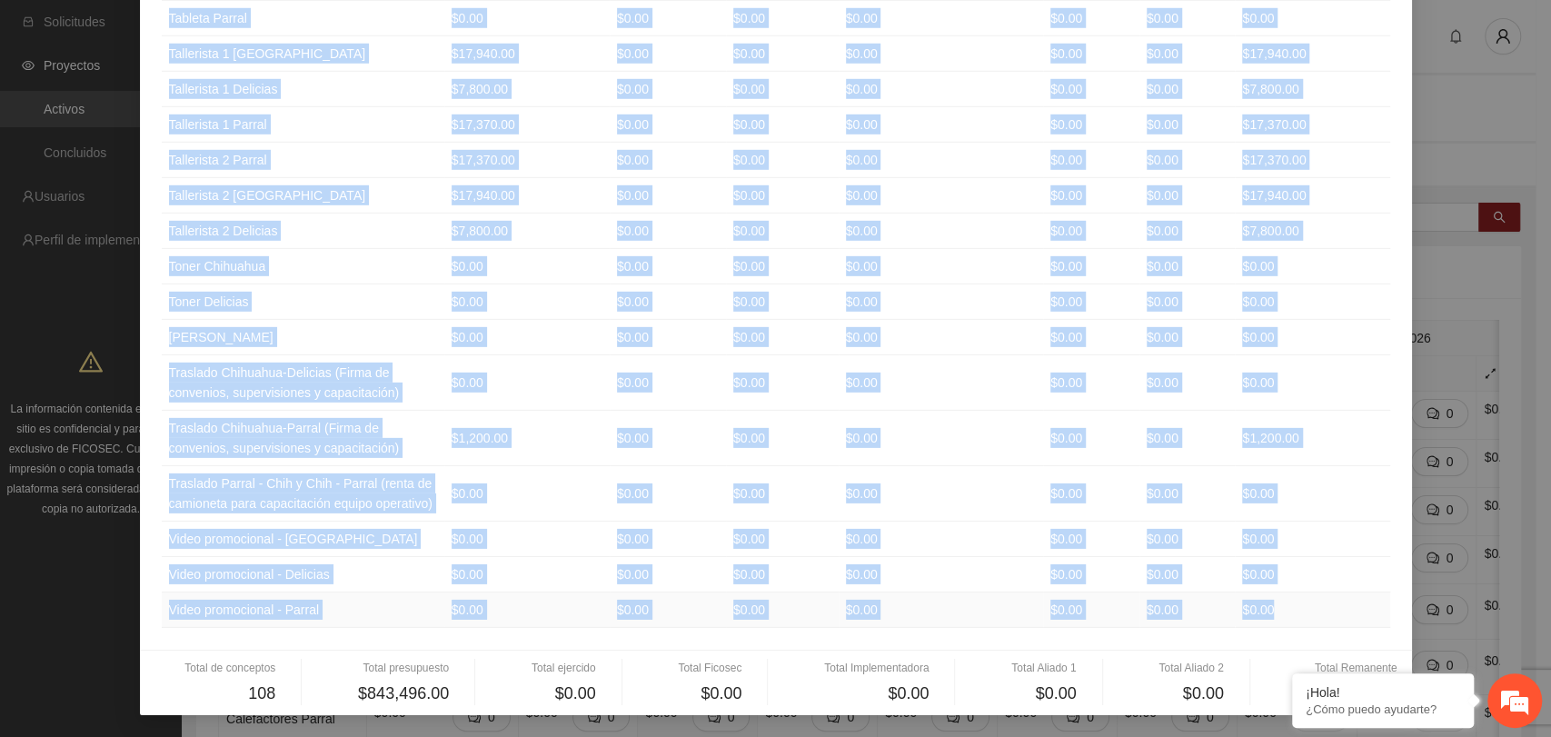
drag, startPoint x: 160, startPoint y: 217, endPoint x: 1306, endPoint y: 608, distance: 1210.8
copy tbody "Administrador $18,000.00 $0.00 $0.00 $0.00 $0.00 $0.00 $18,000.00 Alimentación …"
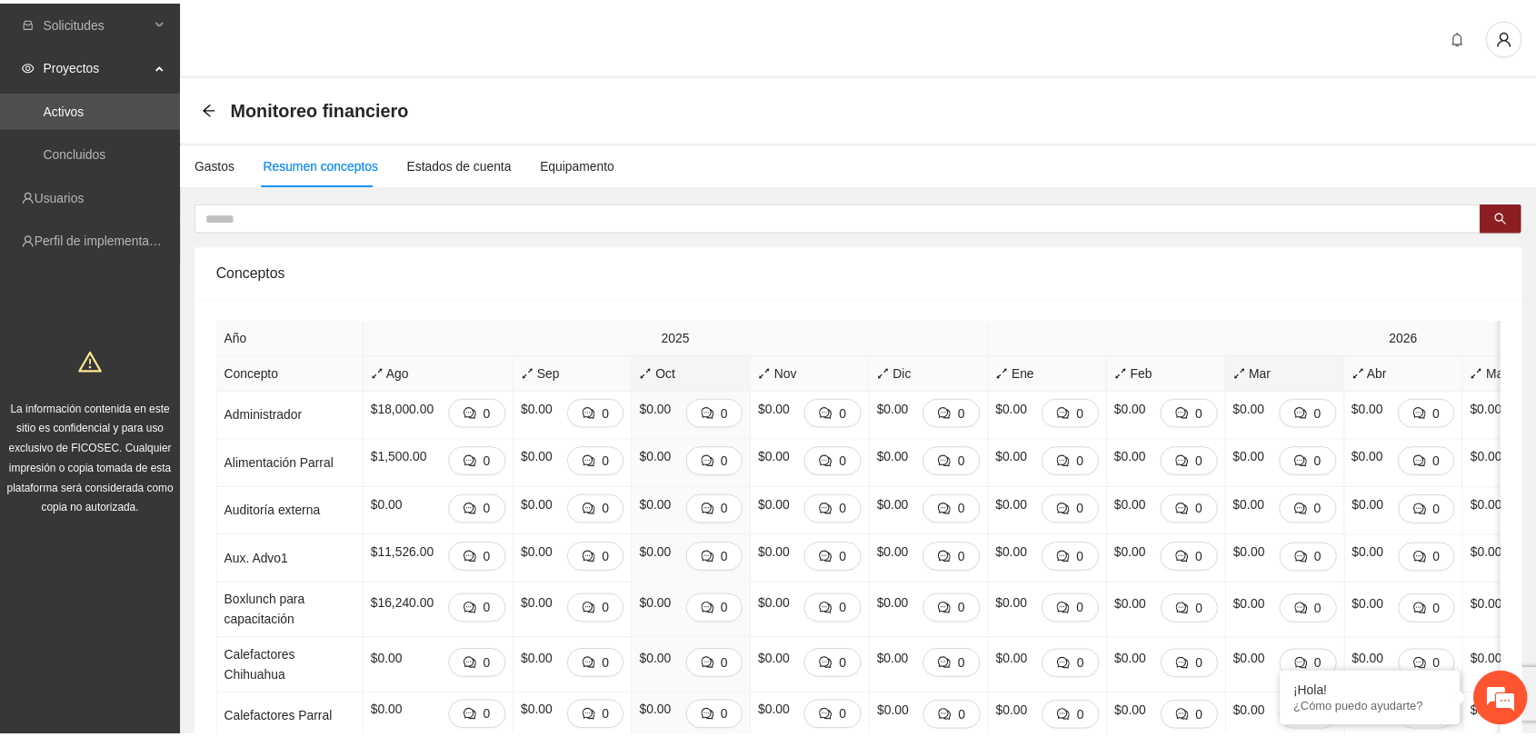
scroll to position [0, 0]
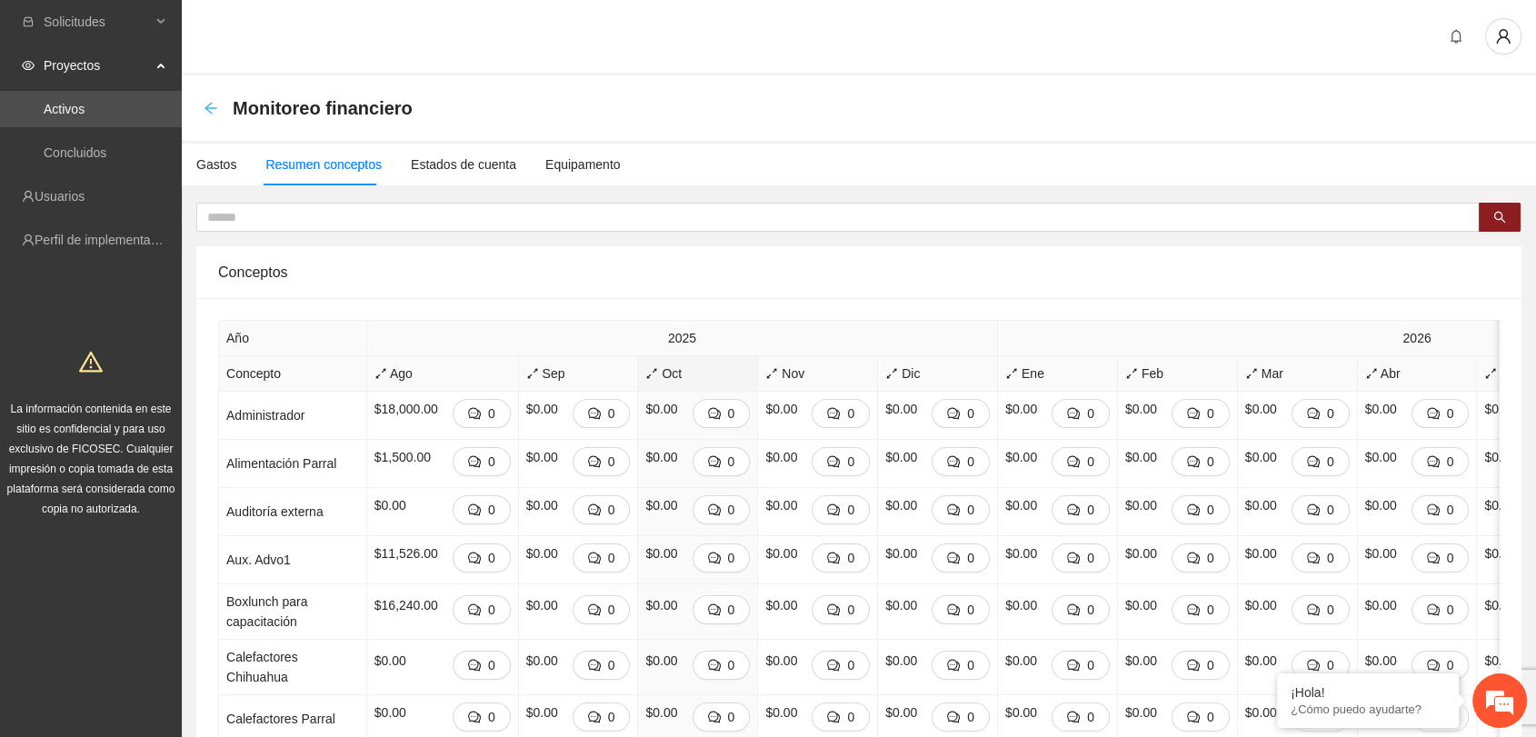
click at [211, 110] on icon "arrow-left" at bounding box center [211, 108] width 15 height 15
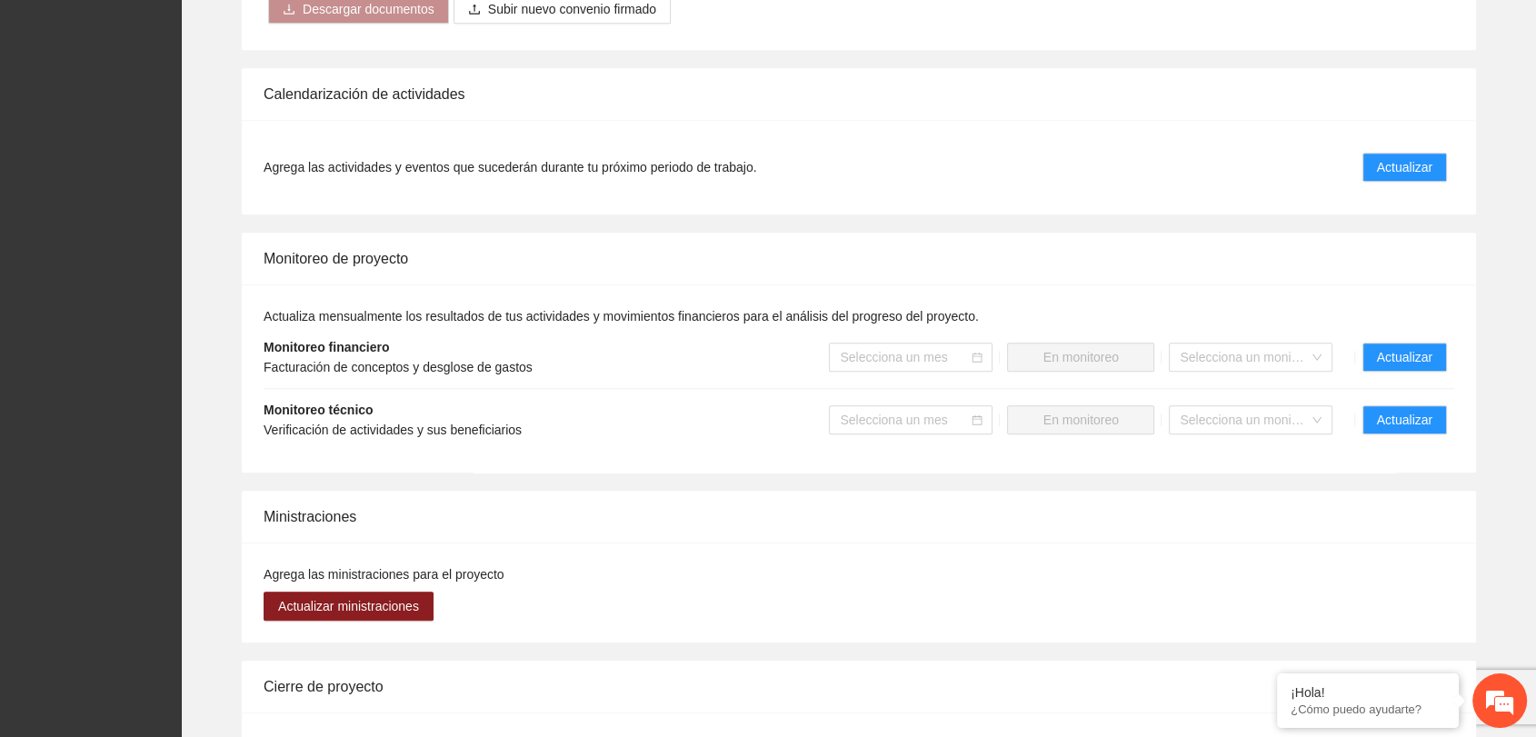
scroll to position [1918, 0]
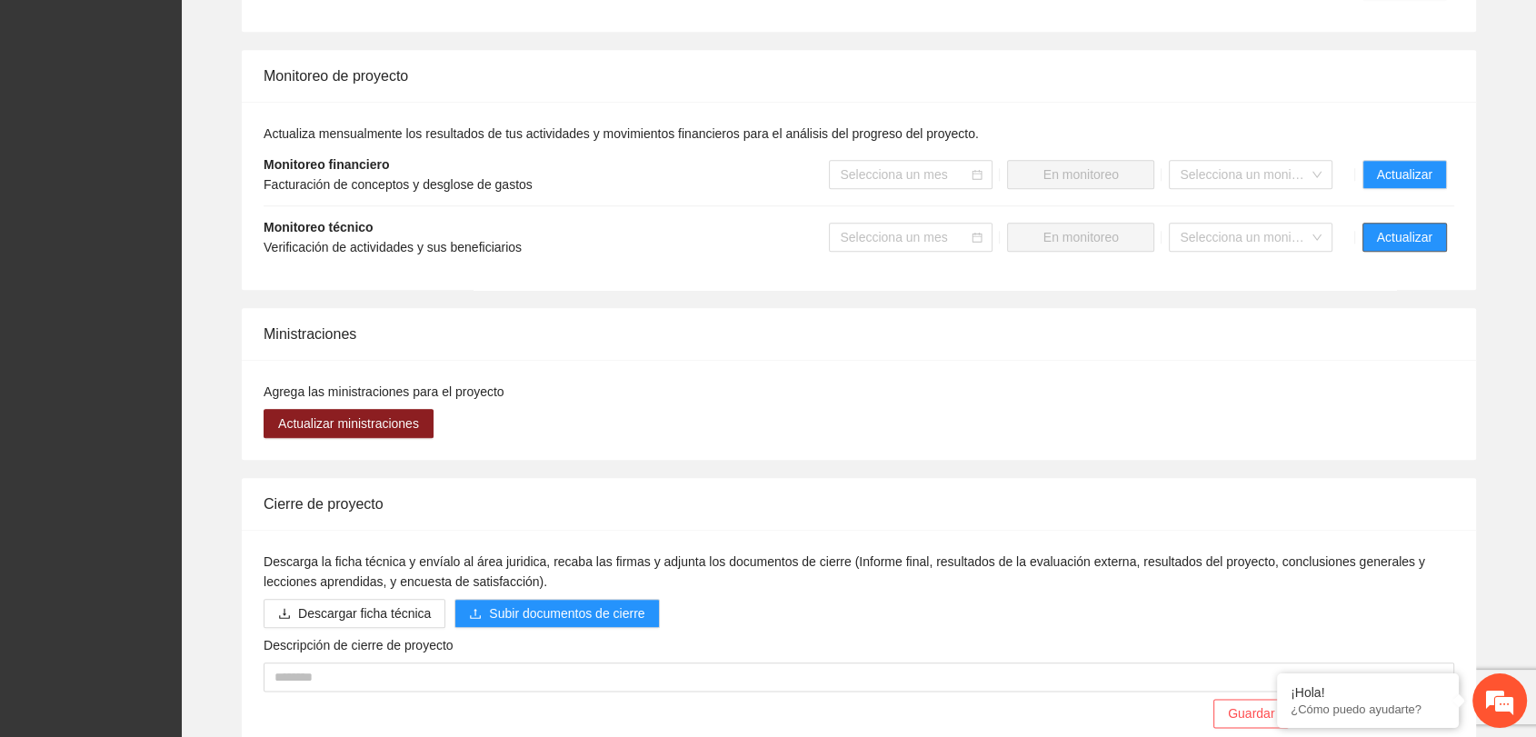
click at [1404, 237] on span "Actualizar" at bounding box center [1404, 237] width 55 height 20
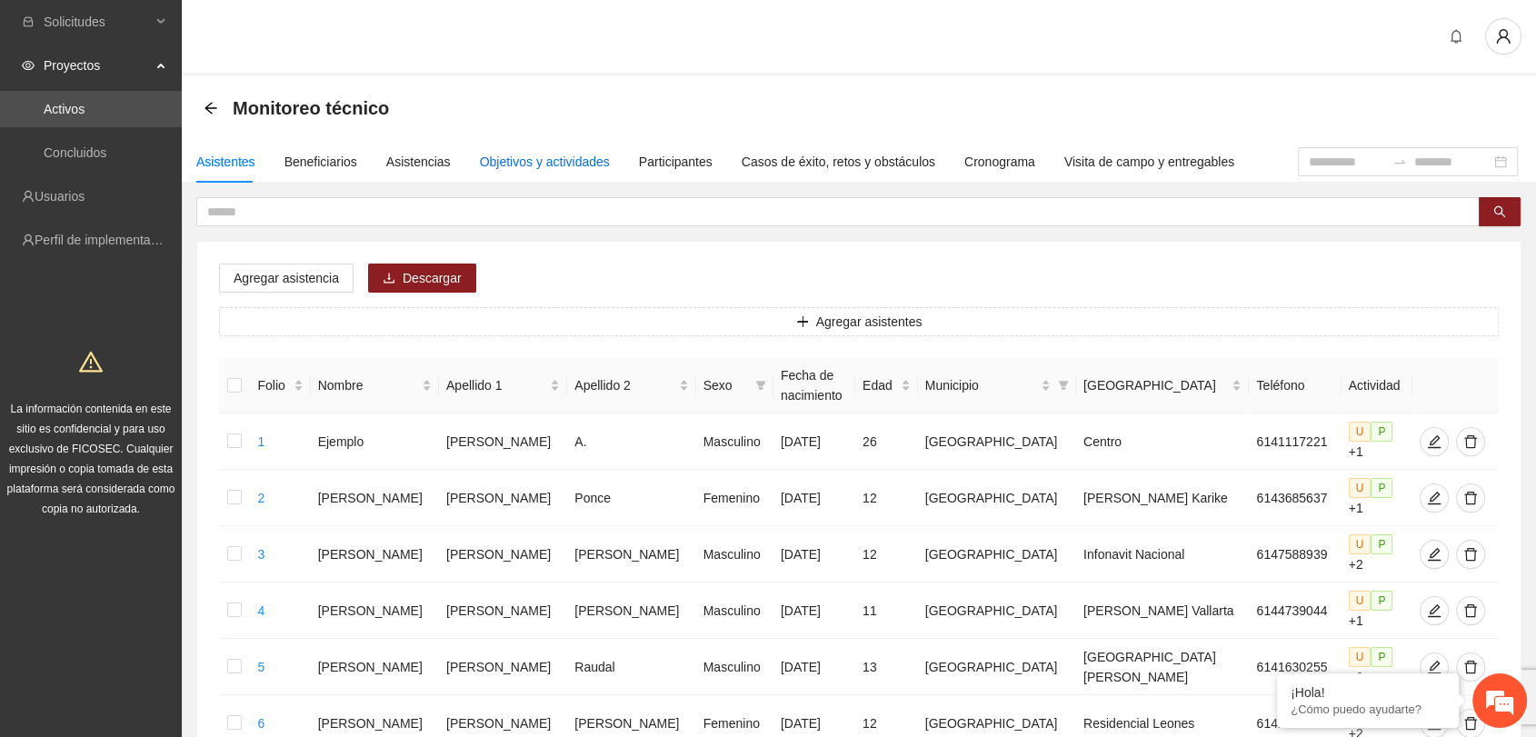
click at [549, 162] on div "Objetivos y actividades" at bounding box center [545, 162] width 130 height 20
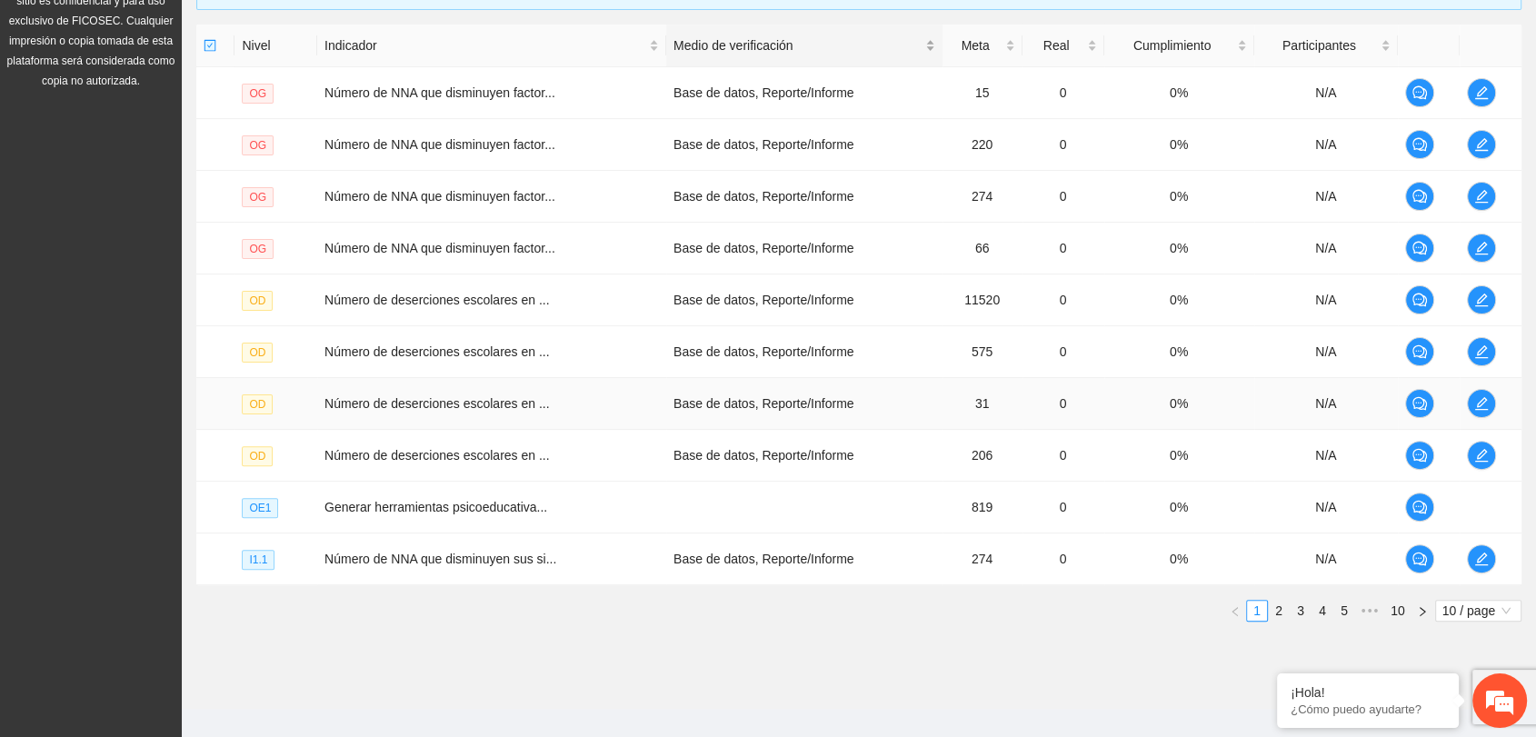
scroll to position [449, 0]
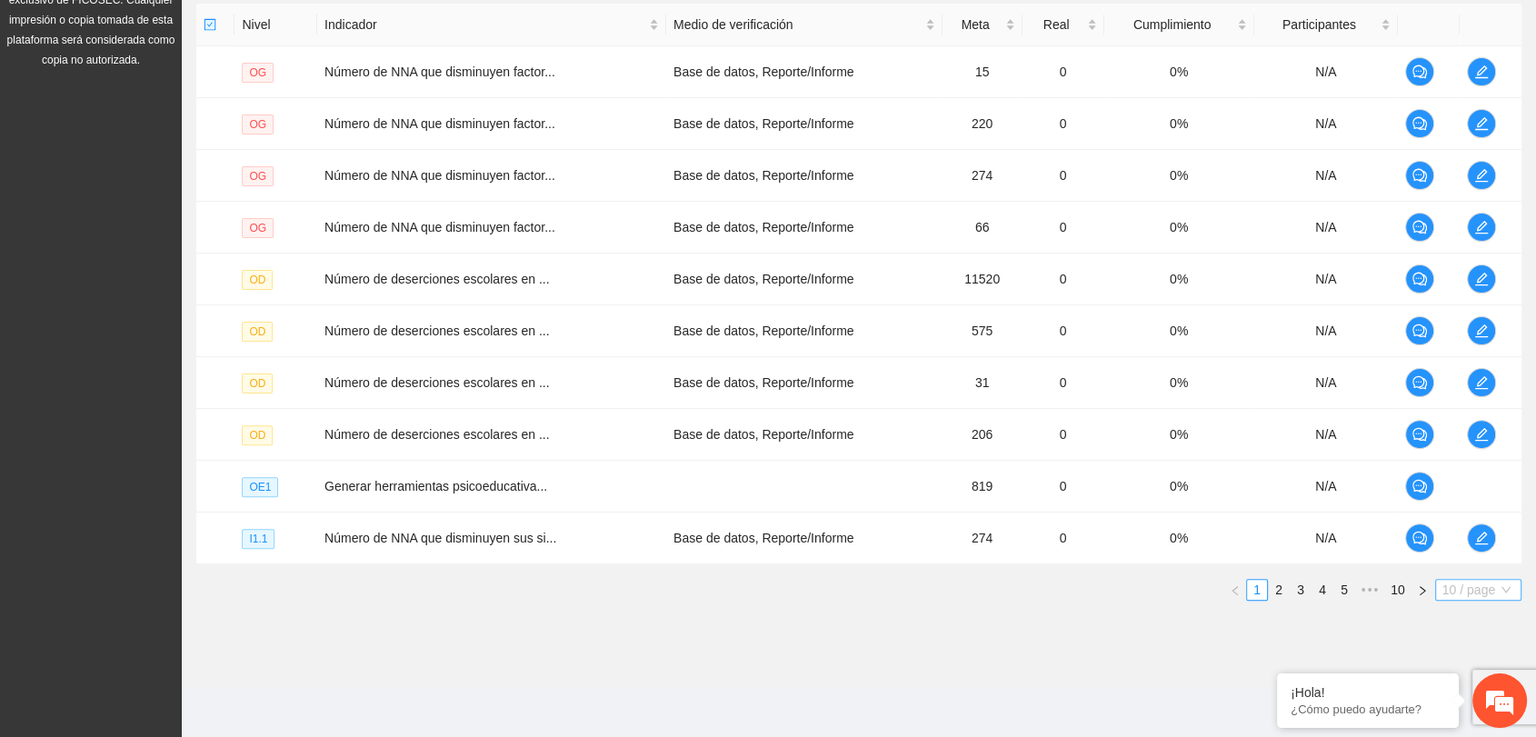
click at [1452, 586] on span "10 / page" at bounding box center [1478, 590] width 72 height 20
click at [1411, 593] on button "button" at bounding box center [1422, 590] width 22 height 22
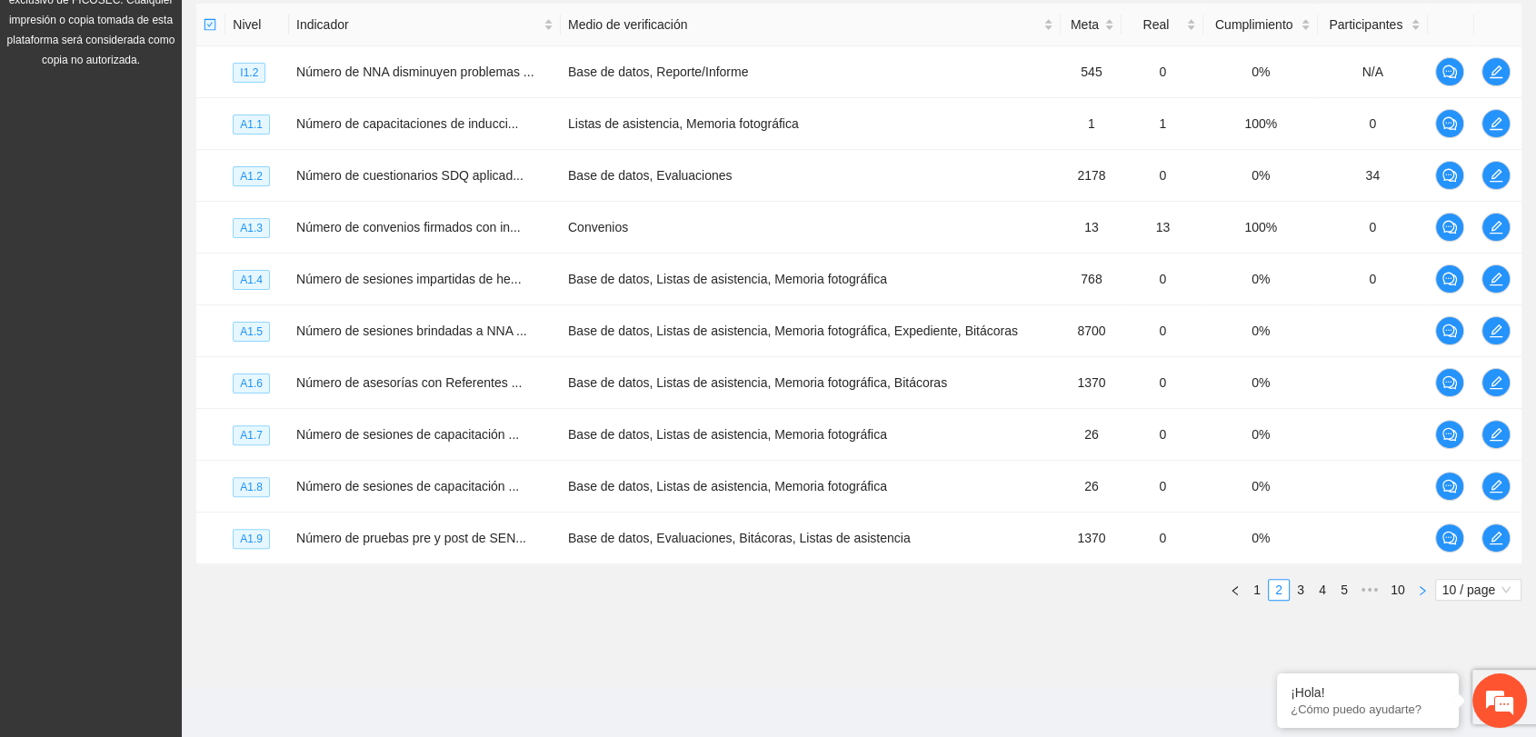
click at [1420, 591] on icon "right" at bounding box center [1422, 590] width 11 height 11
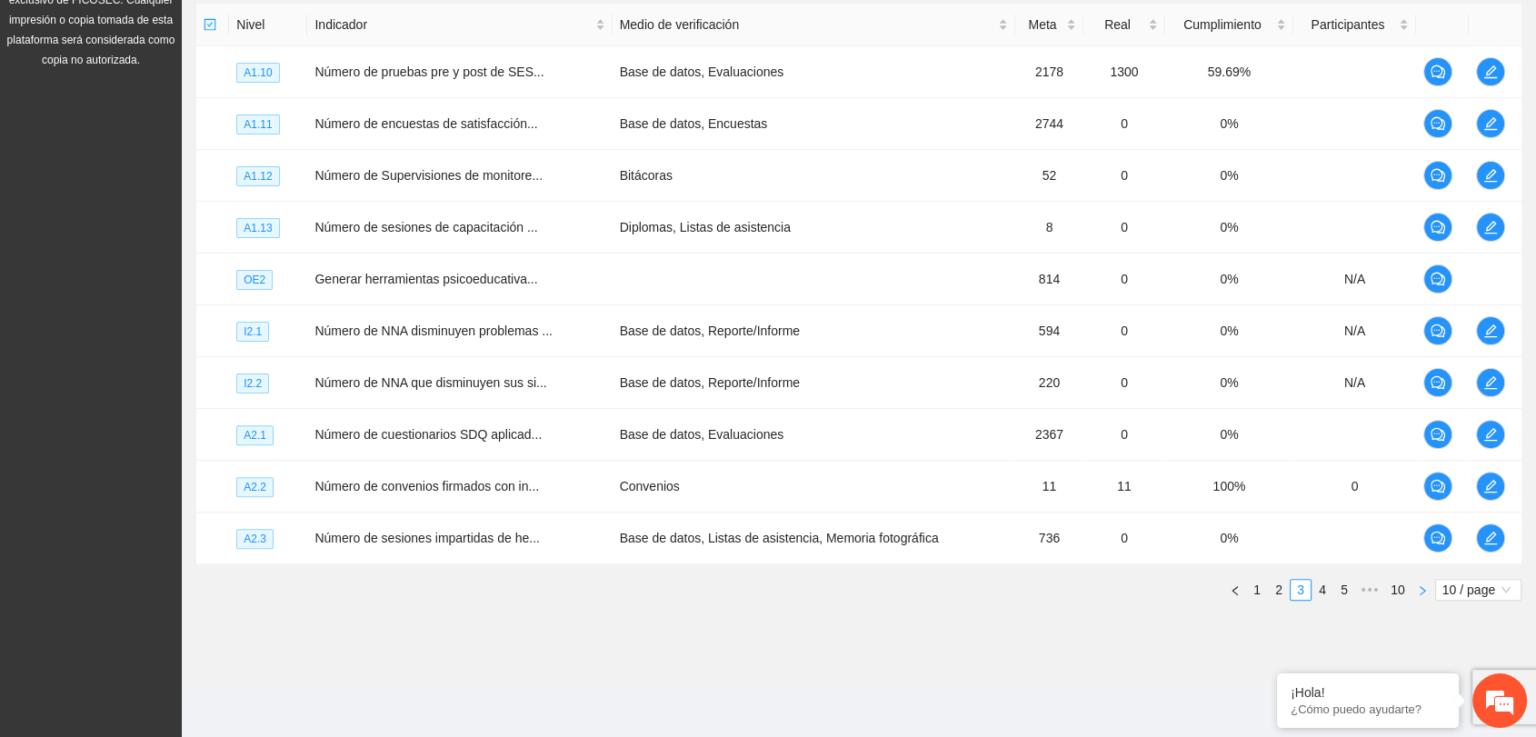
click at [1420, 591] on icon "right" at bounding box center [1422, 589] width 5 height 9
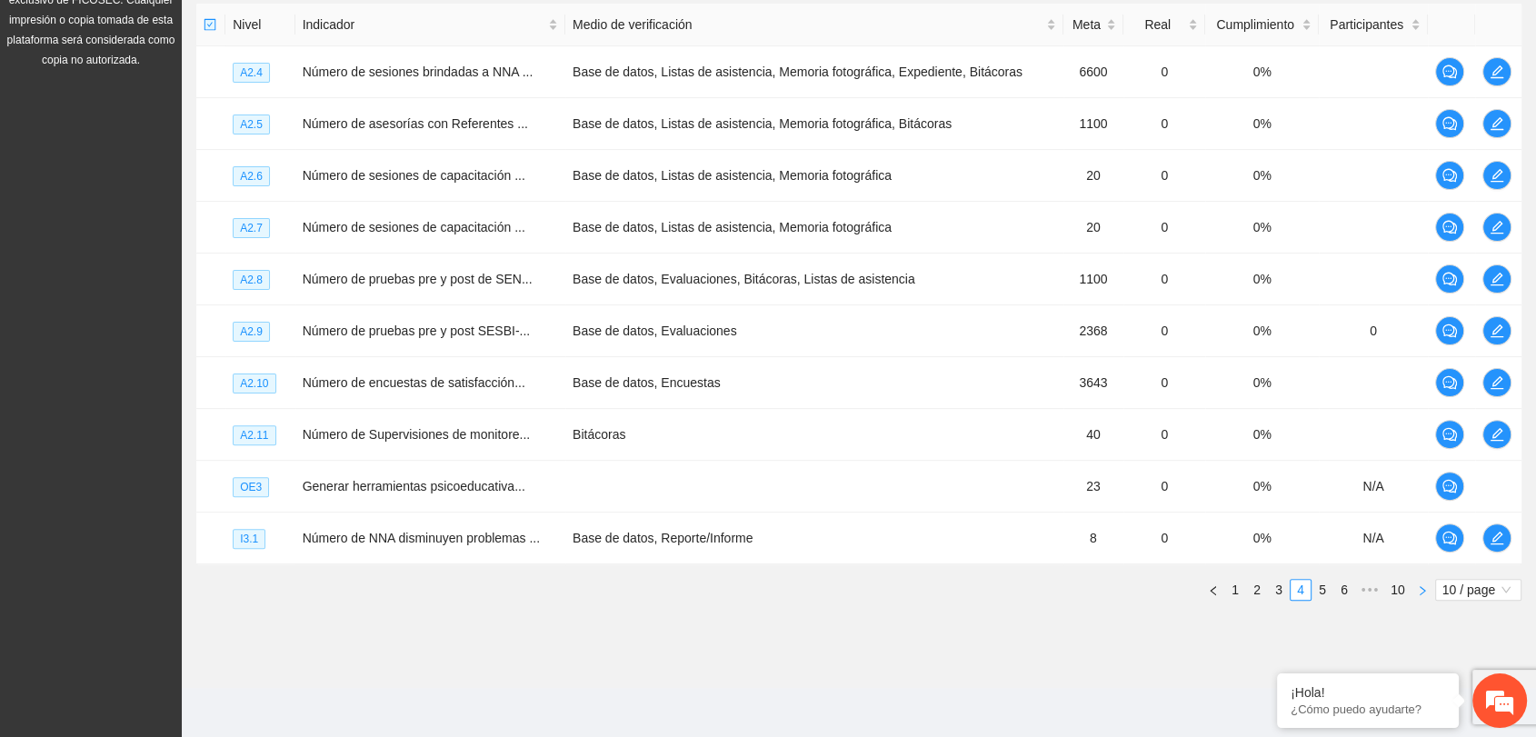
click at [1420, 591] on icon "right" at bounding box center [1422, 589] width 5 height 9
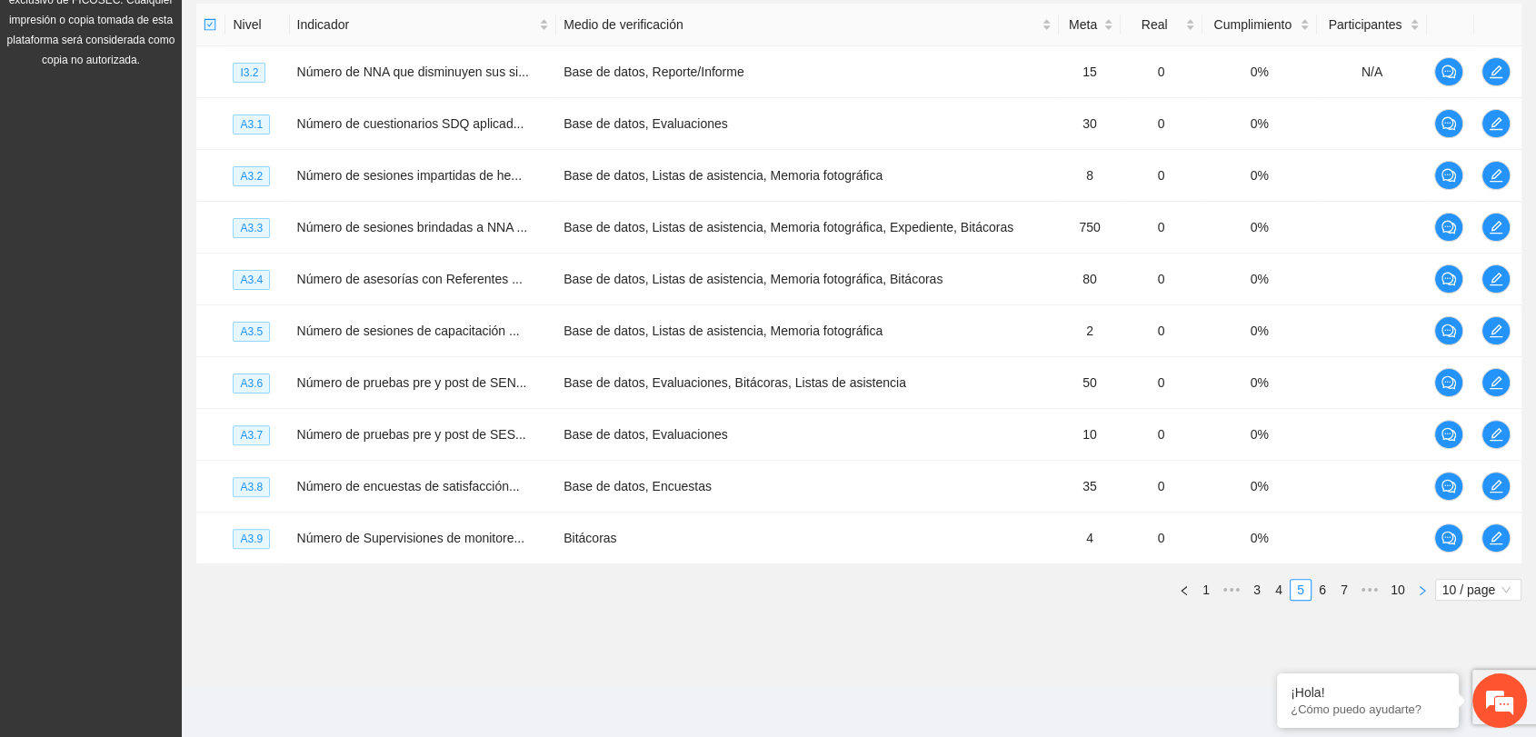
click at [1420, 591] on icon "right" at bounding box center [1422, 589] width 5 height 9
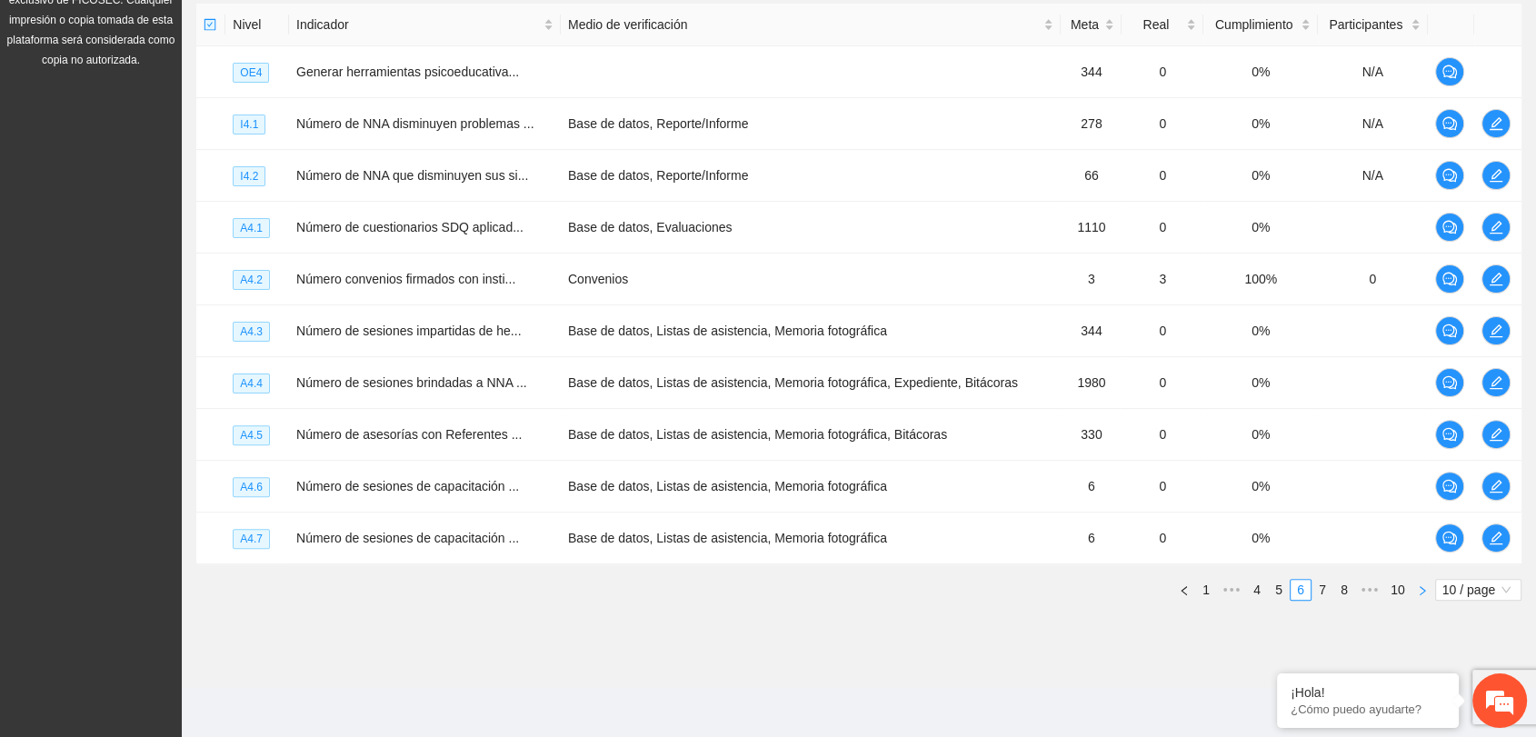
click at [1420, 591] on icon "right" at bounding box center [1422, 589] width 5 height 9
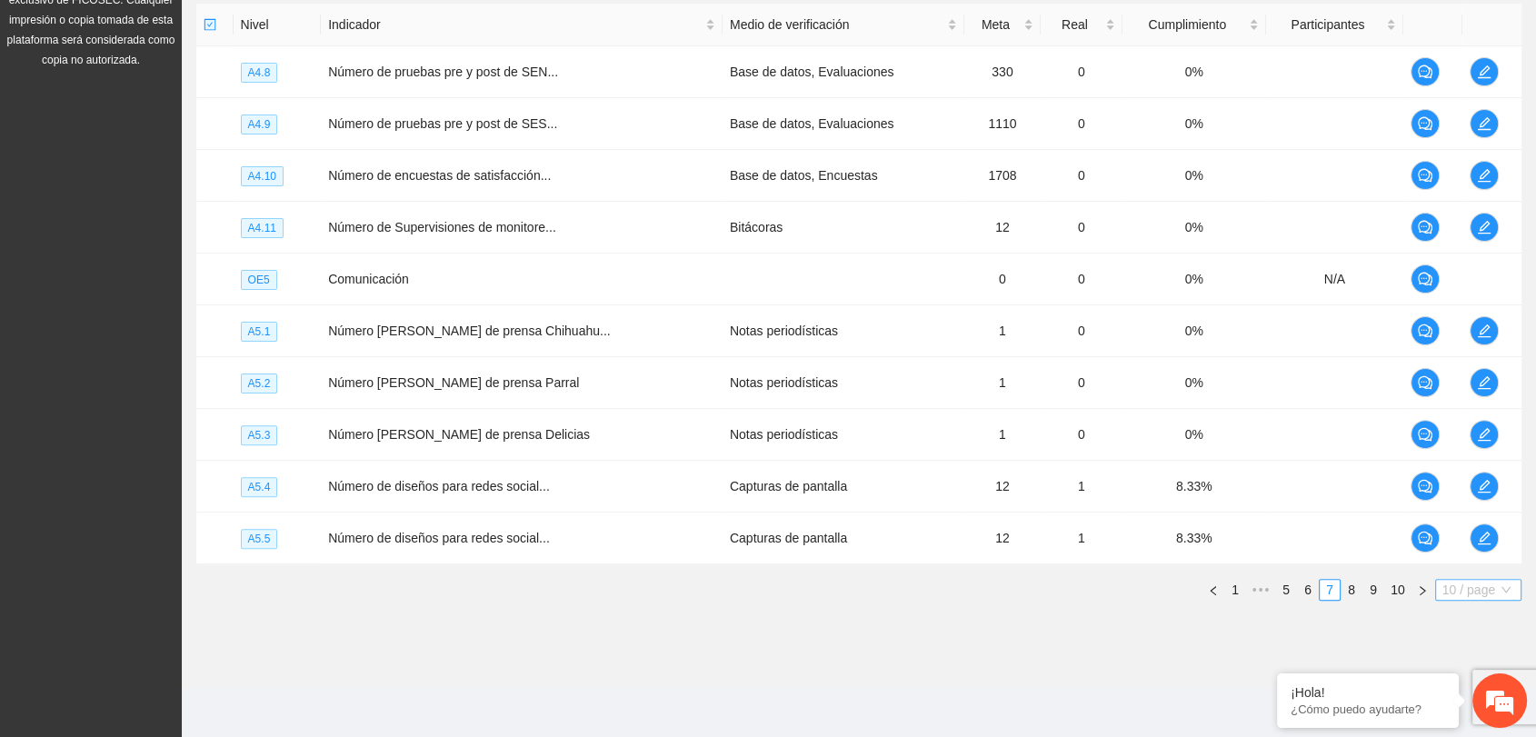
click at [1462, 591] on span "10 / page" at bounding box center [1478, 590] width 72 height 20
click at [1404, 591] on link "10" at bounding box center [1397, 590] width 25 height 20
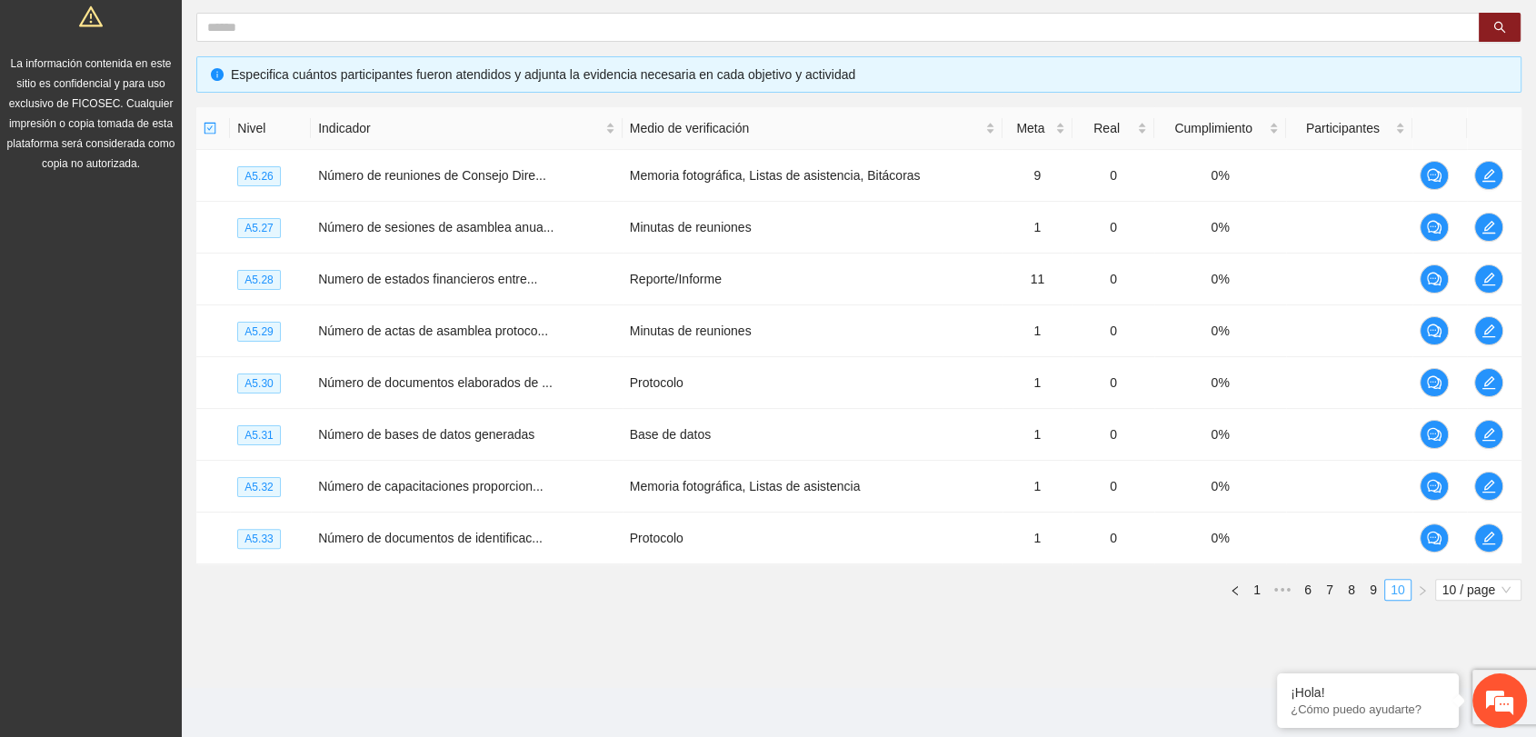
click at [1400, 589] on link "10" at bounding box center [1397, 590] width 25 height 20
click at [1376, 591] on link "9" at bounding box center [1373, 590] width 20 height 20
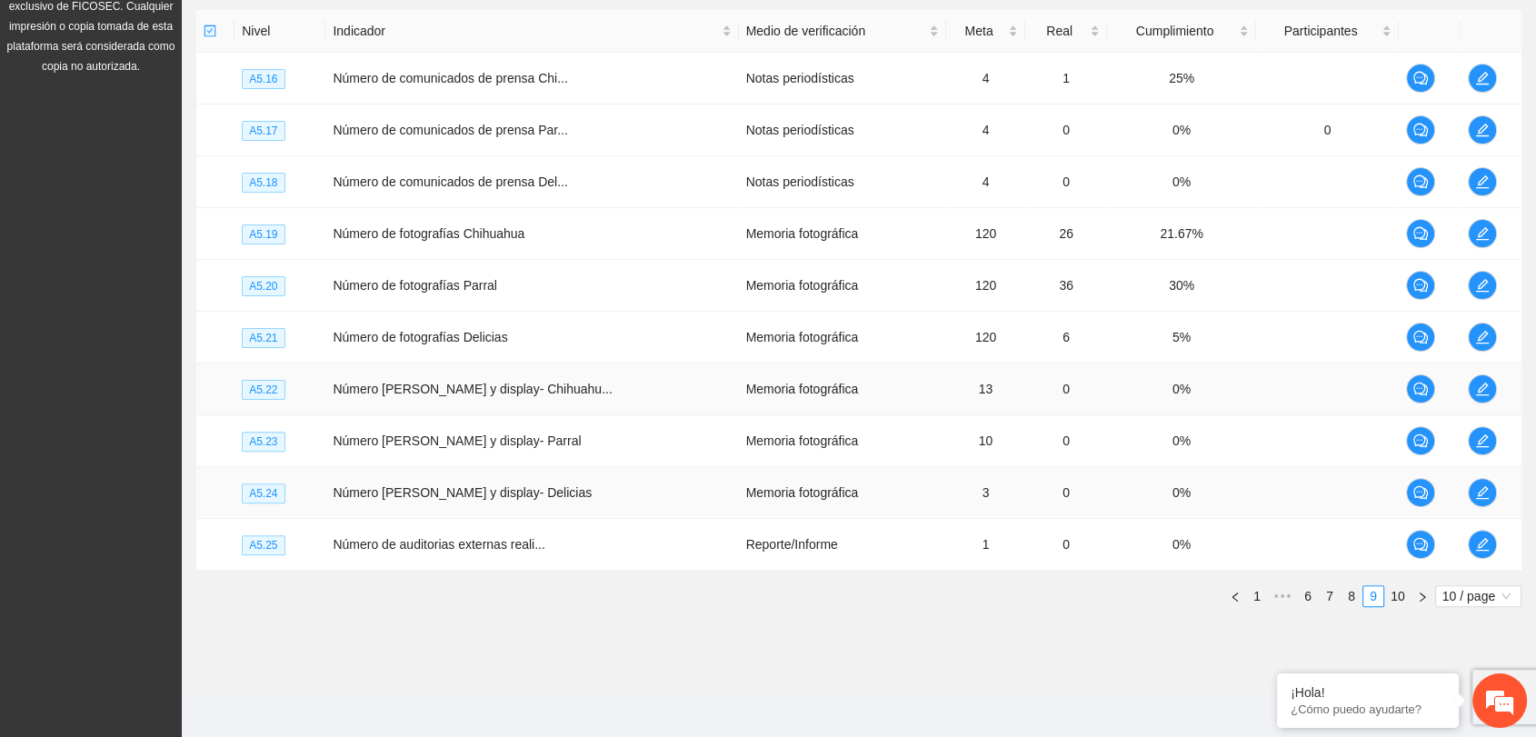
scroll to position [449, 0]
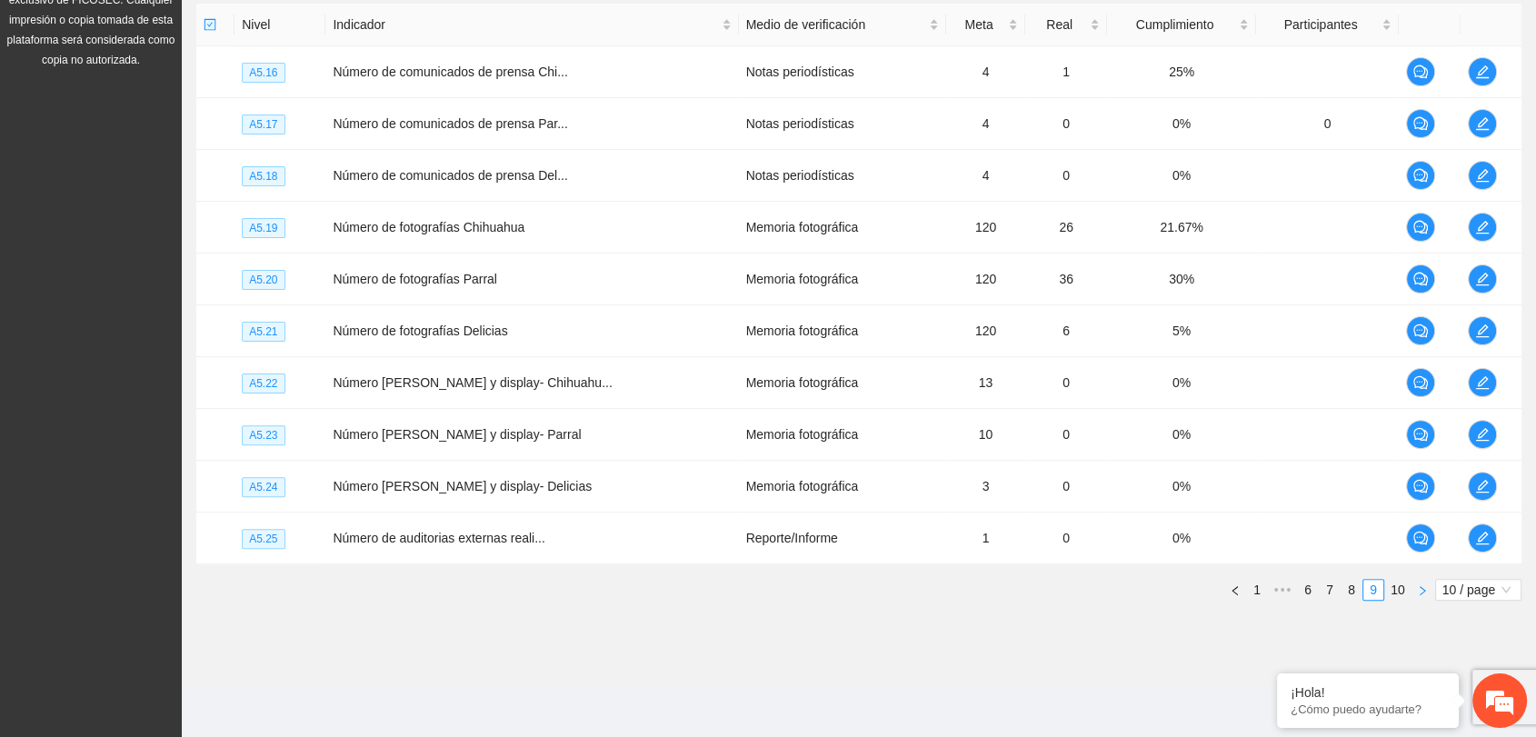
click at [1419, 590] on icon "right" at bounding box center [1422, 590] width 11 height 11
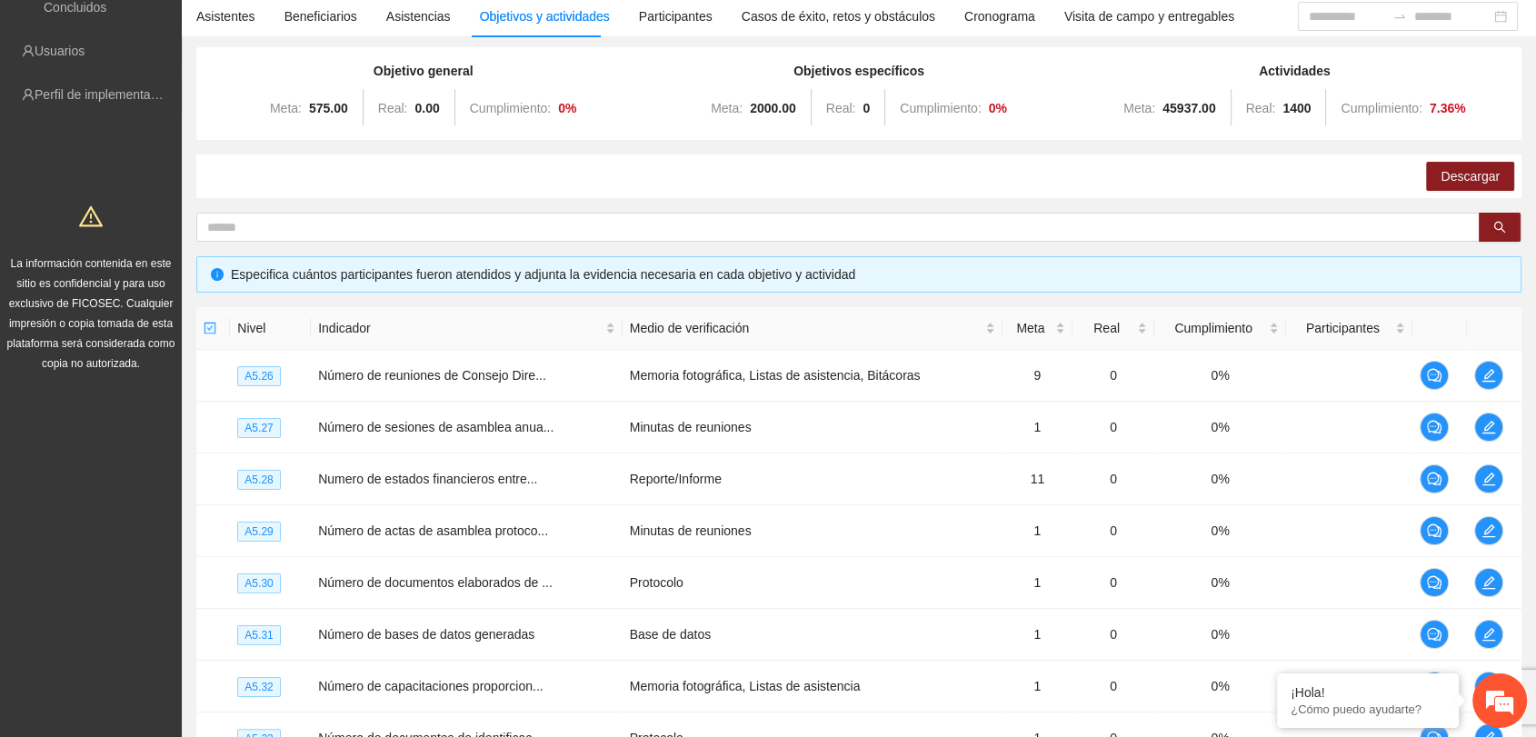
scroll to position [0, 0]
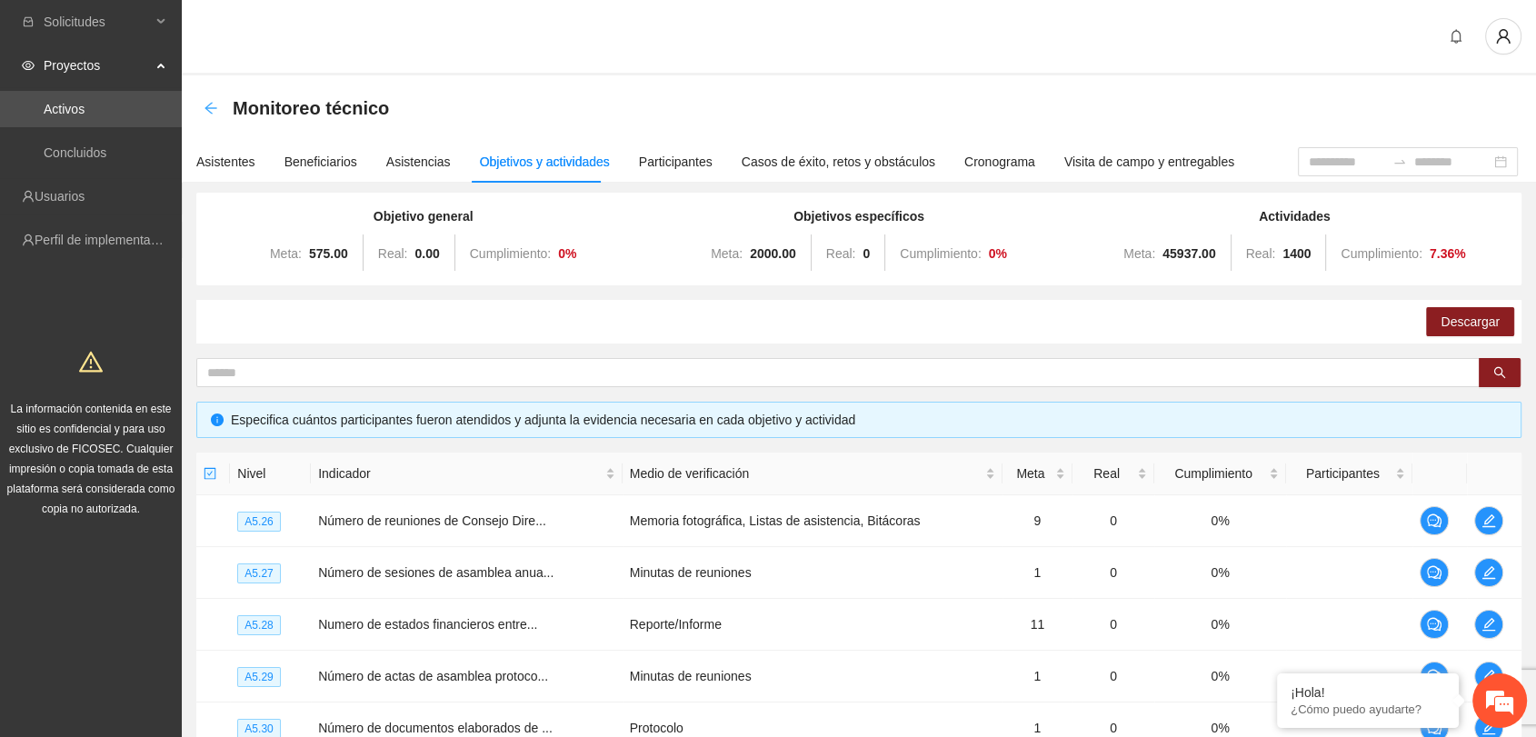
click at [213, 112] on icon "arrow-left" at bounding box center [211, 108] width 15 height 15
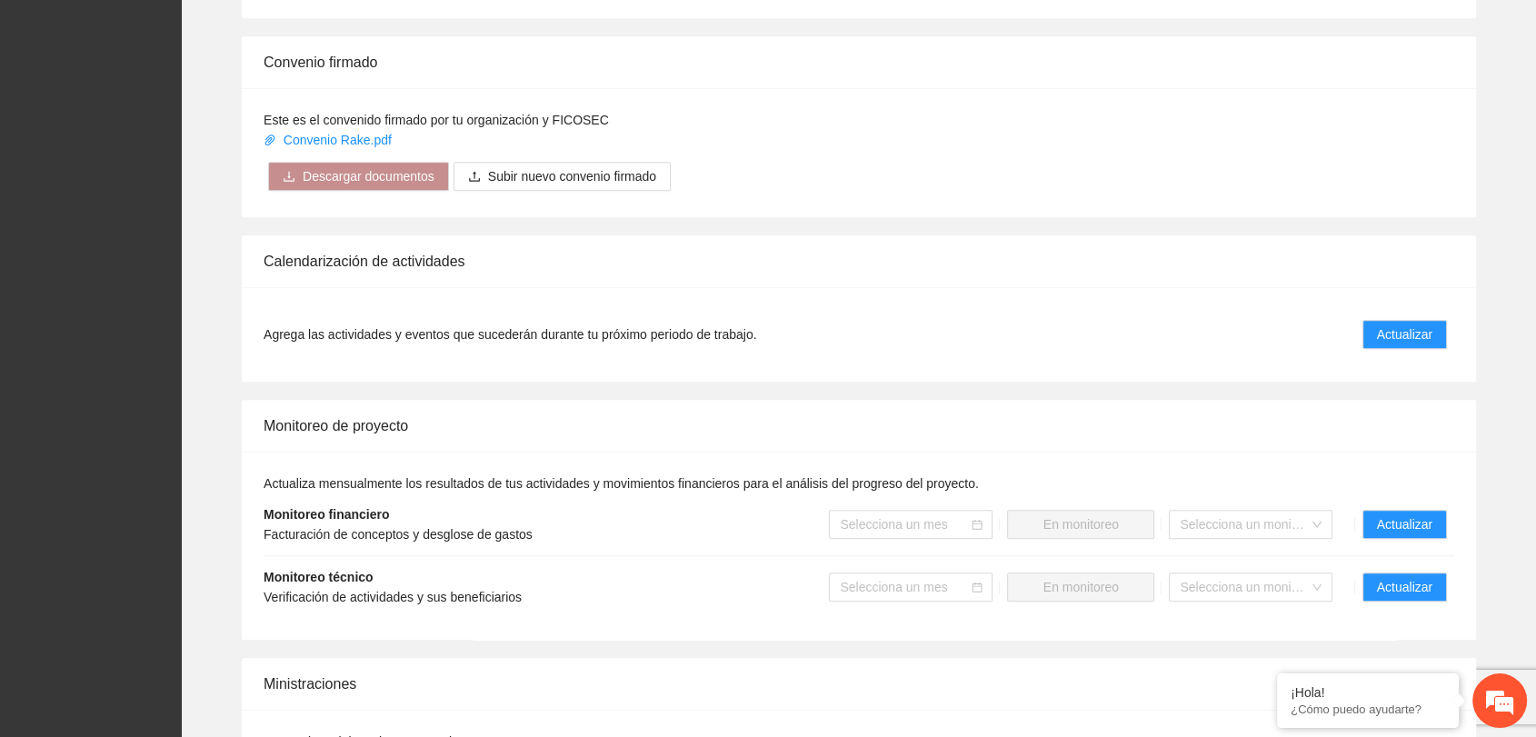
scroll to position [1615, 0]
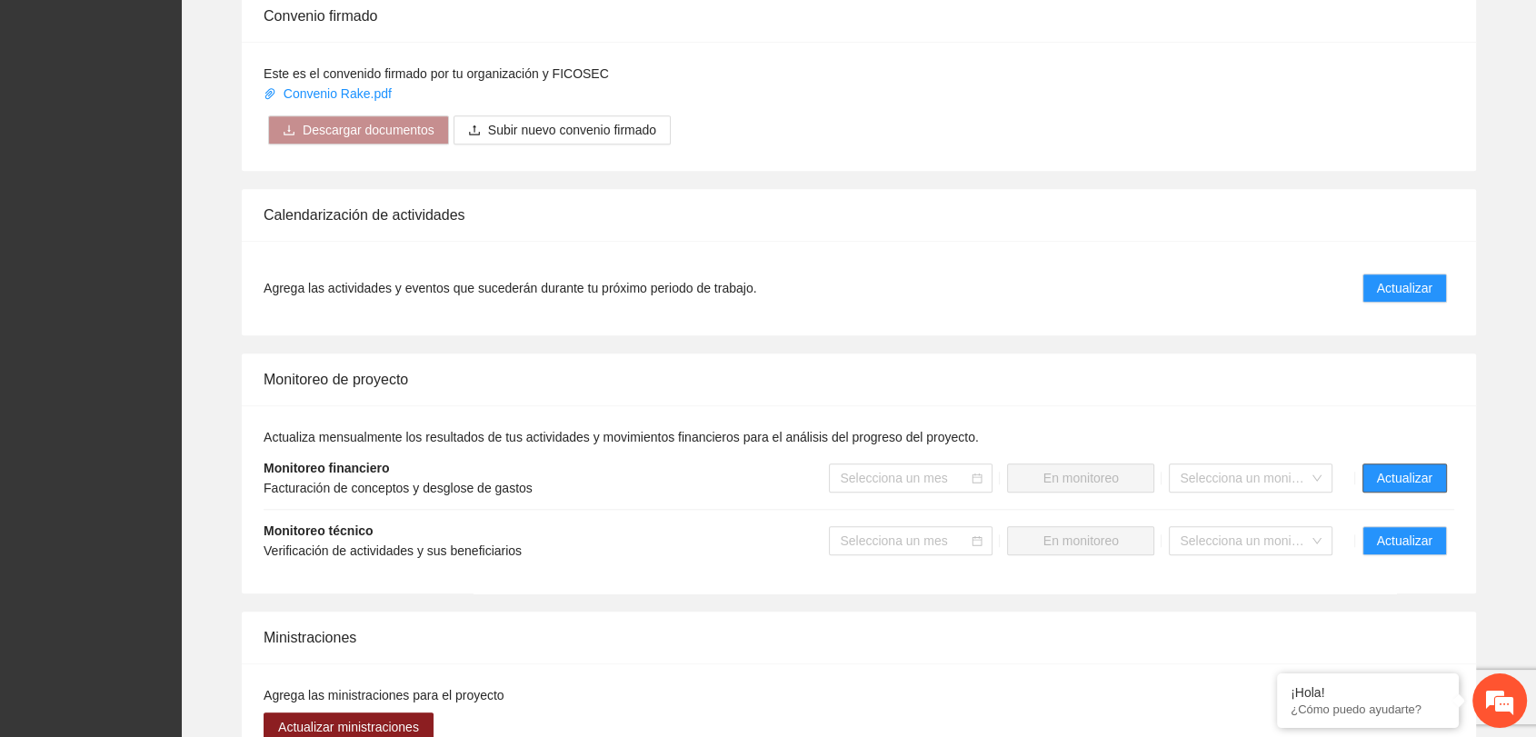
click at [1390, 481] on span "Actualizar" at bounding box center [1404, 478] width 55 height 20
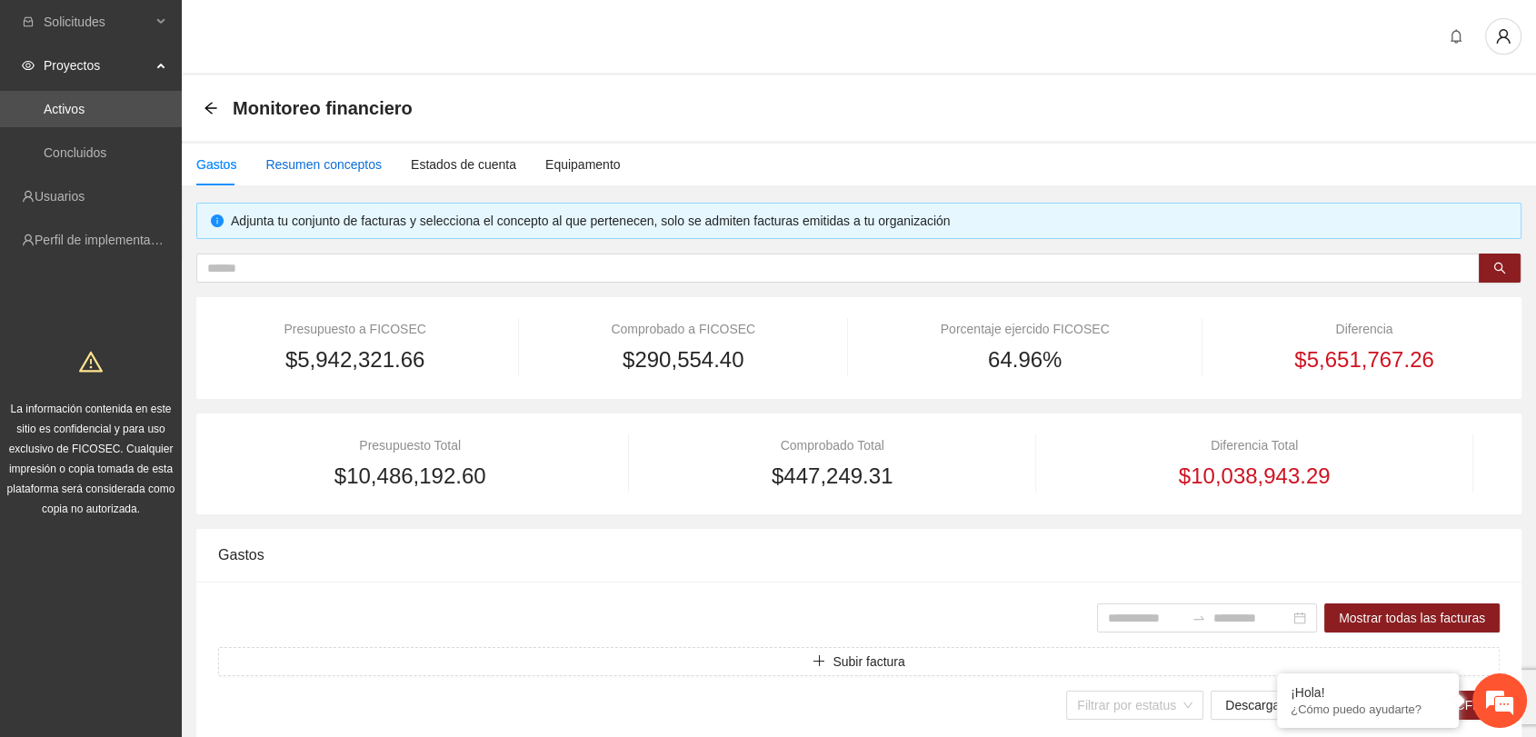
click at [349, 168] on div "Resumen conceptos" at bounding box center [323, 164] width 116 height 20
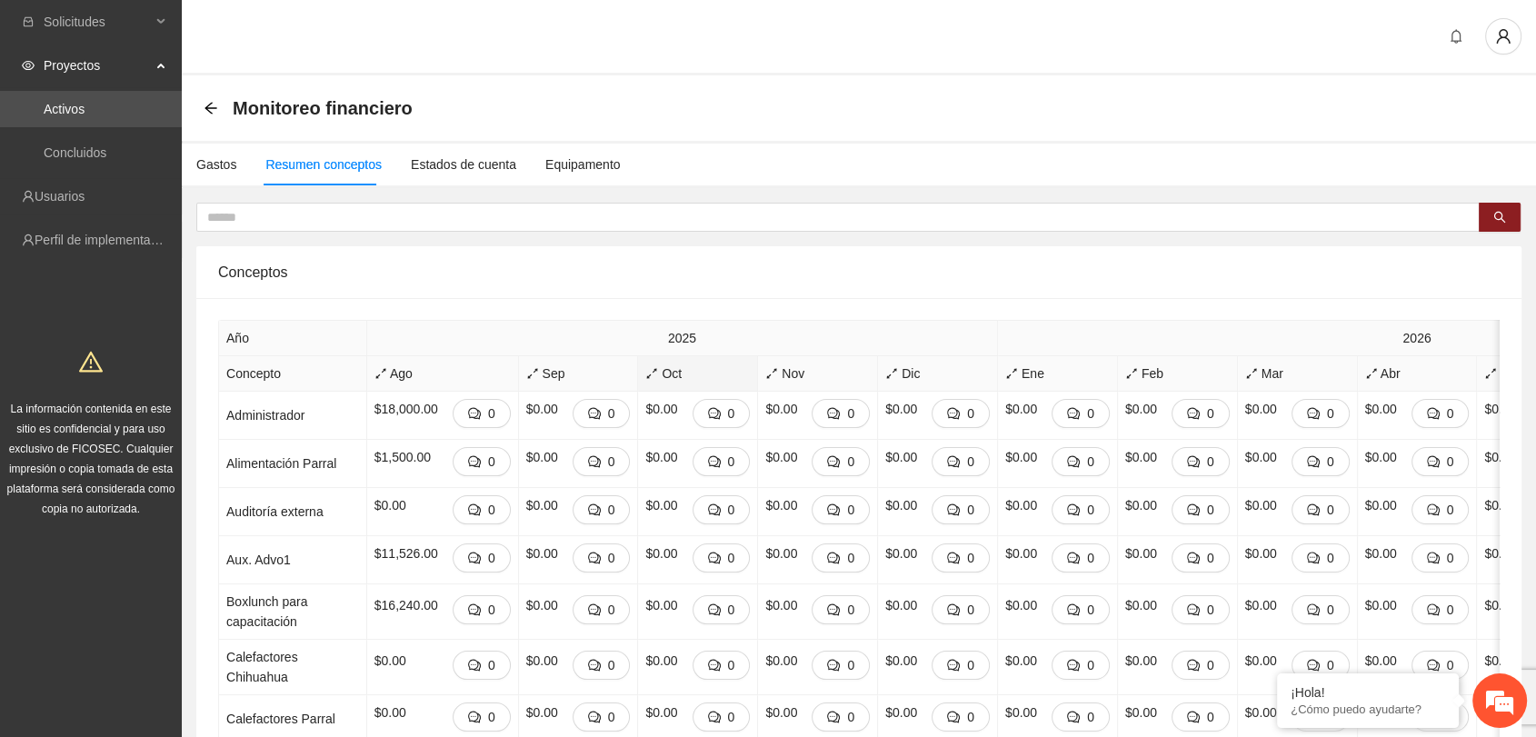
click at [658, 370] on span "Oct" at bounding box center [697, 374] width 105 height 20
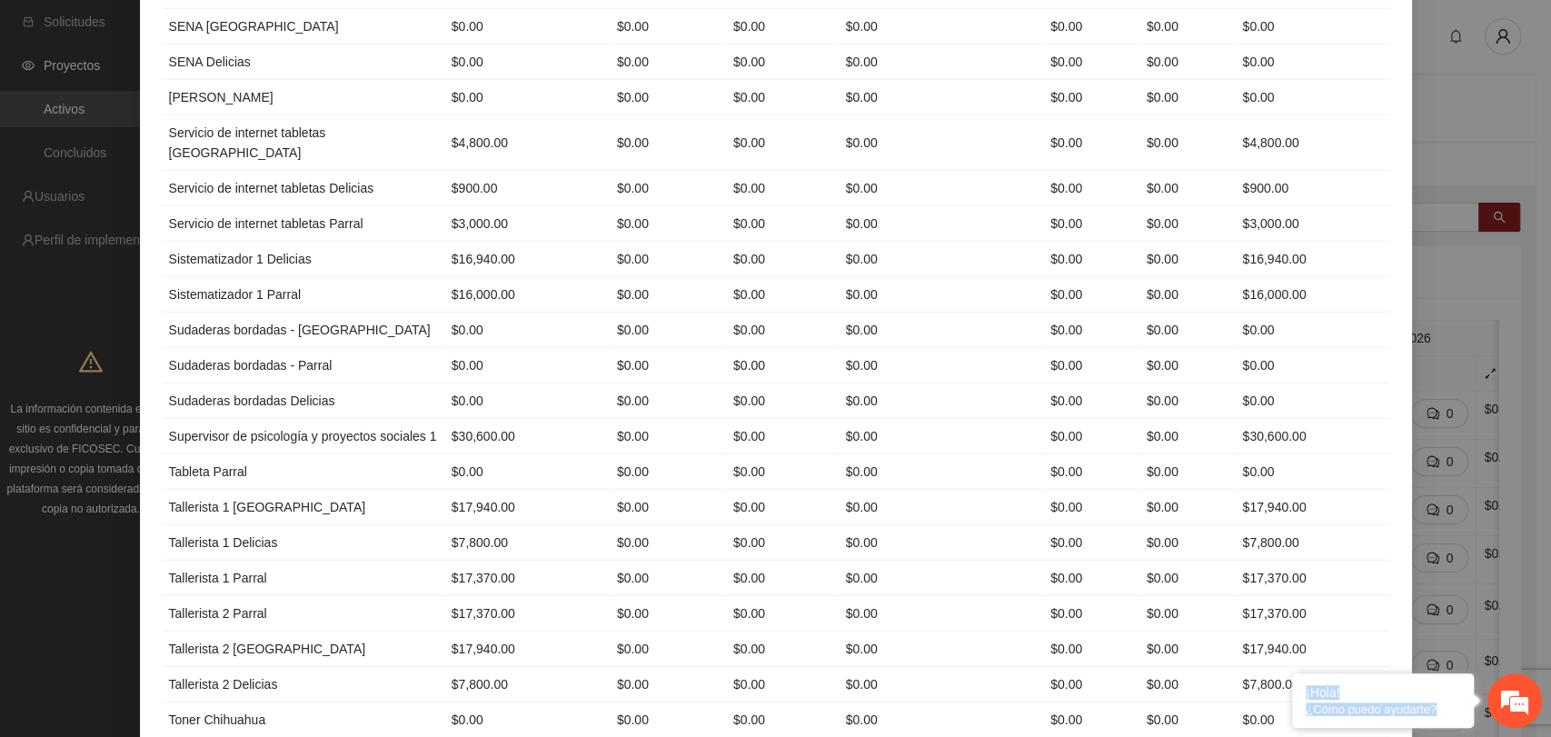
scroll to position [3846, 0]
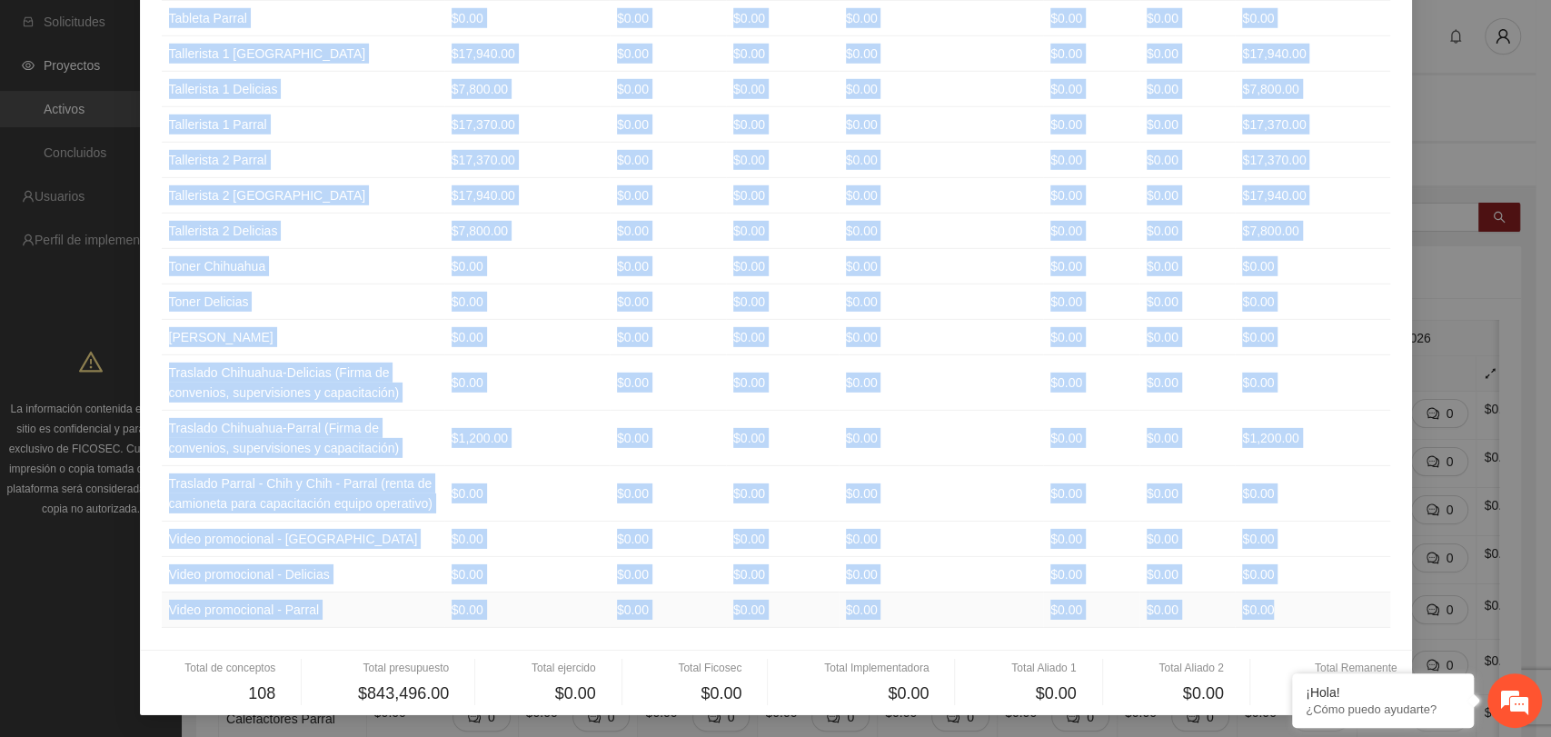
drag, startPoint x: 164, startPoint y: 182, endPoint x: 1270, endPoint y: 615, distance: 1187.9
copy table "Concepto Presupuesto Ejercido Ficosec Implementadora Aliado 1 Aliado 2 Remanent…"
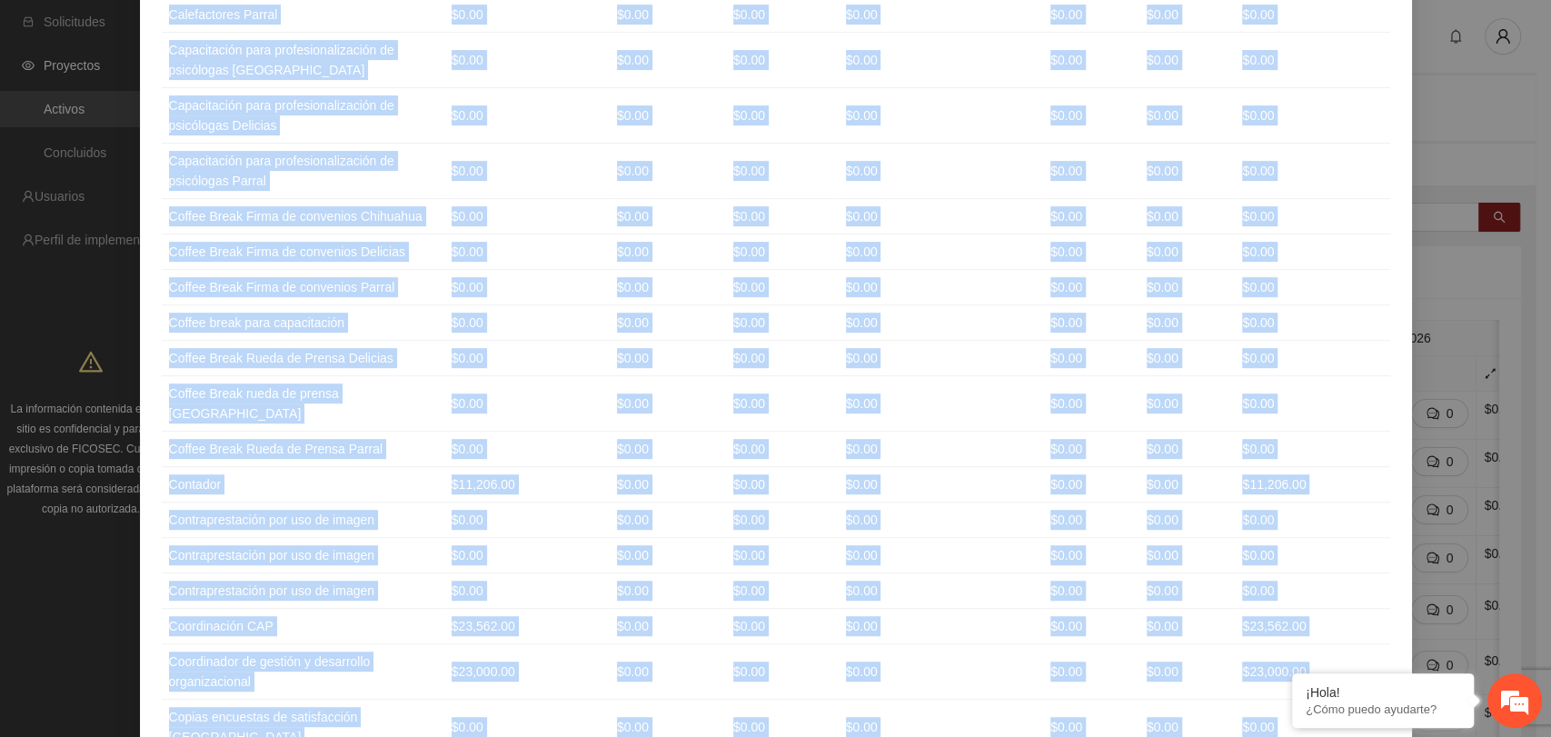
scroll to position [0, 0]
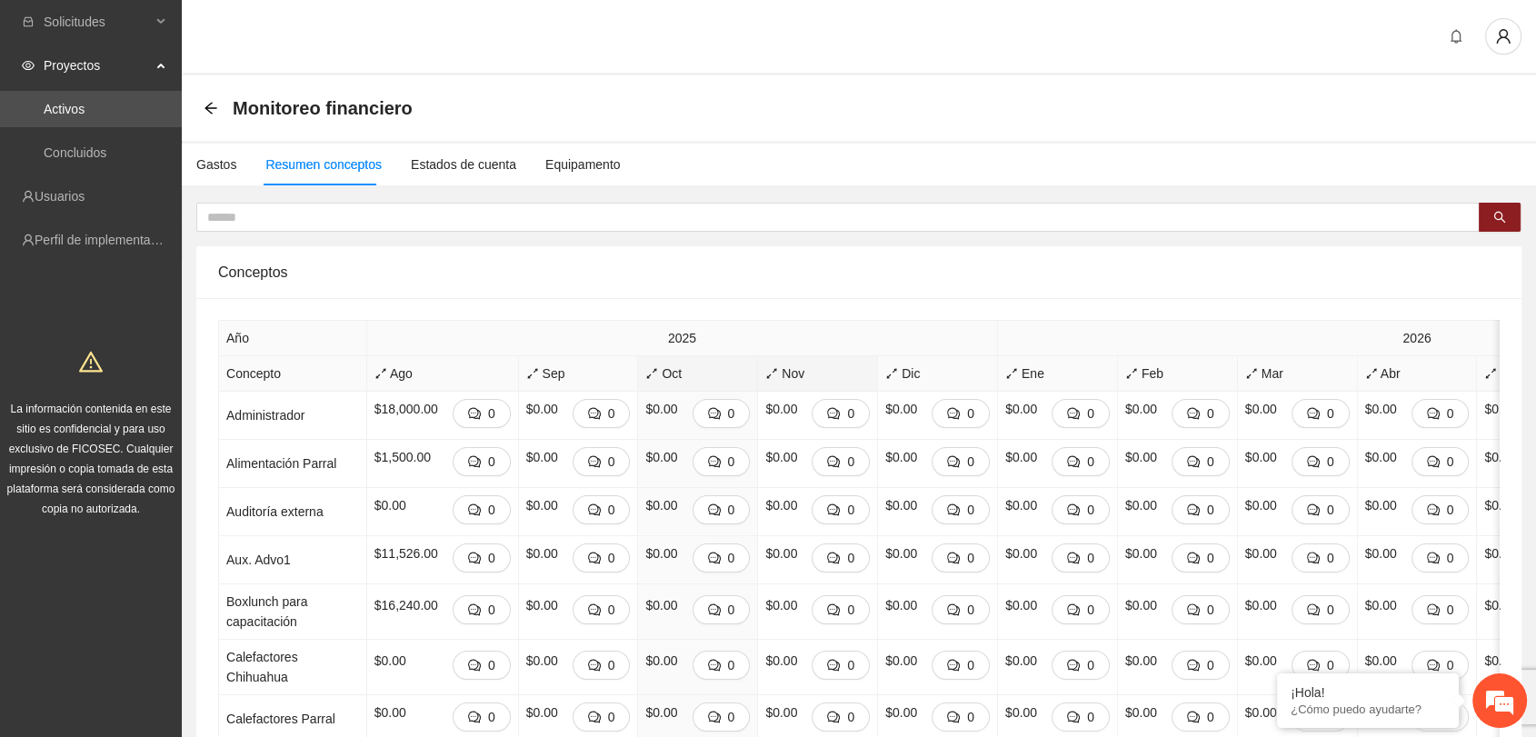
click at [765, 371] on span "Nov" at bounding box center [817, 374] width 105 height 20
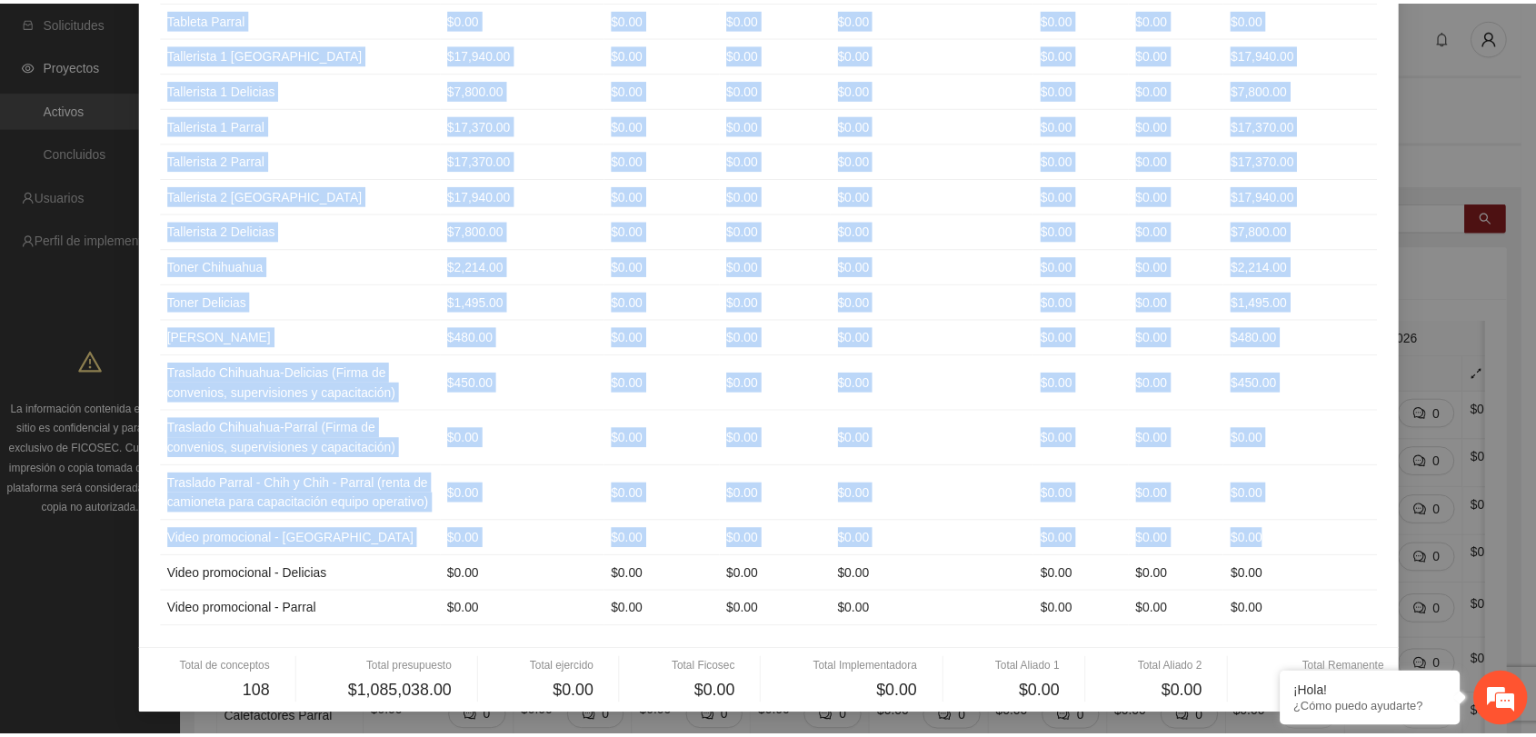
scroll to position [3846, 0]
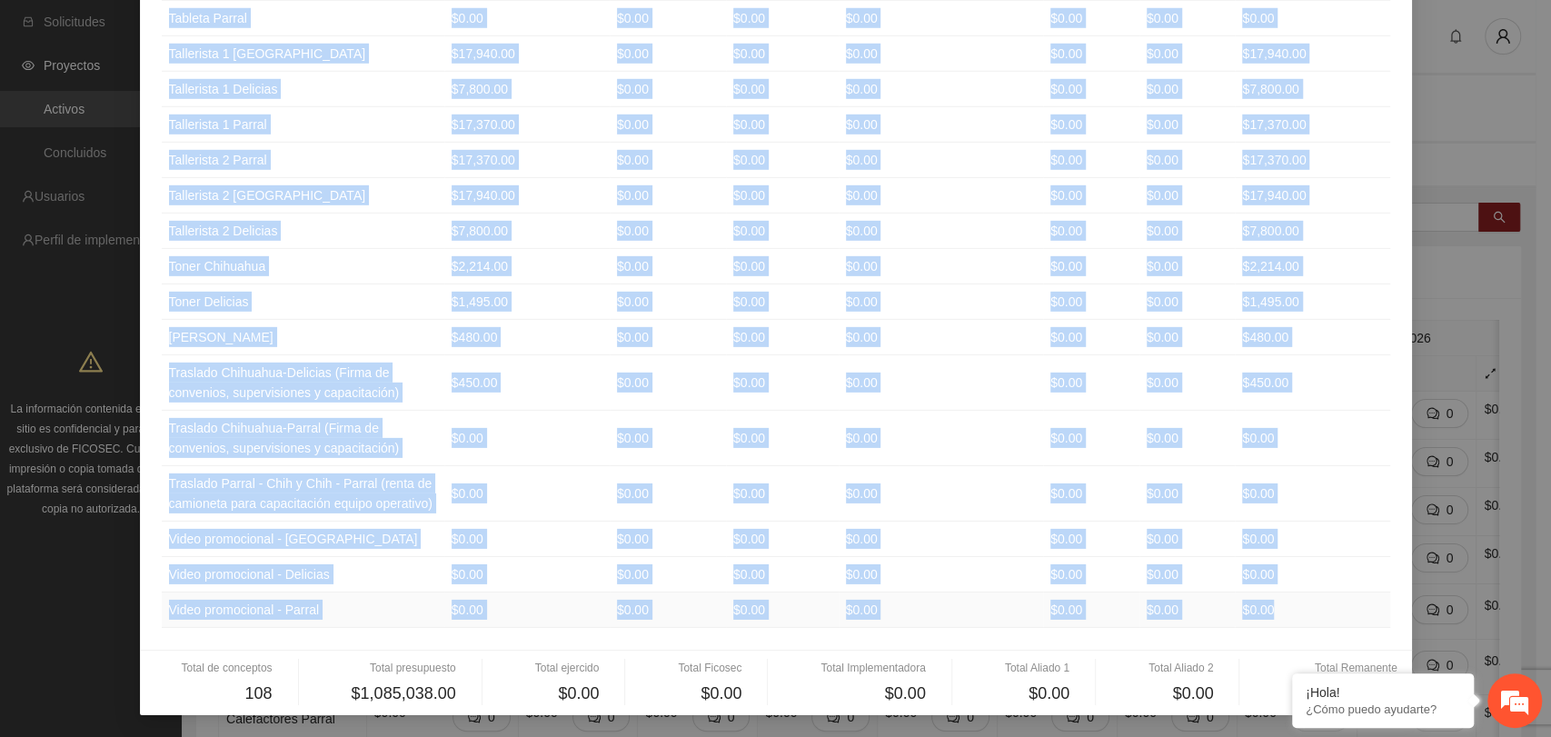
drag, startPoint x: 168, startPoint y: 178, endPoint x: 1271, endPoint y: 612, distance: 1184.5
copy table "oncepto Presupuesto Ejercido Ficosec Implementadora Aliado 1 Aliado 2 Remanente…"
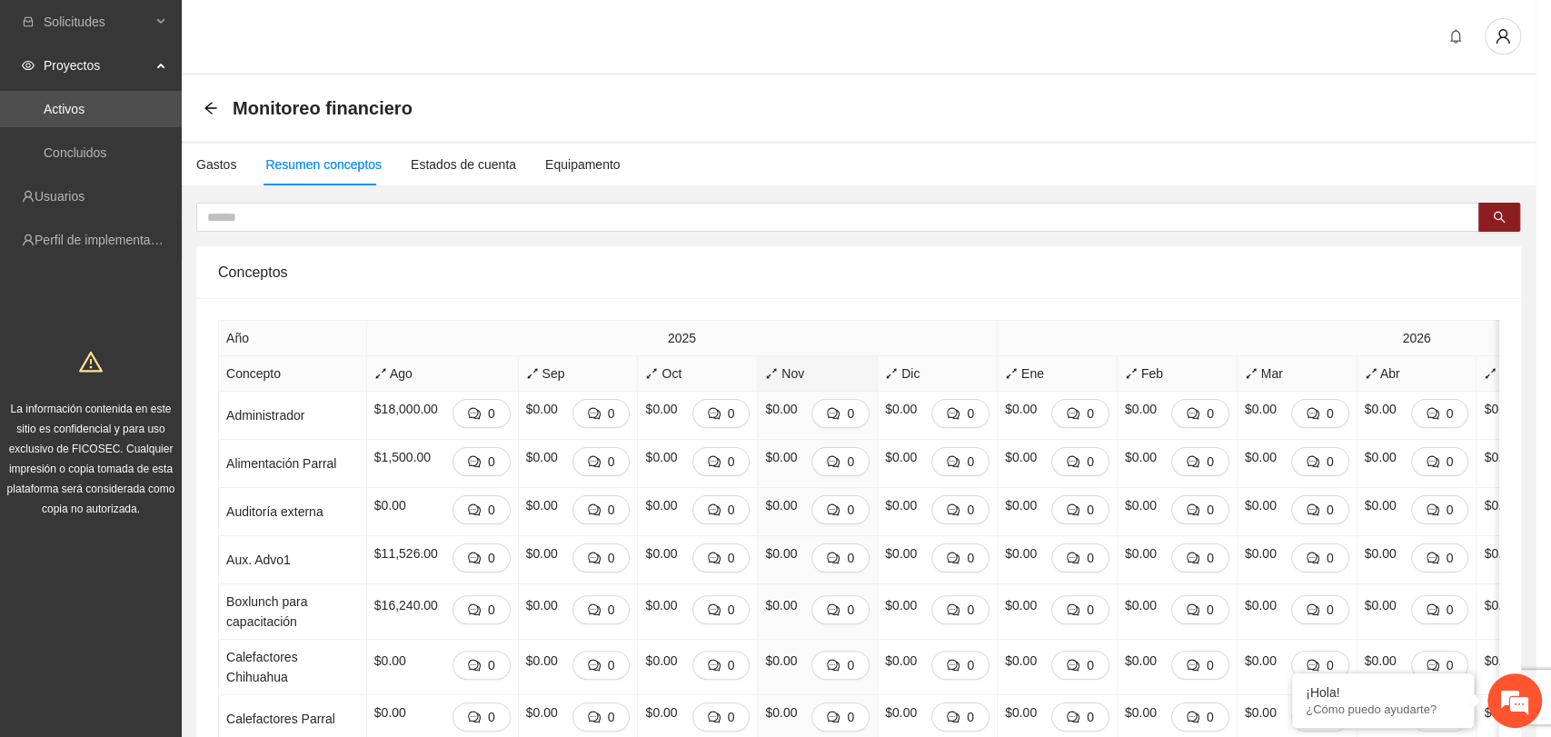
scroll to position [0, 0]
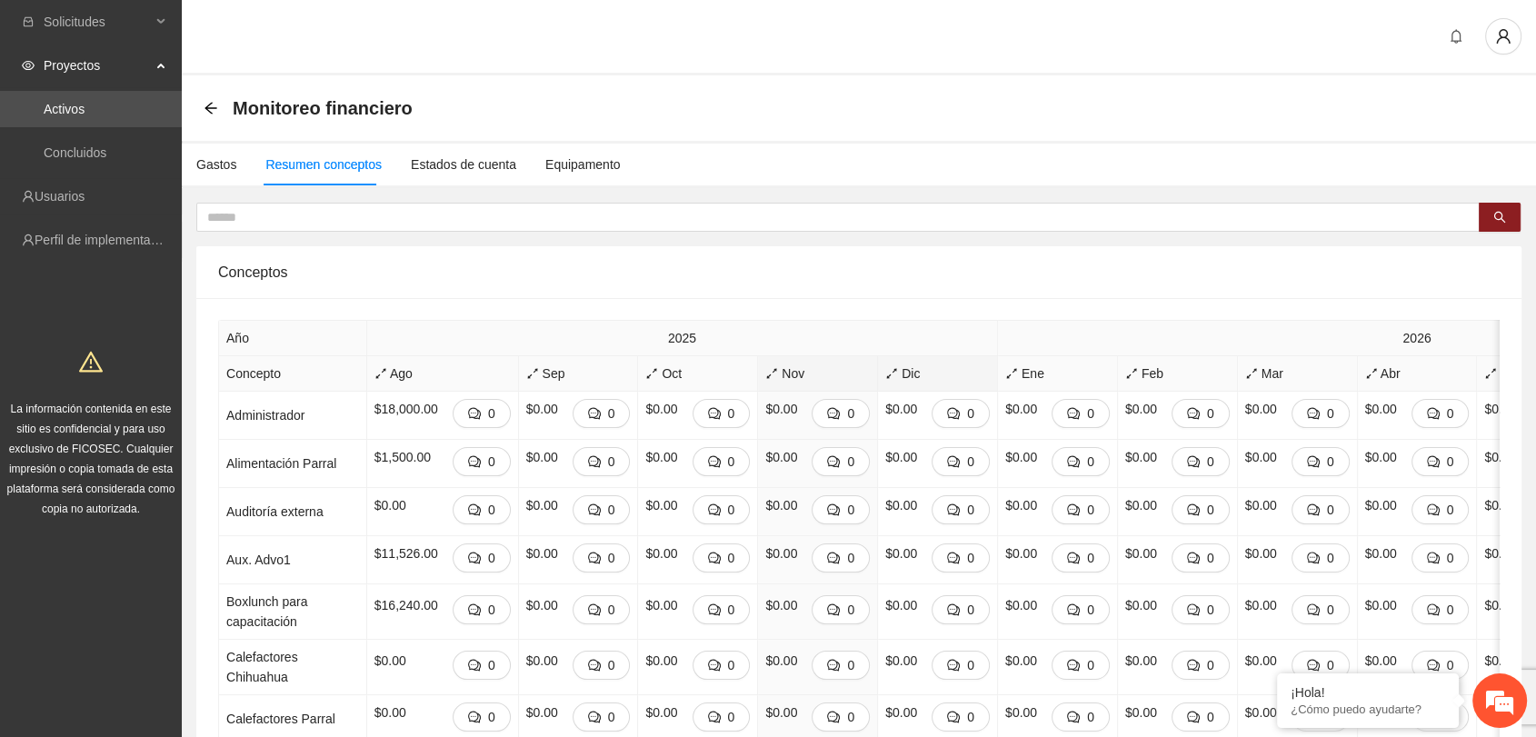
click at [885, 367] on span "Dic" at bounding box center [937, 374] width 105 height 20
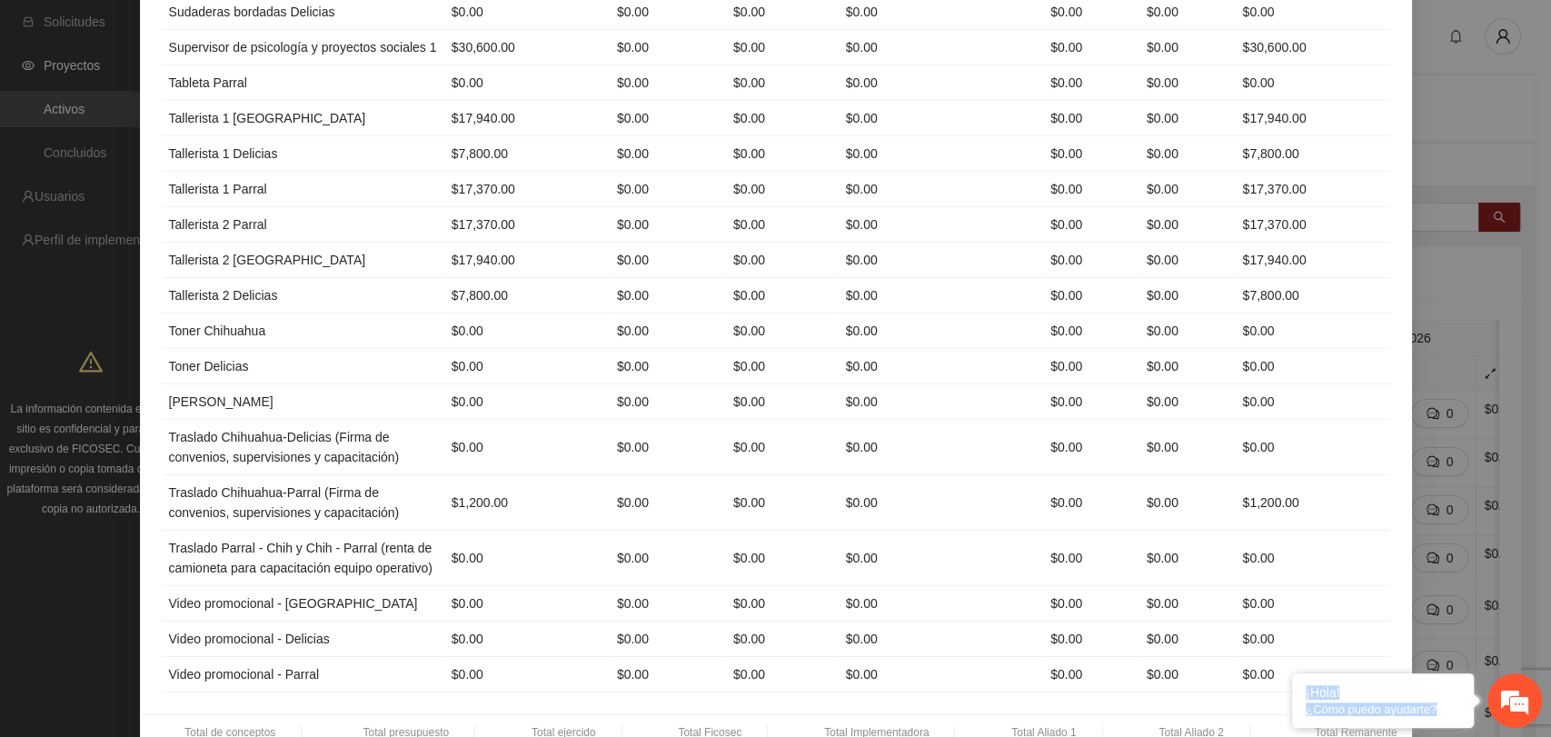
scroll to position [3846, 0]
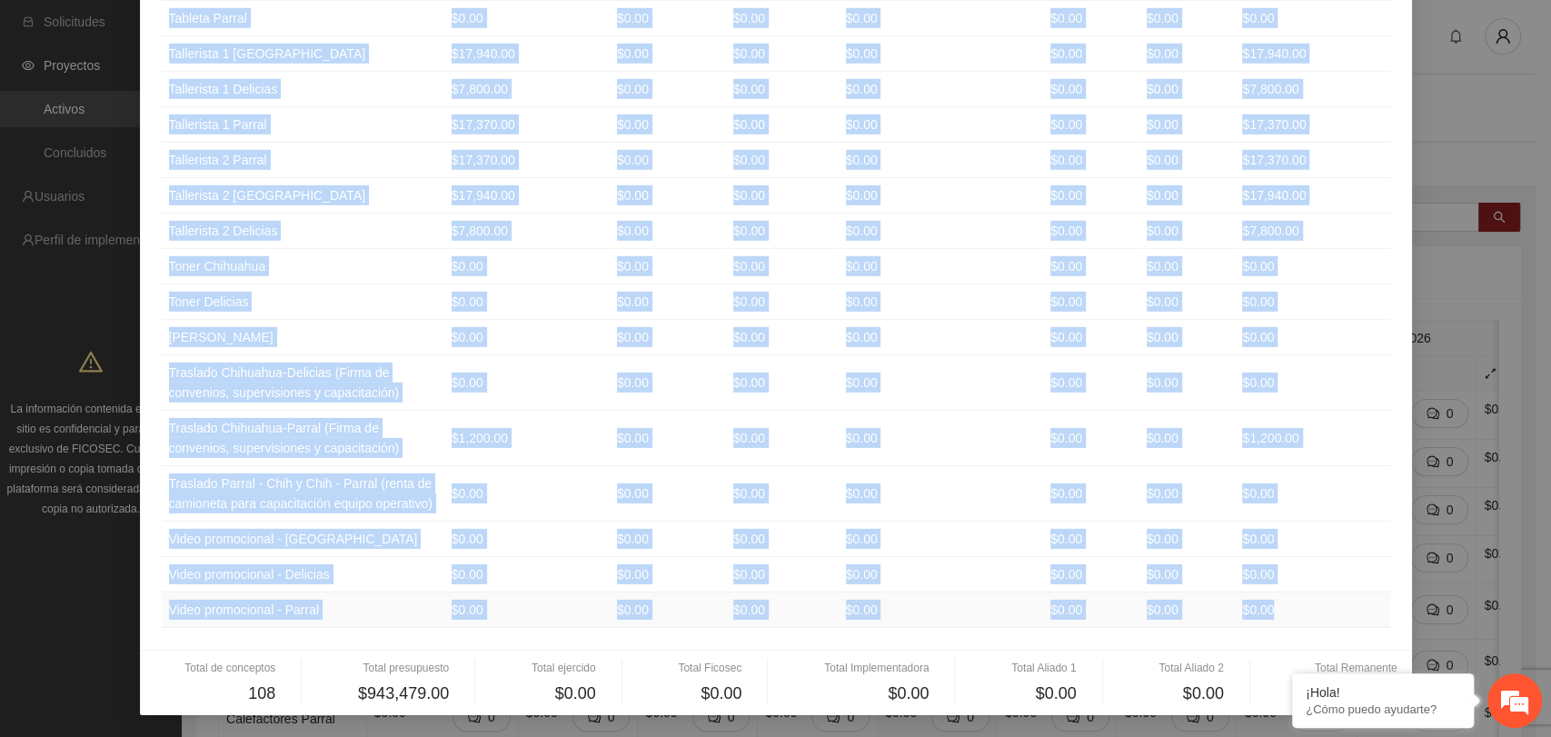
drag, startPoint x: 163, startPoint y: 217, endPoint x: 1319, endPoint y: 602, distance: 1218.2
copy tbody "Administrador $18,000.00 $0.00 $0.00 $0.00 $0.00 $0.00 $18,000.00 Alimentación …"
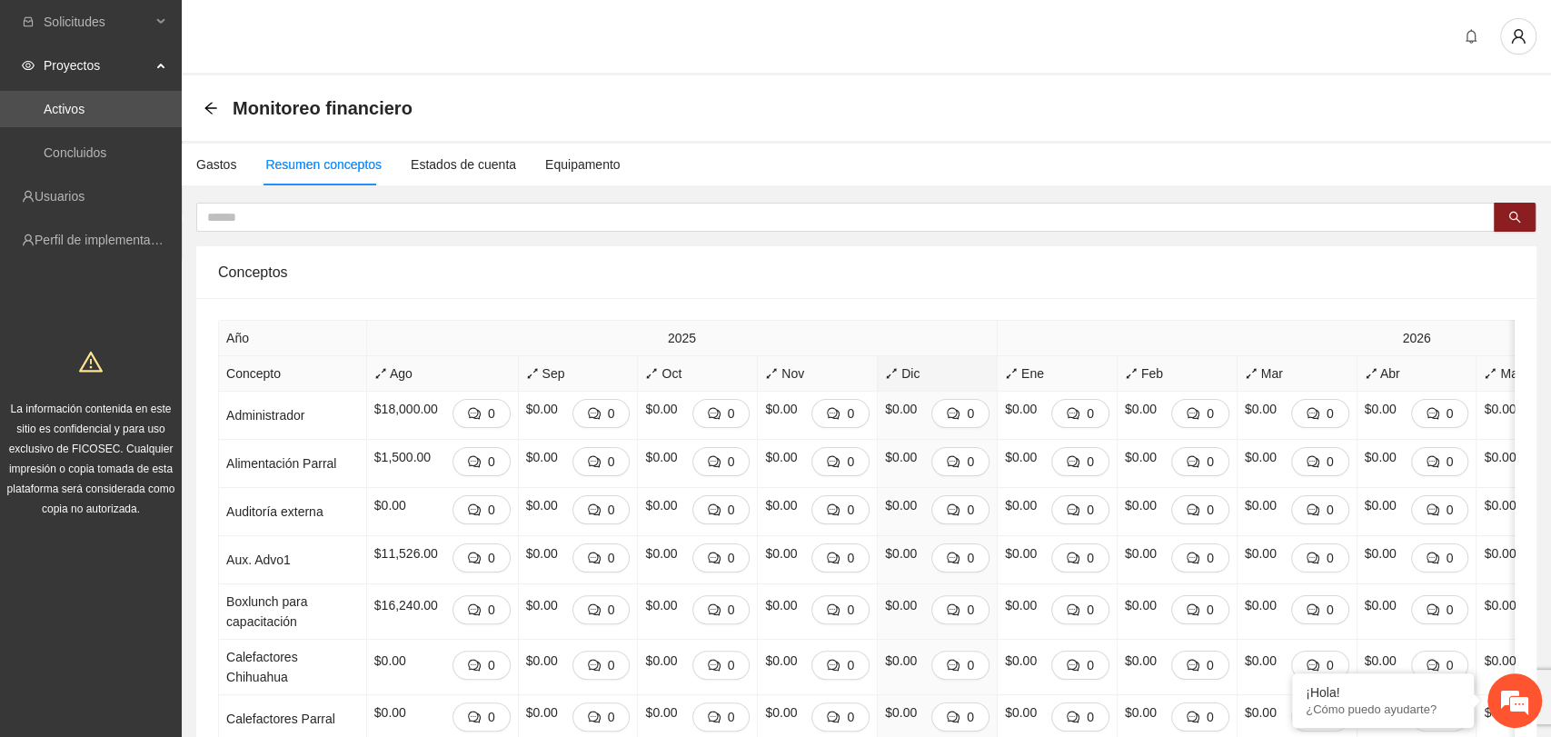
scroll to position [0, 0]
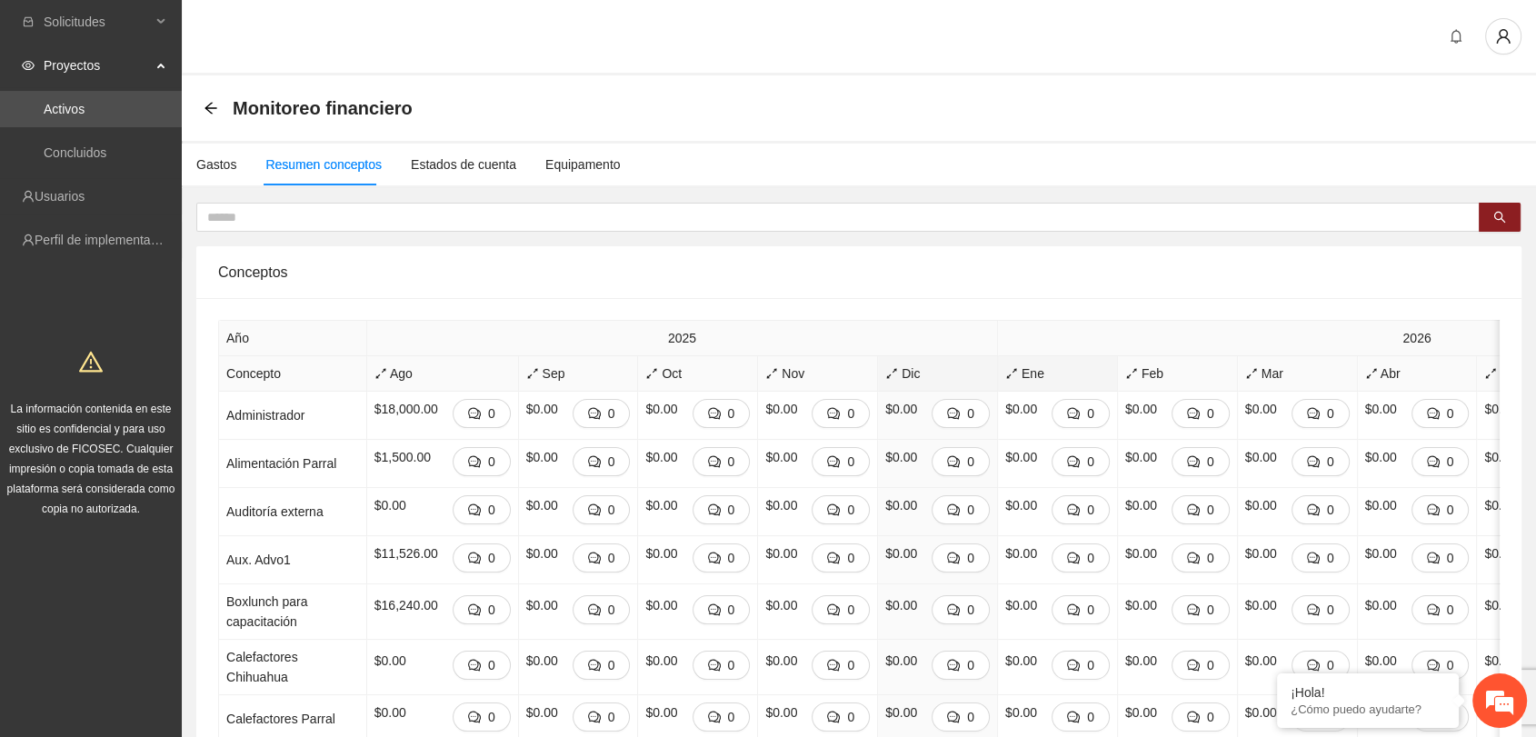
click at [1005, 373] on span "Ene" at bounding box center [1057, 374] width 105 height 20
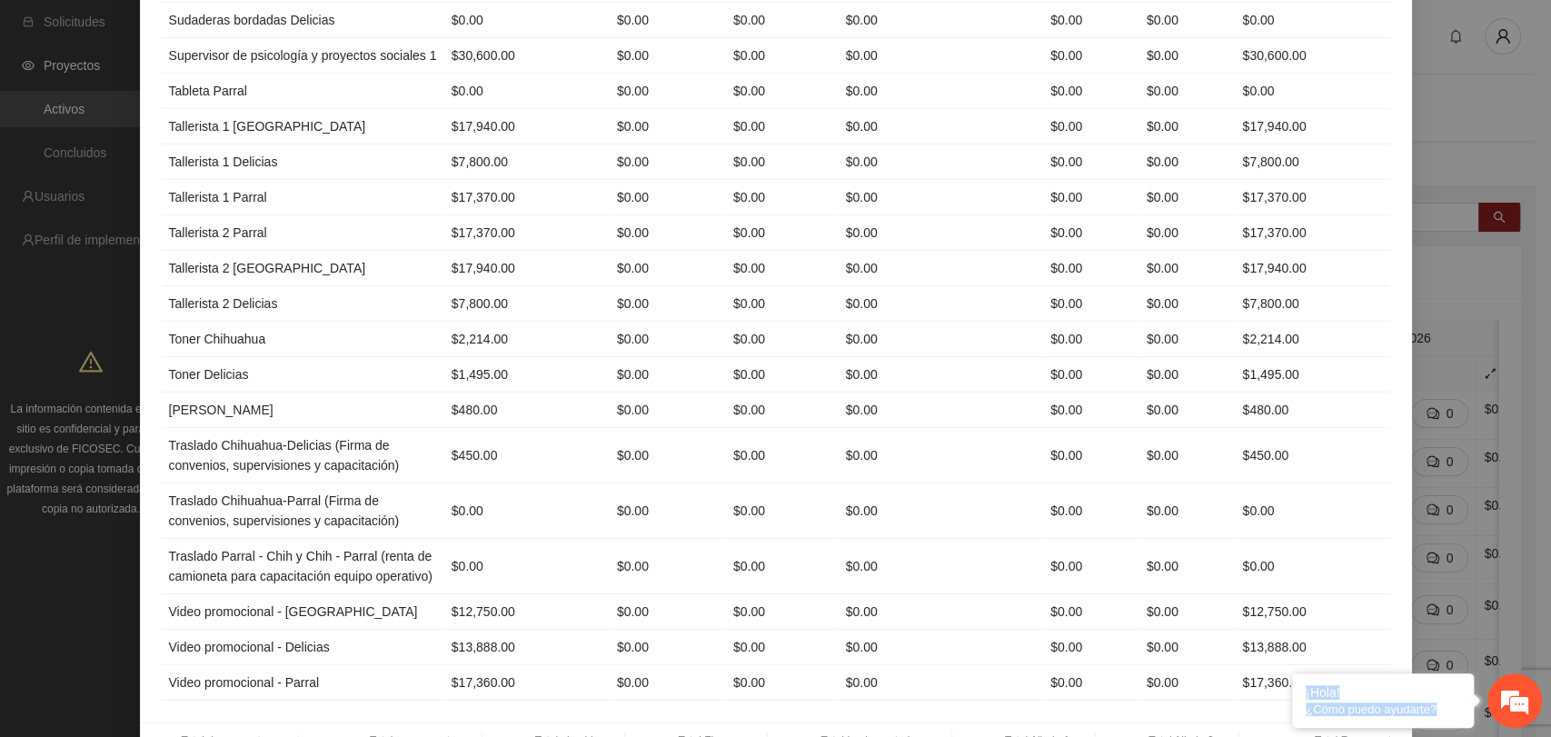
scroll to position [3846, 0]
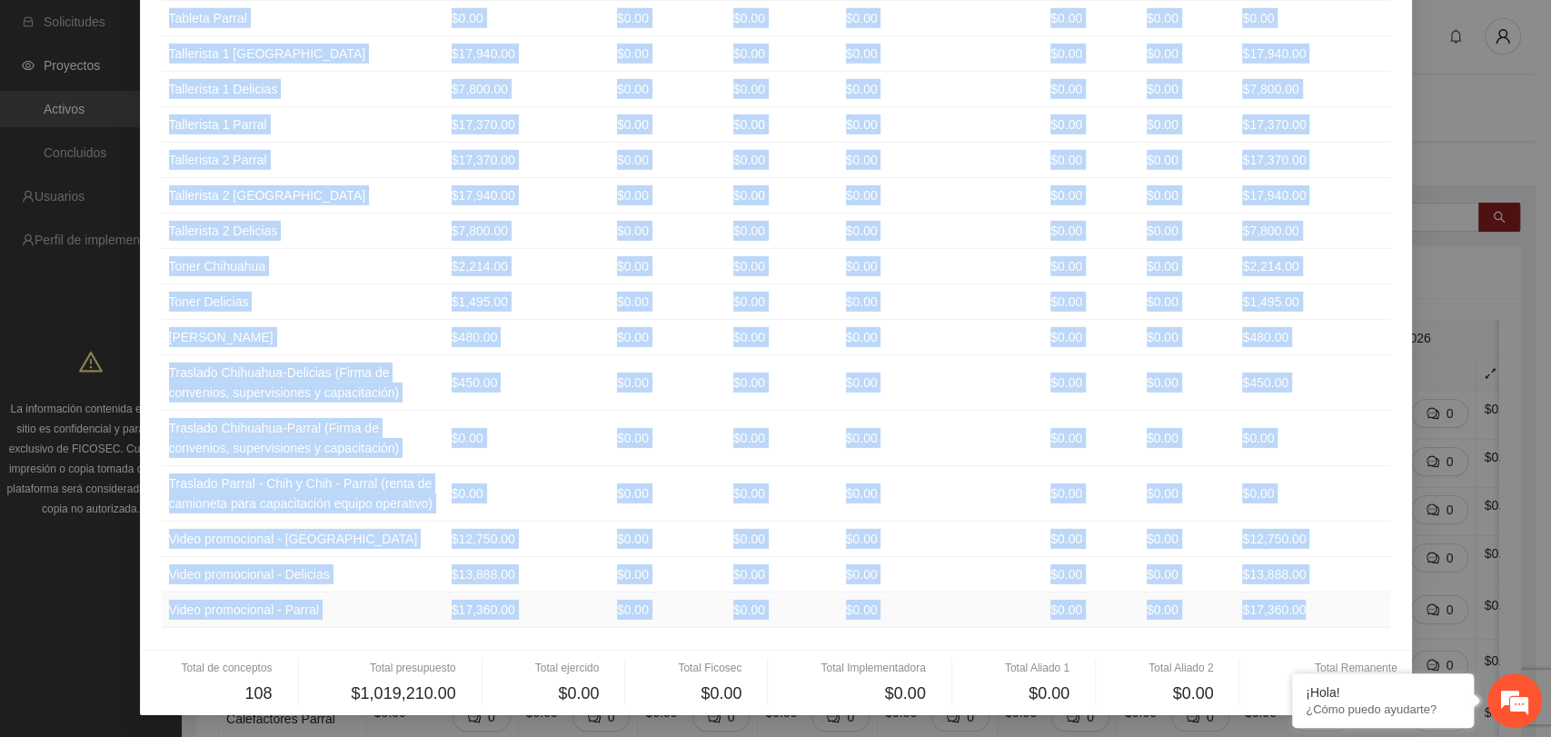
drag, startPoint x: 162, startPoint y: 184, endPoint x: 1303, endPoint y: 609, distance: 1218.1
copy table "Concepto Presupuesto Ejercido Ficosec Implementadora Aliado 1 Aliado 2 Remanent…"
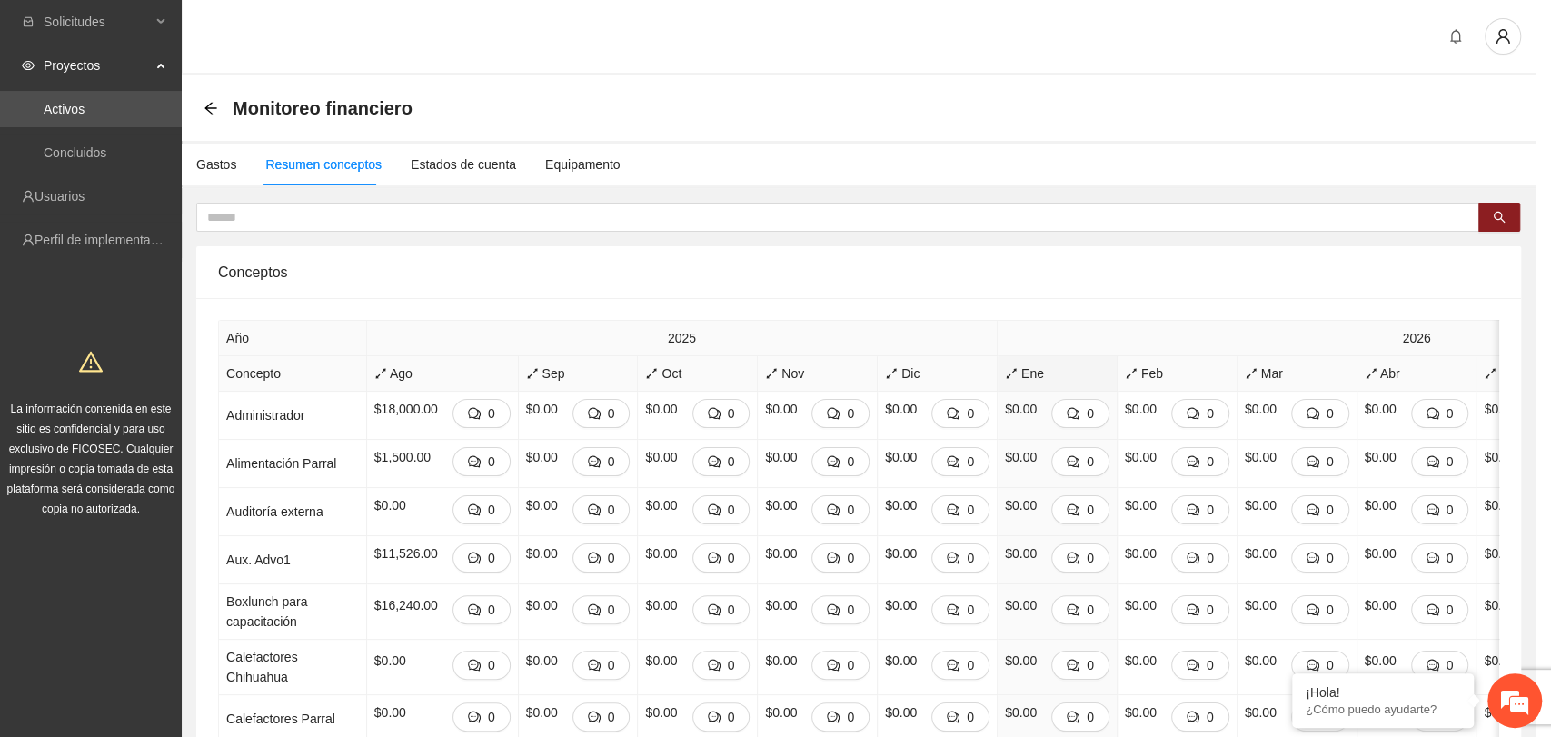
scroll to position [0, 0]
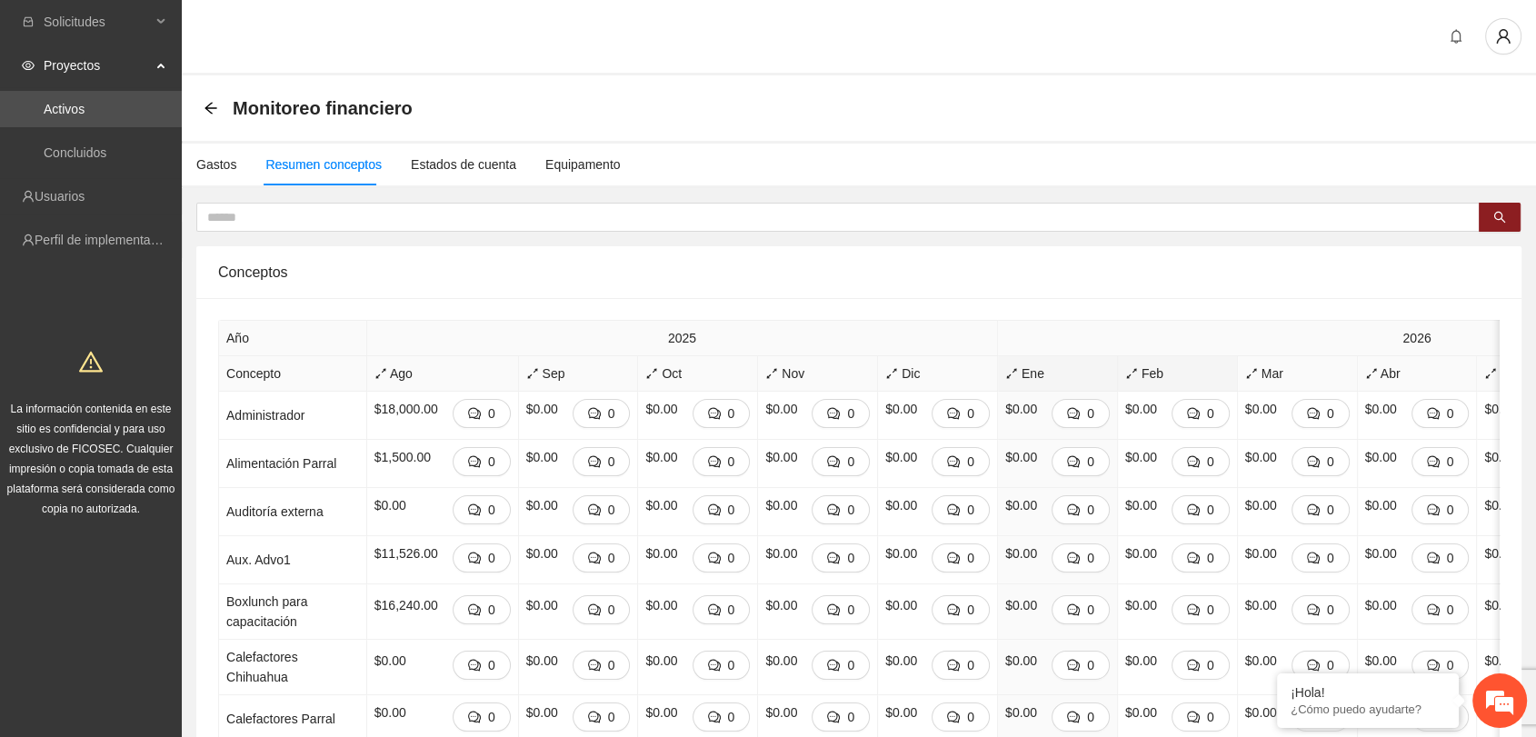
click at [1125, 374] on span "Feb" at bounding box center [1177, 374] width 105 height 20
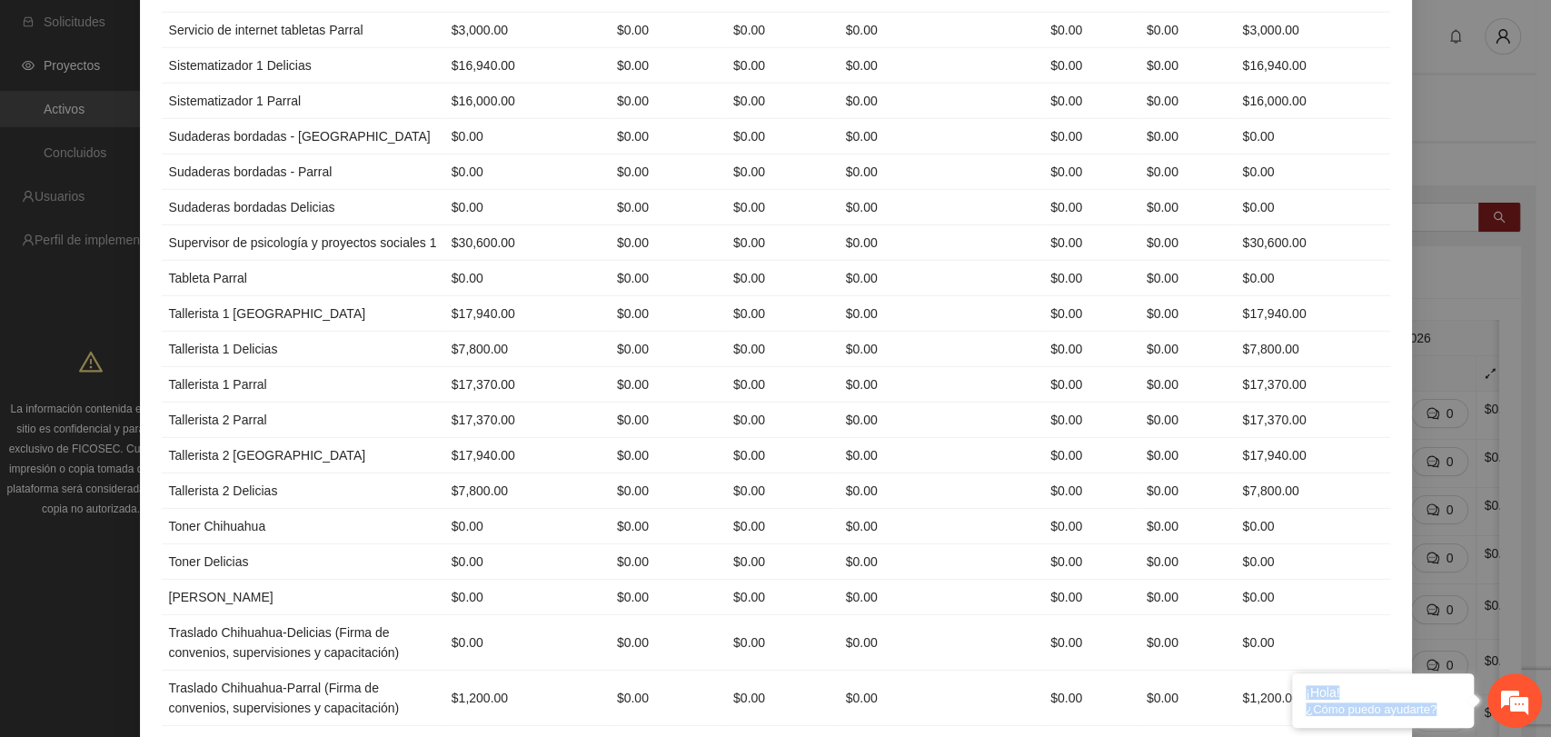
scroll to position [3846, 0]
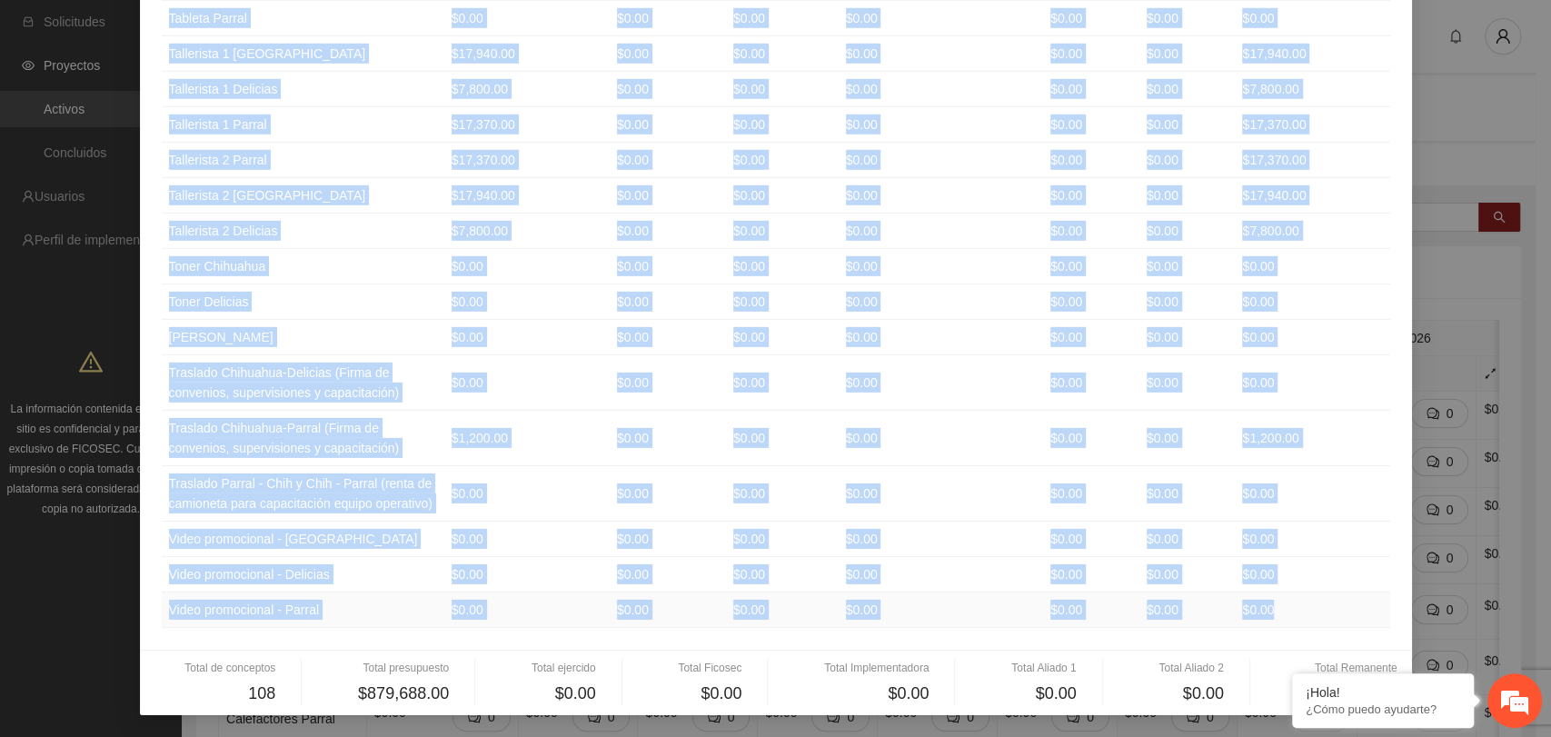
drag, startPoint x: 164, startPoint y: 217, endPoint x: 1274, endPoint y: 607, distance: 1176.1
copy tbody "Administrador $18,000.00 $0.00 $0.00 $0.00 $0.00 $0.00 $18,000.00 Alimentación …"
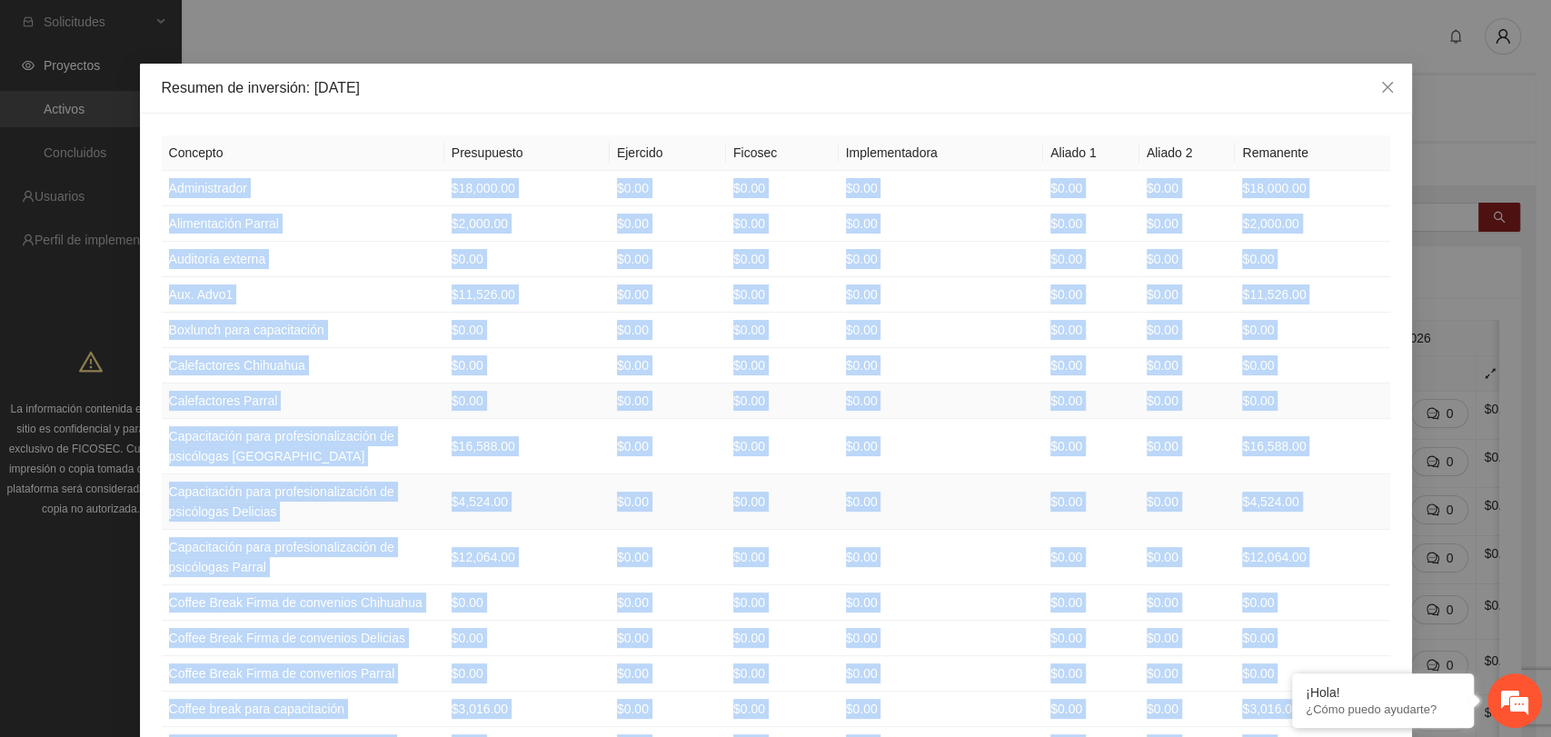
scroll to position [0, 0]
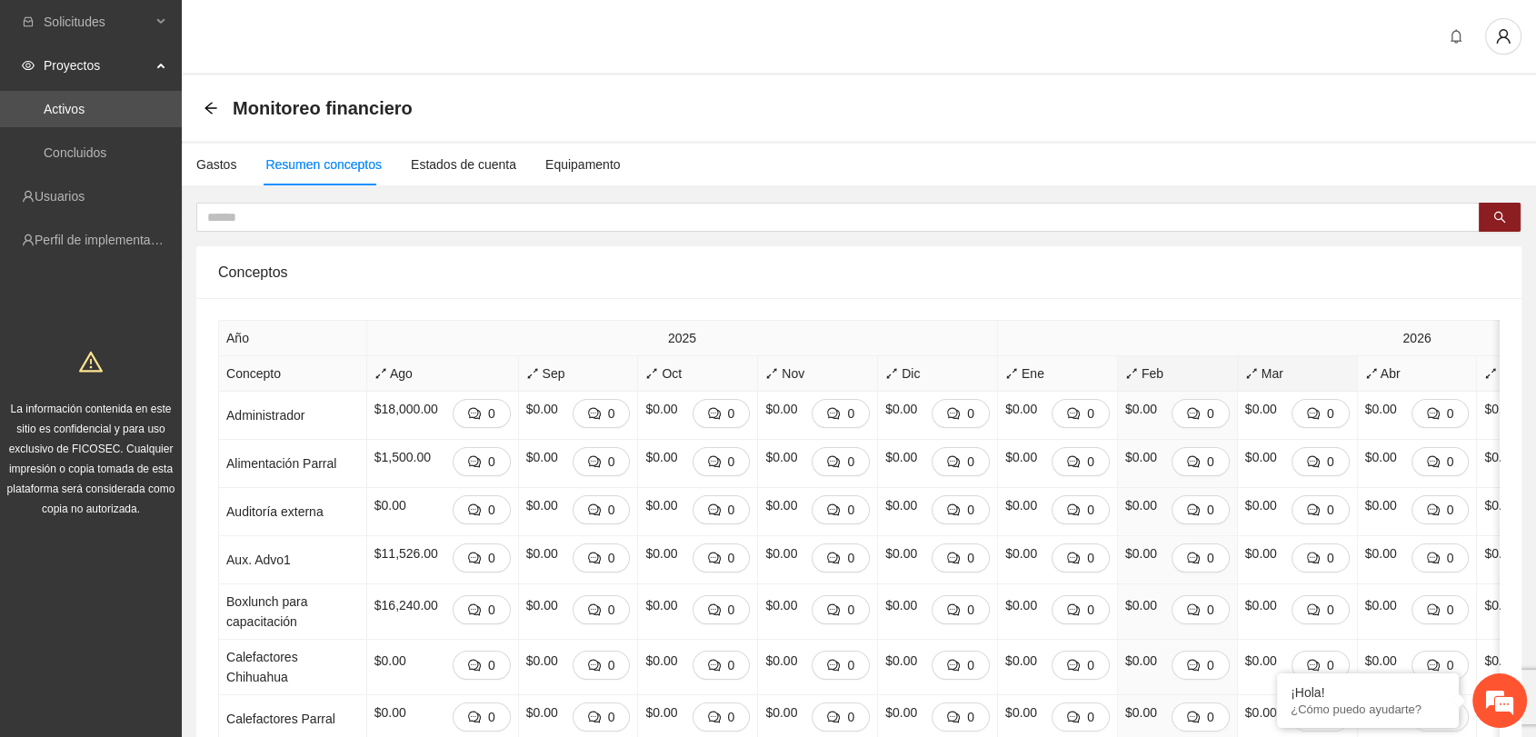
click at [1245, 373] on span "Mar" at bounding box center [1297, 374] width 105 height 20
